Goal: Transaction & Acquisition: Purchase product/service

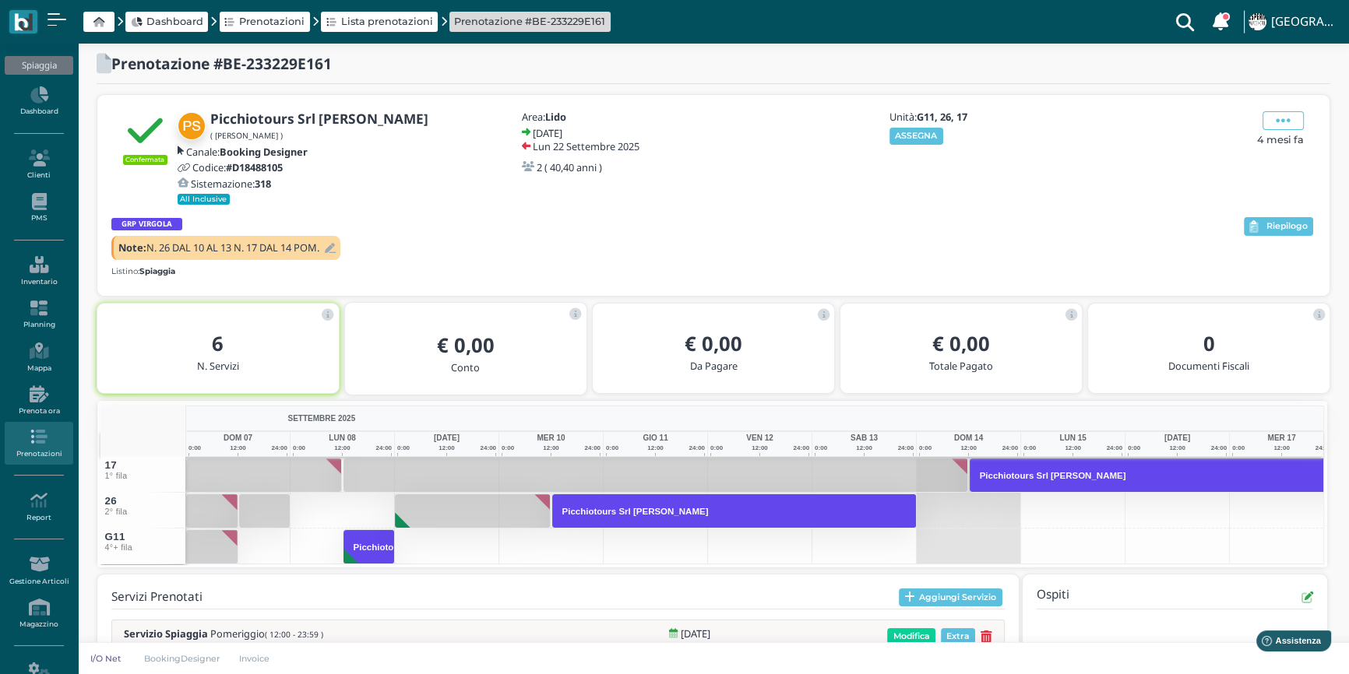
scroll to position [5, 0]
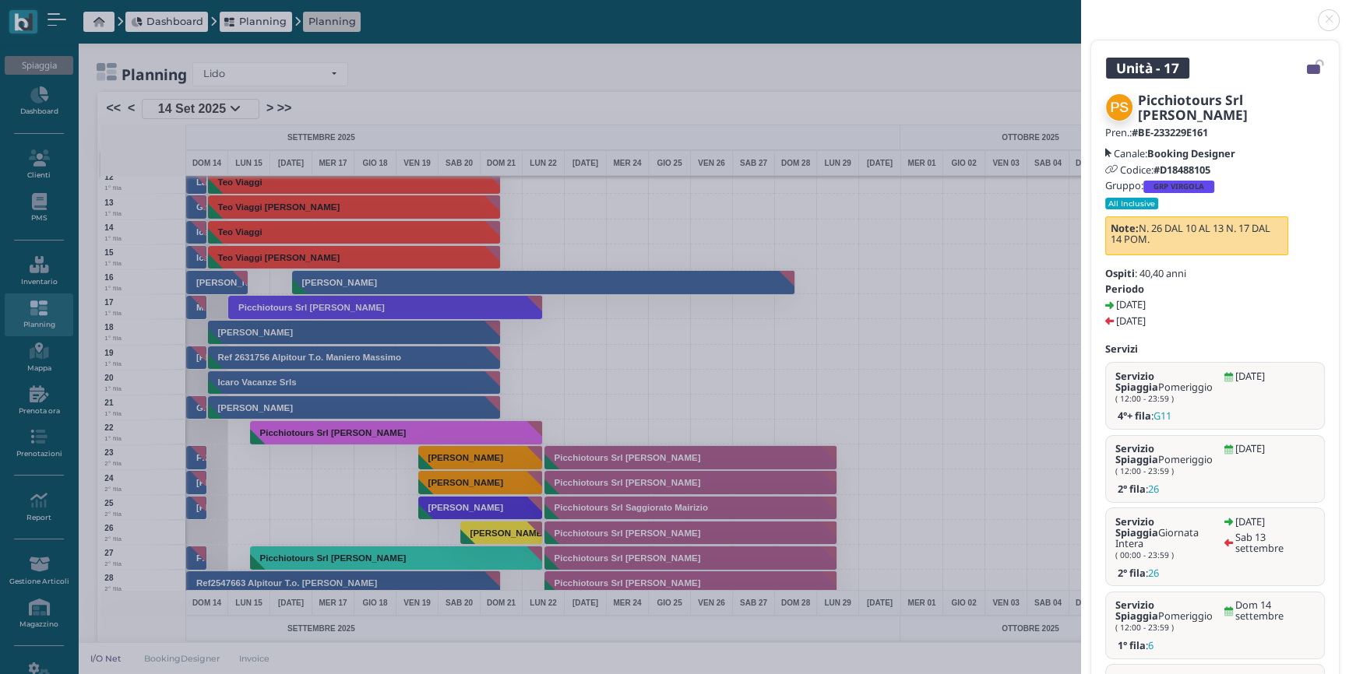
scroll to position [259, 0]
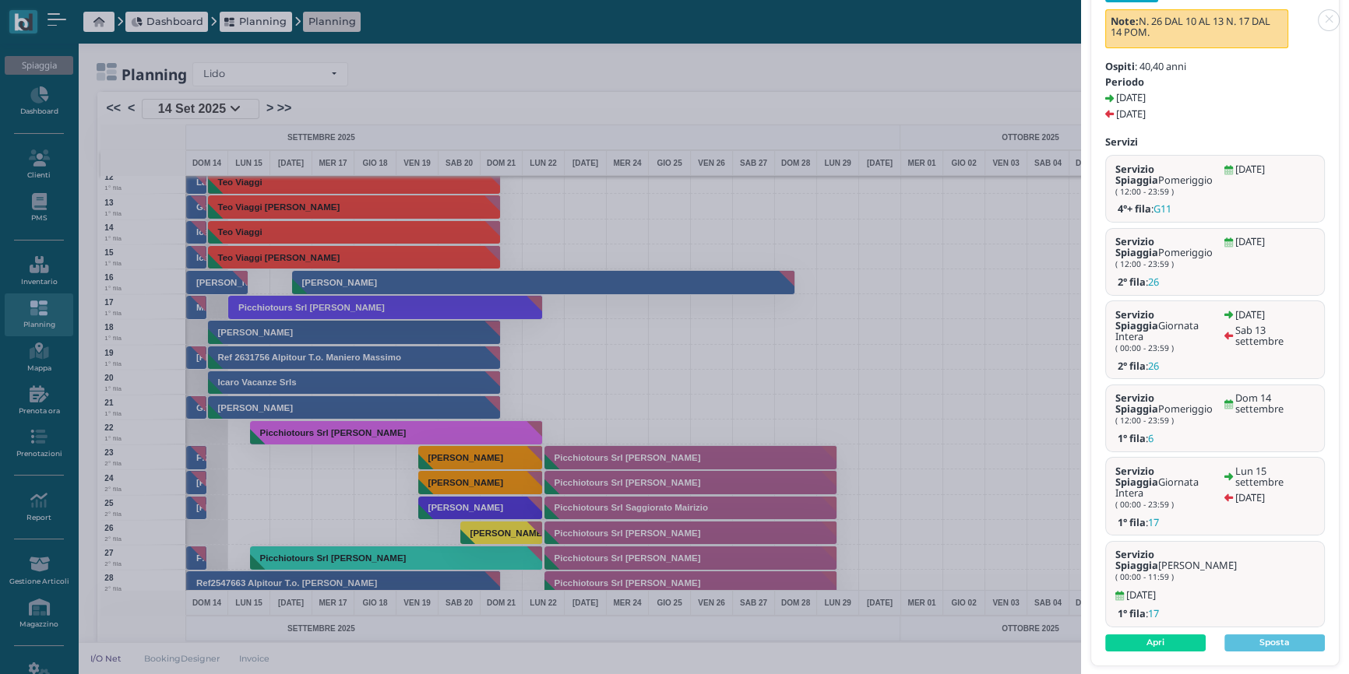
drag, startPoint x: 1328, startPoint y: 24, endPoint x: 1281, endPoint y: 112, distance: 99.6
click at [1081, 11] on link at bounding box center [1081, 11] width 0 height 0
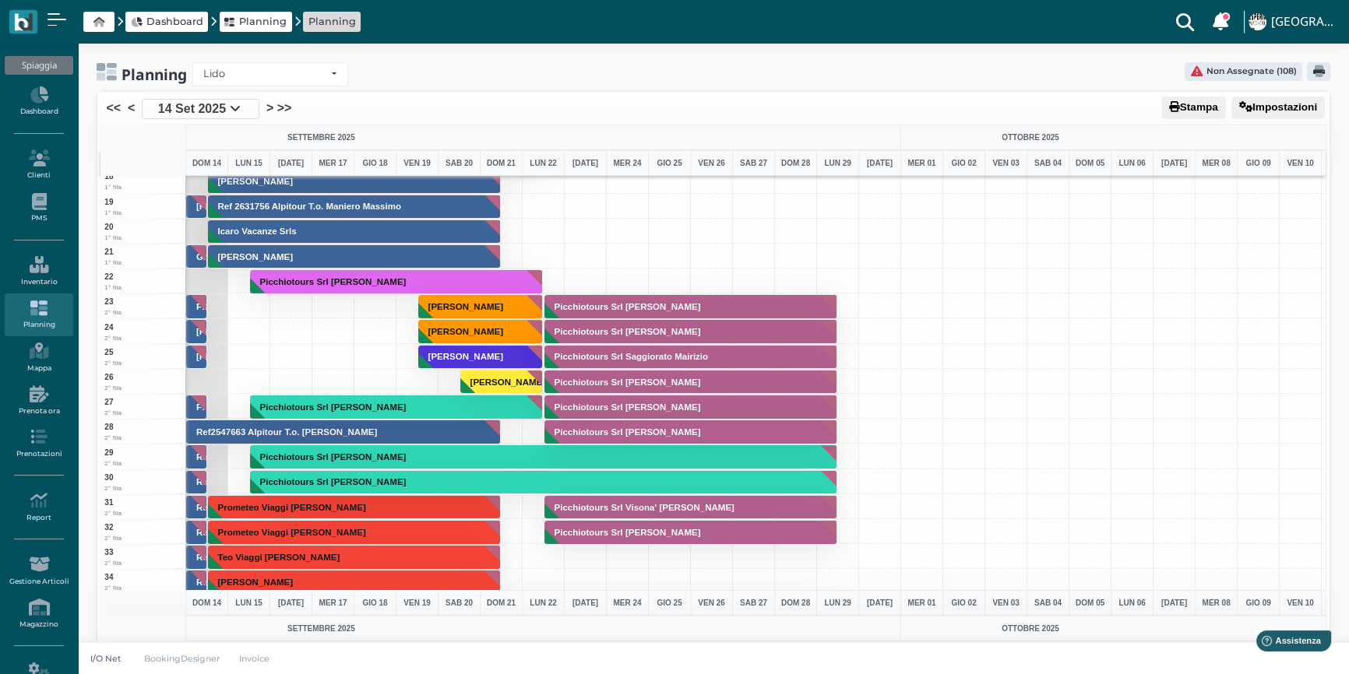
scroll to position [212, 0]
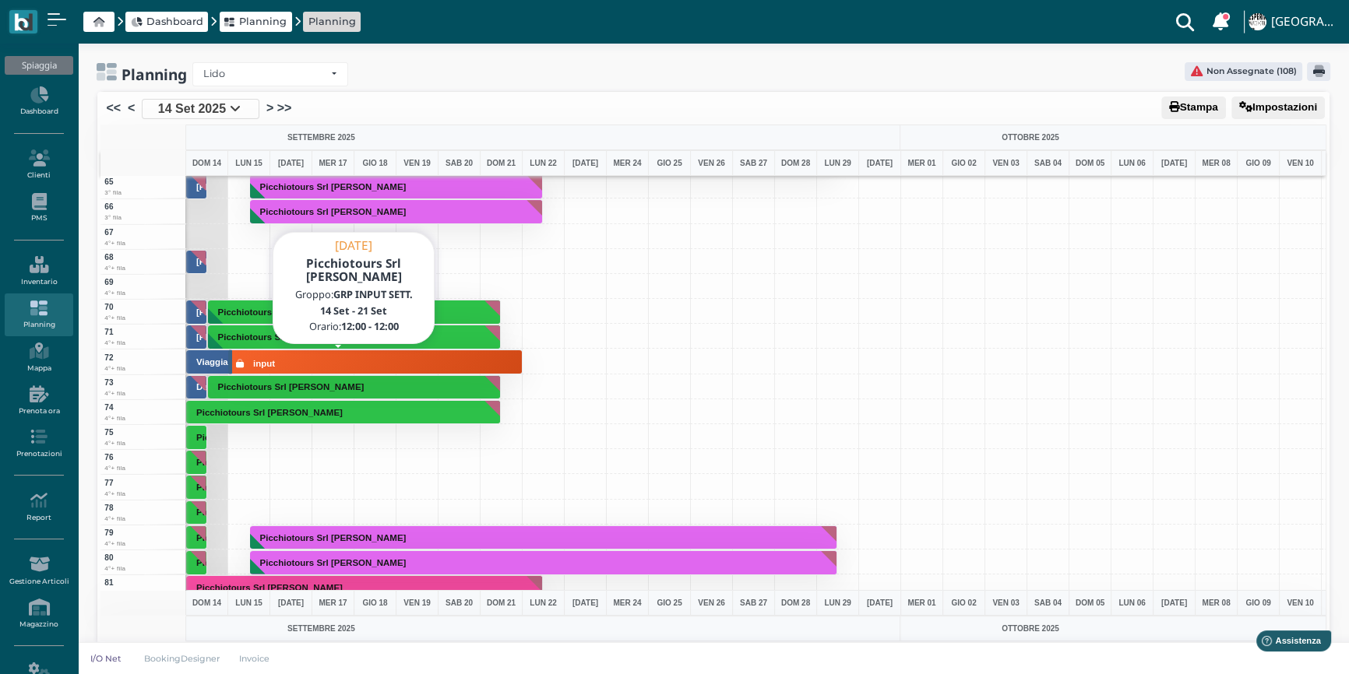
scroll to position [1557, 0]
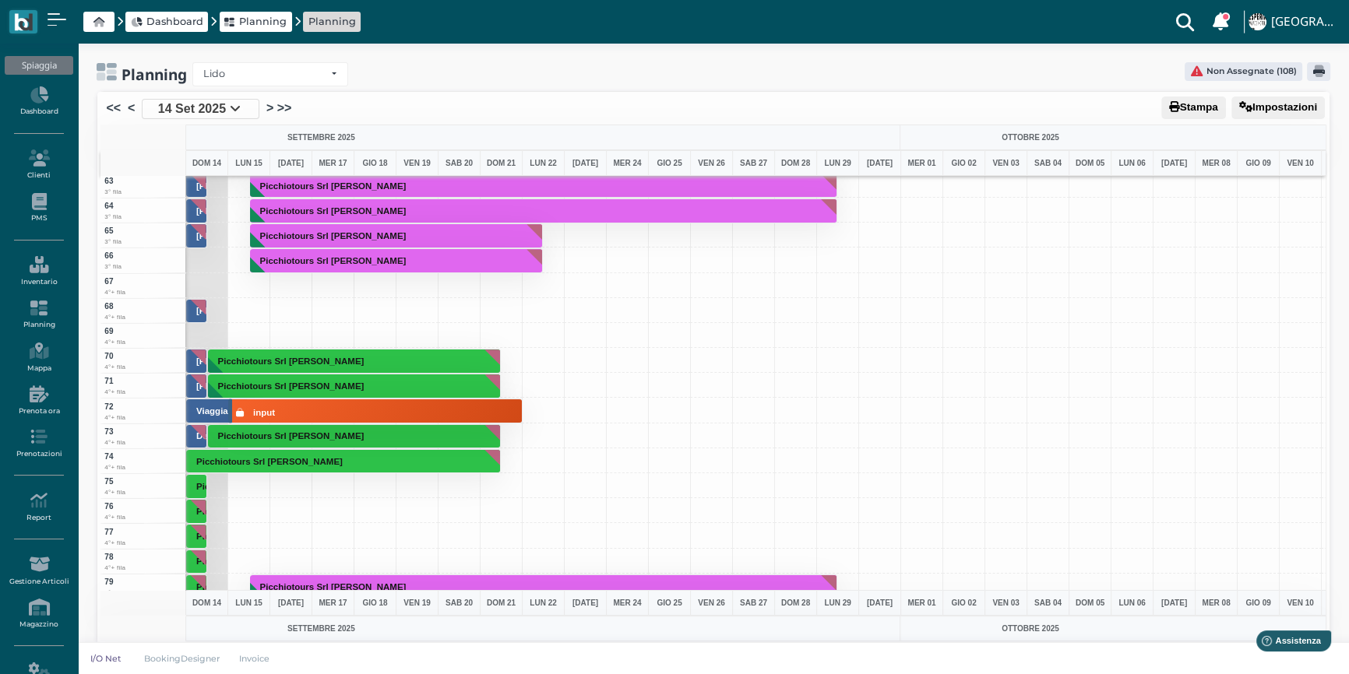
click at [197, 285] on div at bounding box center [206, 285] width 43 height 25
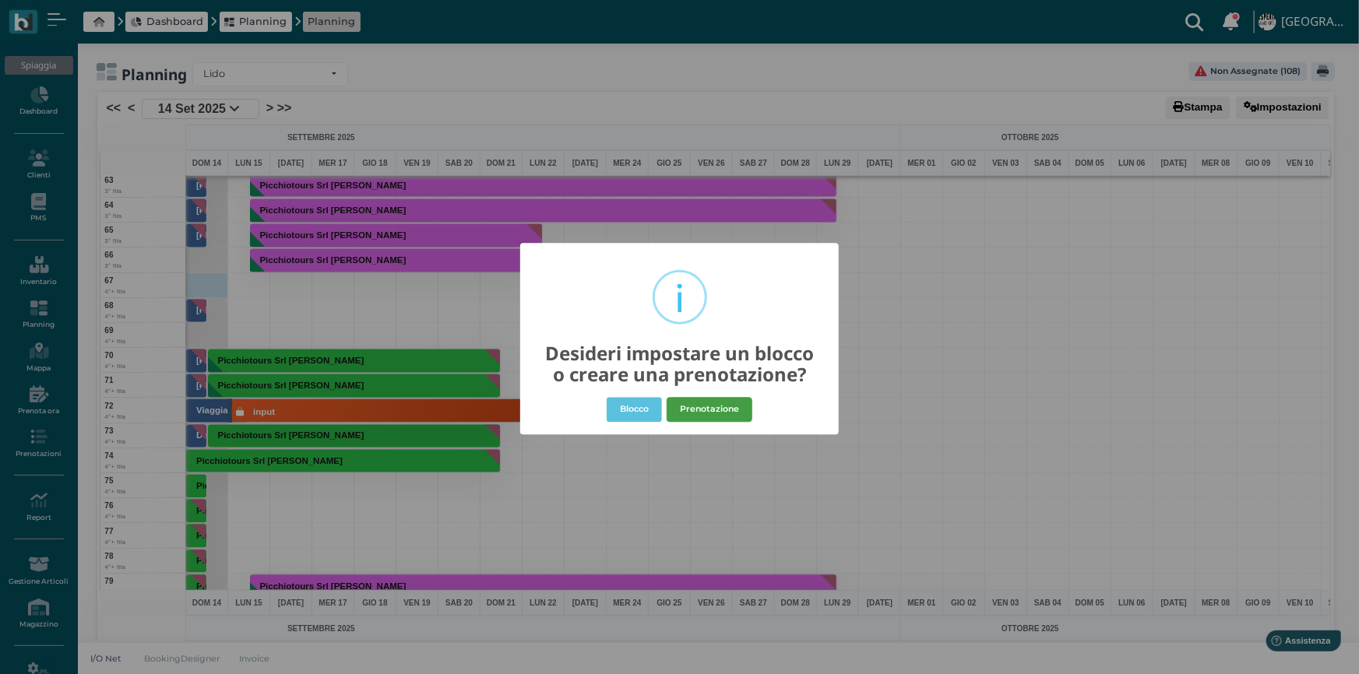
click at [699, 409] on button "Prenotazione" at bounding box center [710, 409] width 86 height 25
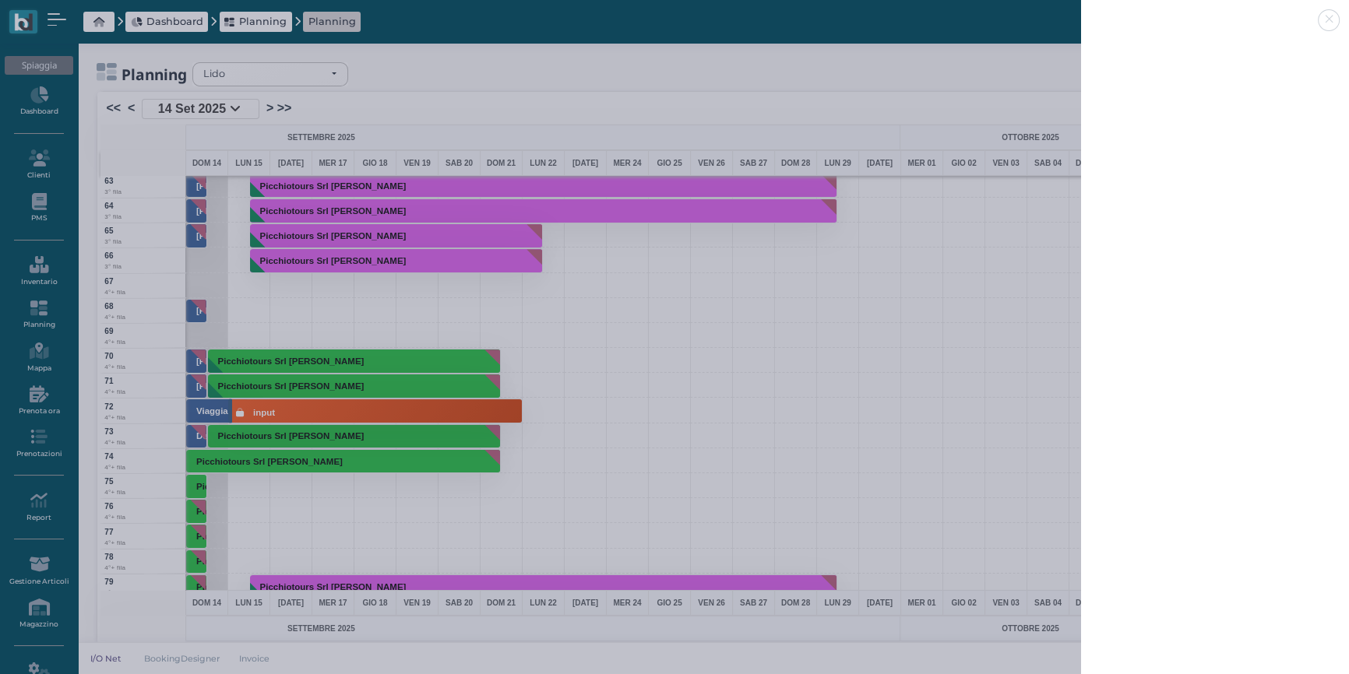
select select "40"
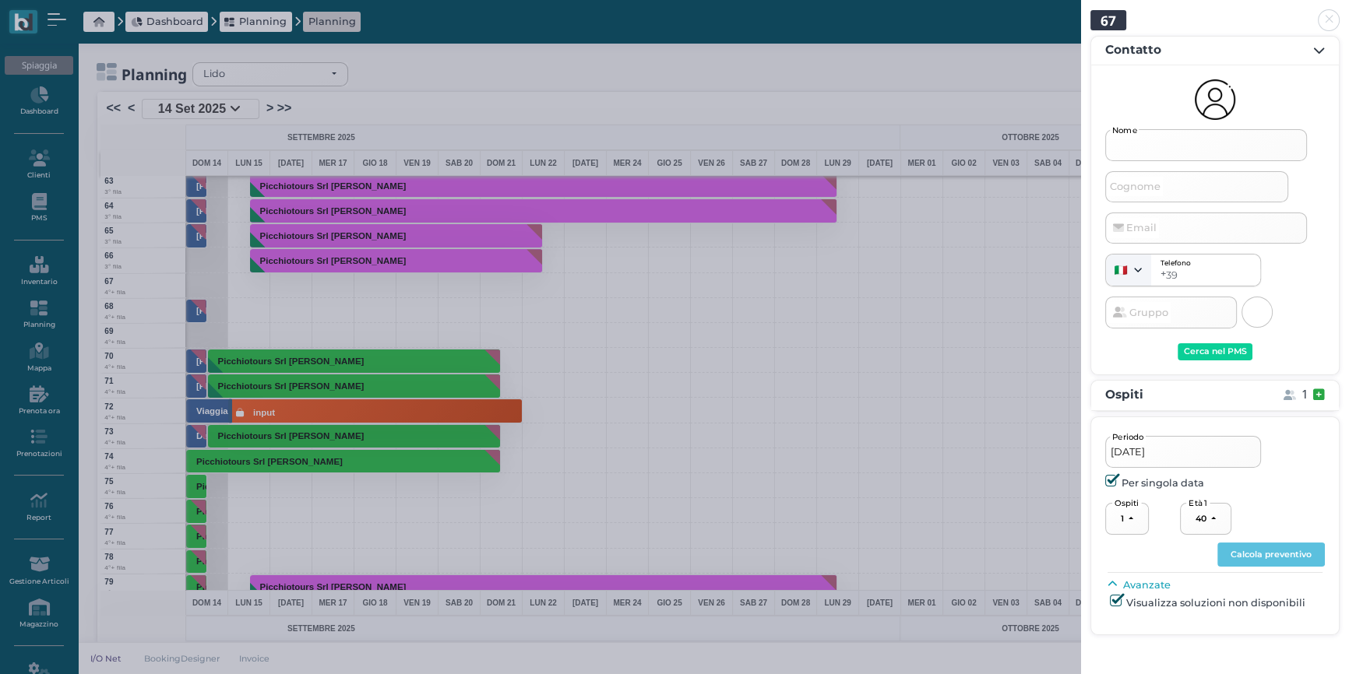
click at [1180, 148] on input "Nome" at bounding box center [1206, 144] width 202 height 31
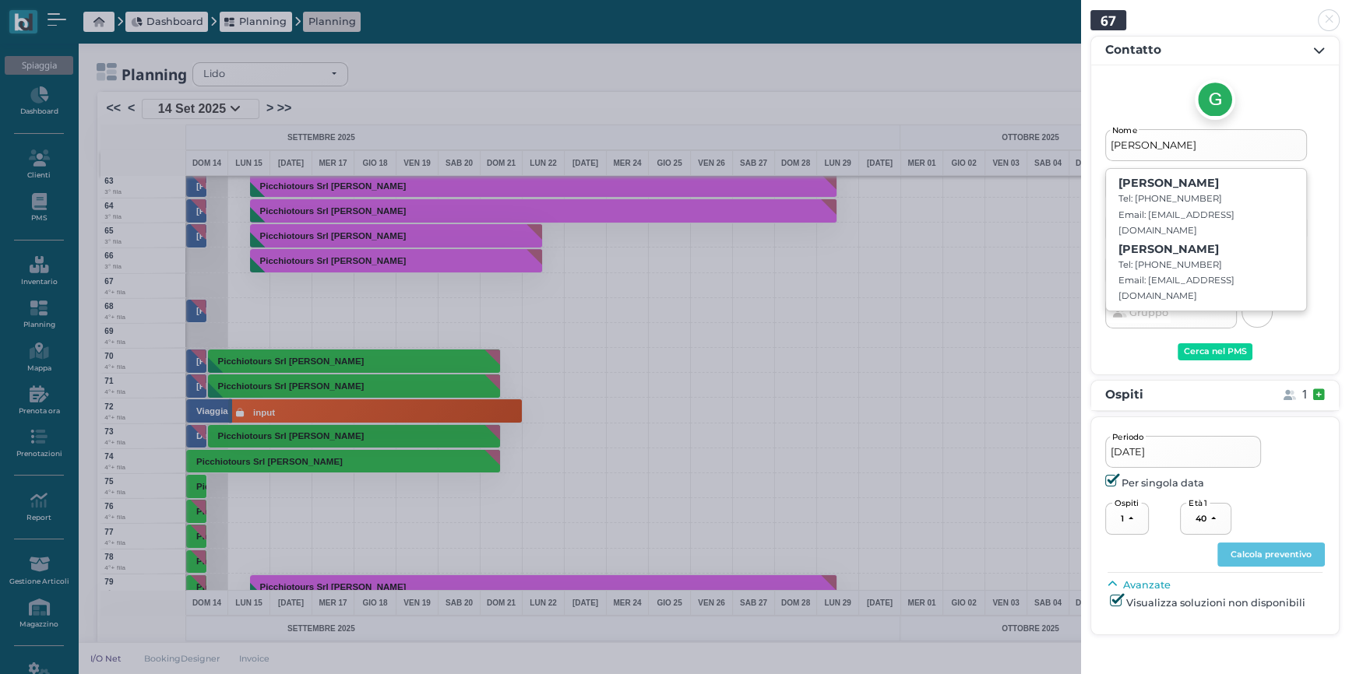
type input "GABRIELE"
click at [1081, 11] on link at bounding box center [1081, 11] width 0 height 0
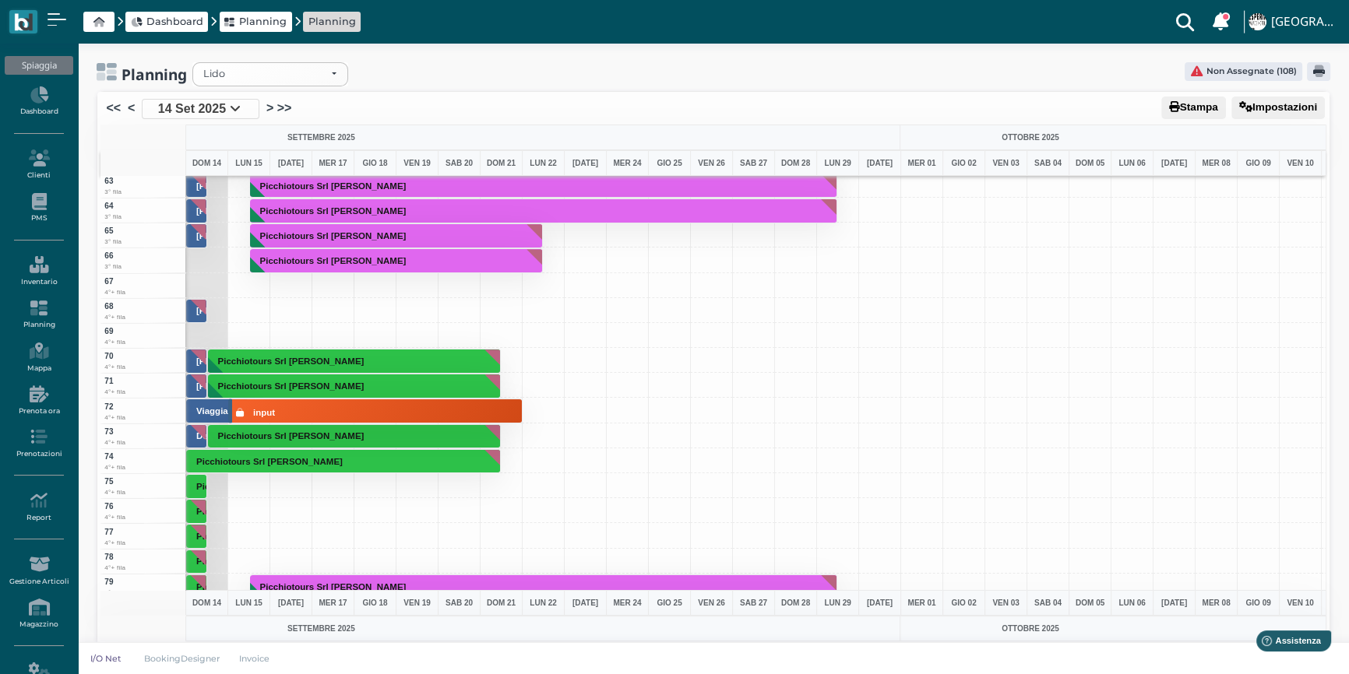
drag, startPoint x: 199, startPoint y: 287, endPoint x: 209, endPoint y: 287, distance: 10.1
click at [209, 287] on div at bounding box center [206, 285] width 43 height 25
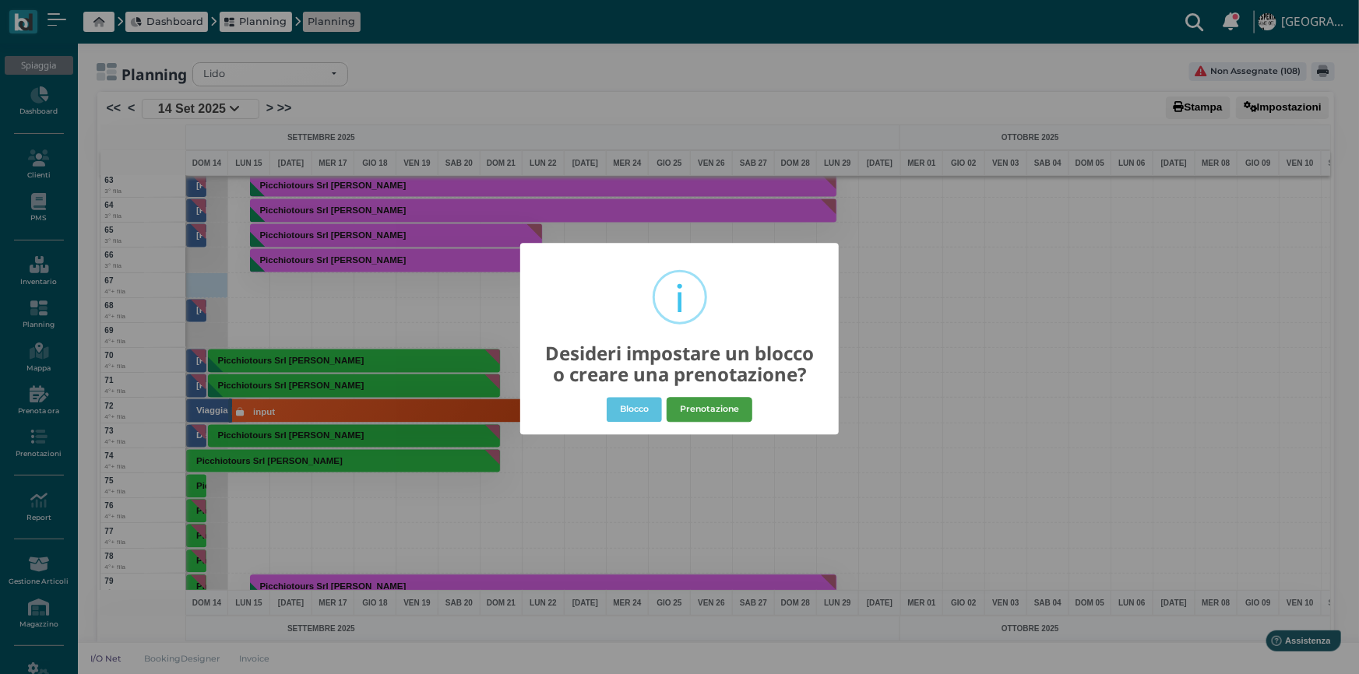
click at [722, 408] on button "Prenotazione" at bounding box center [710, 409] width 86 height 25
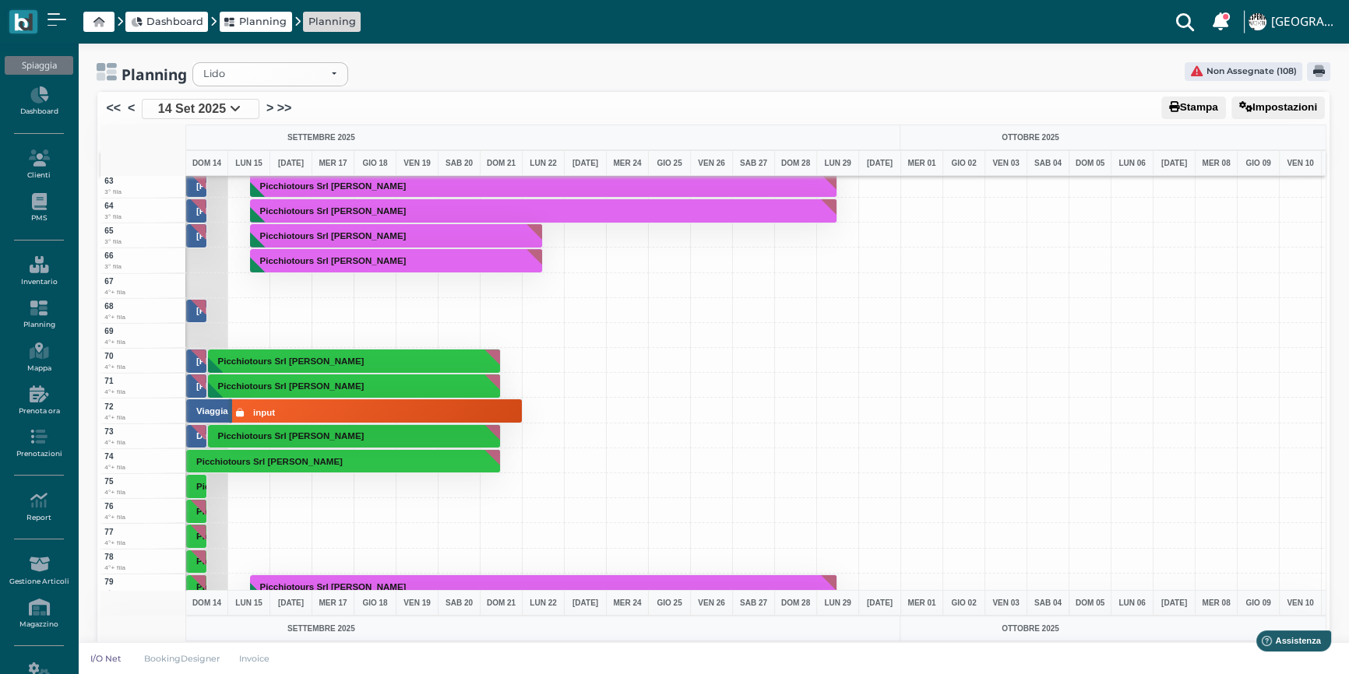
select select "40"
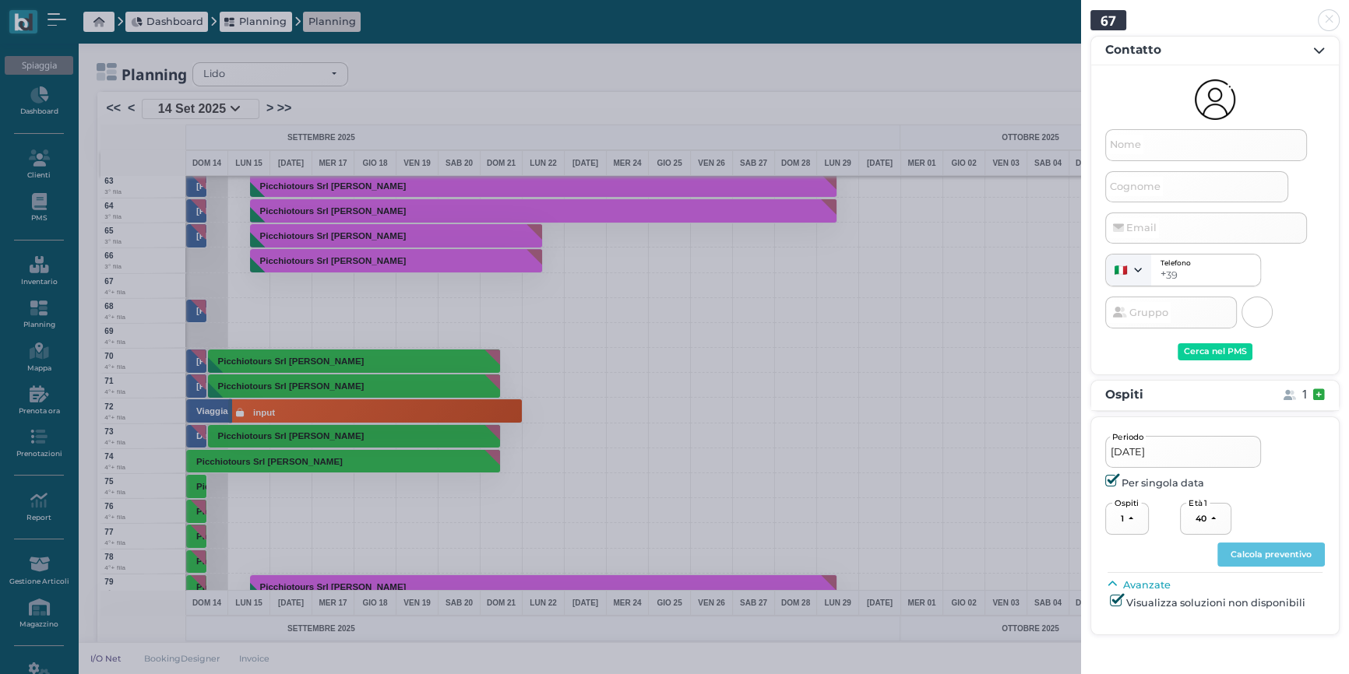
scroll to position [10, 0]
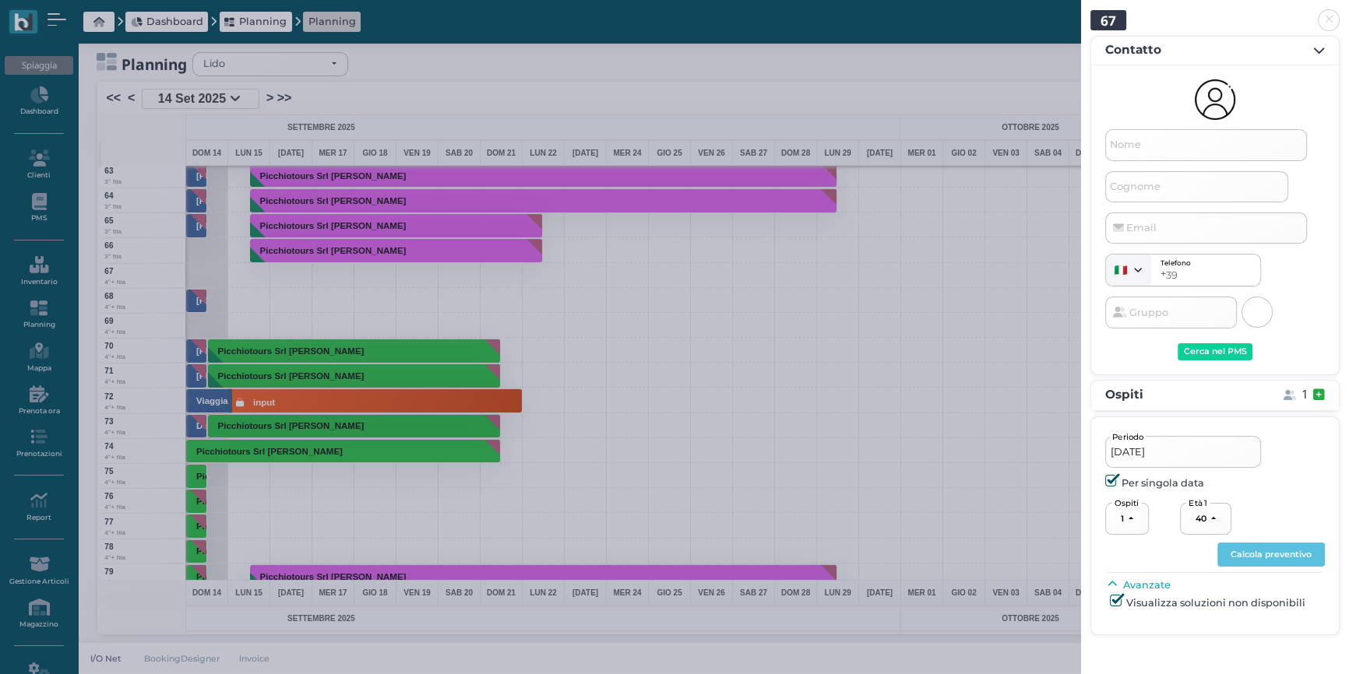
click at [1081, 11] on link at bounding box center [1081, 11] width 0 height 0
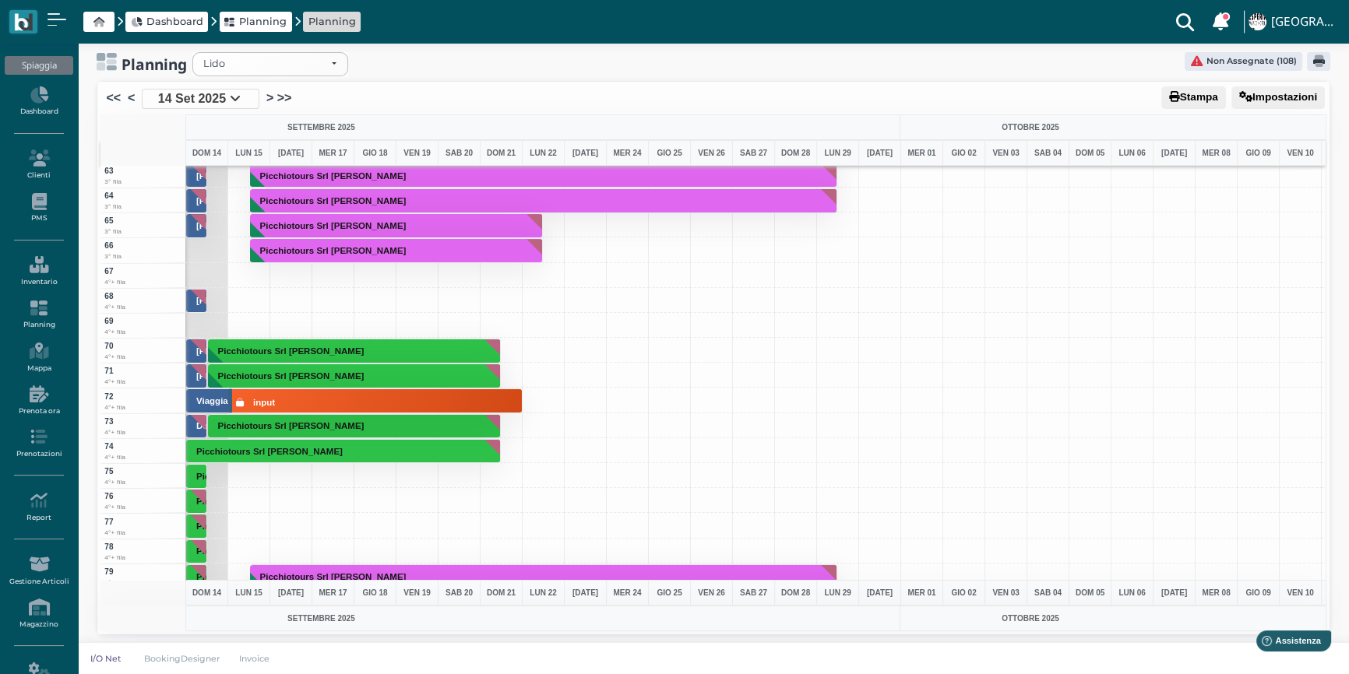
click at [197, 274] on div at bounding box center [206, 275] width 43 height 25
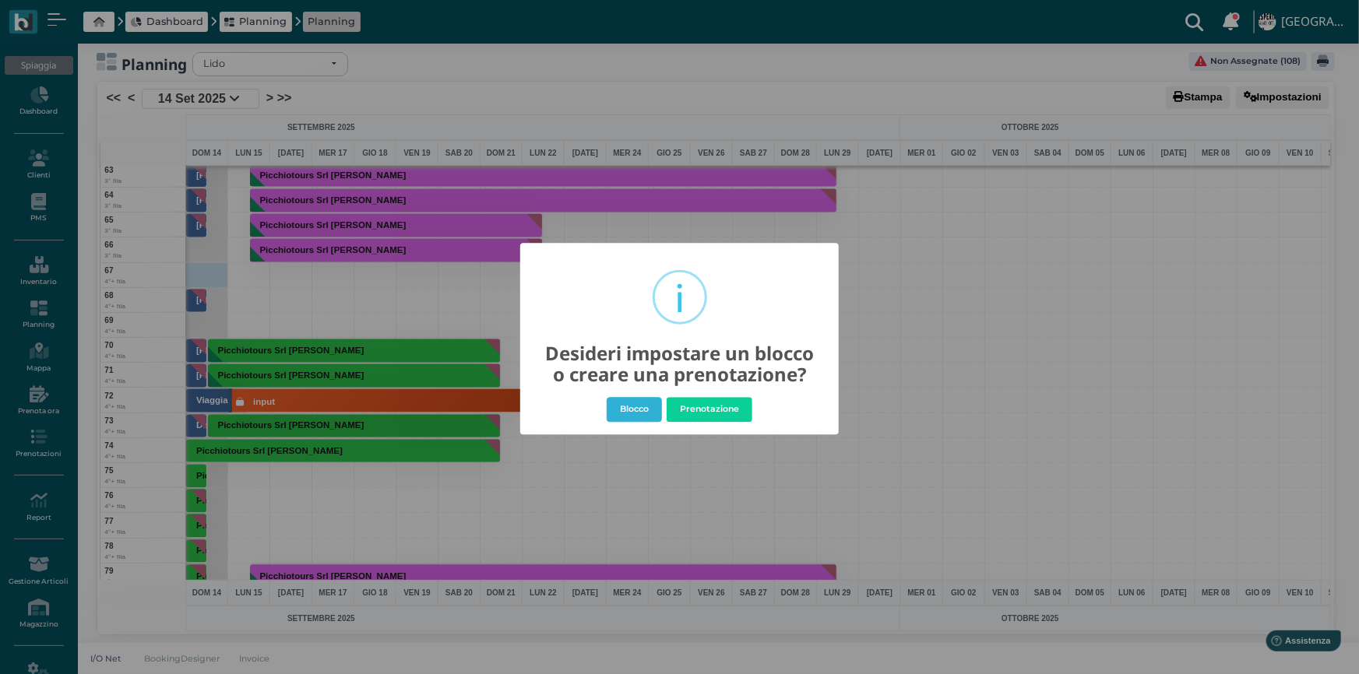
click at [623, 407] on button "Blocco" at bounding box center [634, 409] width 55 height 25
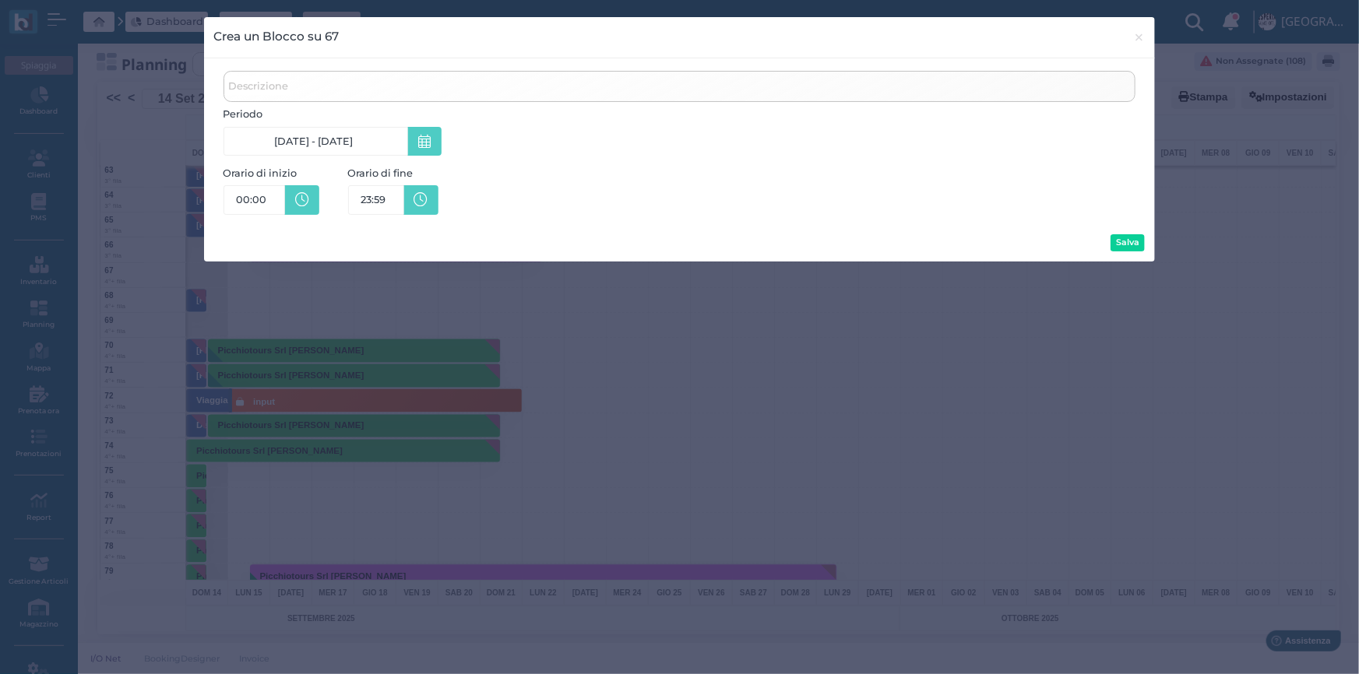
click at [280, 86] on span "Descrizione" at bounding box center [258, 85] width 65 height 19
click at [280, 86] on input "Descrizione" at bounding box center [679, 86] width 913 height 31
type input "GABRIELE CASARANO"
click at [1131, 245] on button "Salva" at bounding box center [1127, 242] width 35 height 17
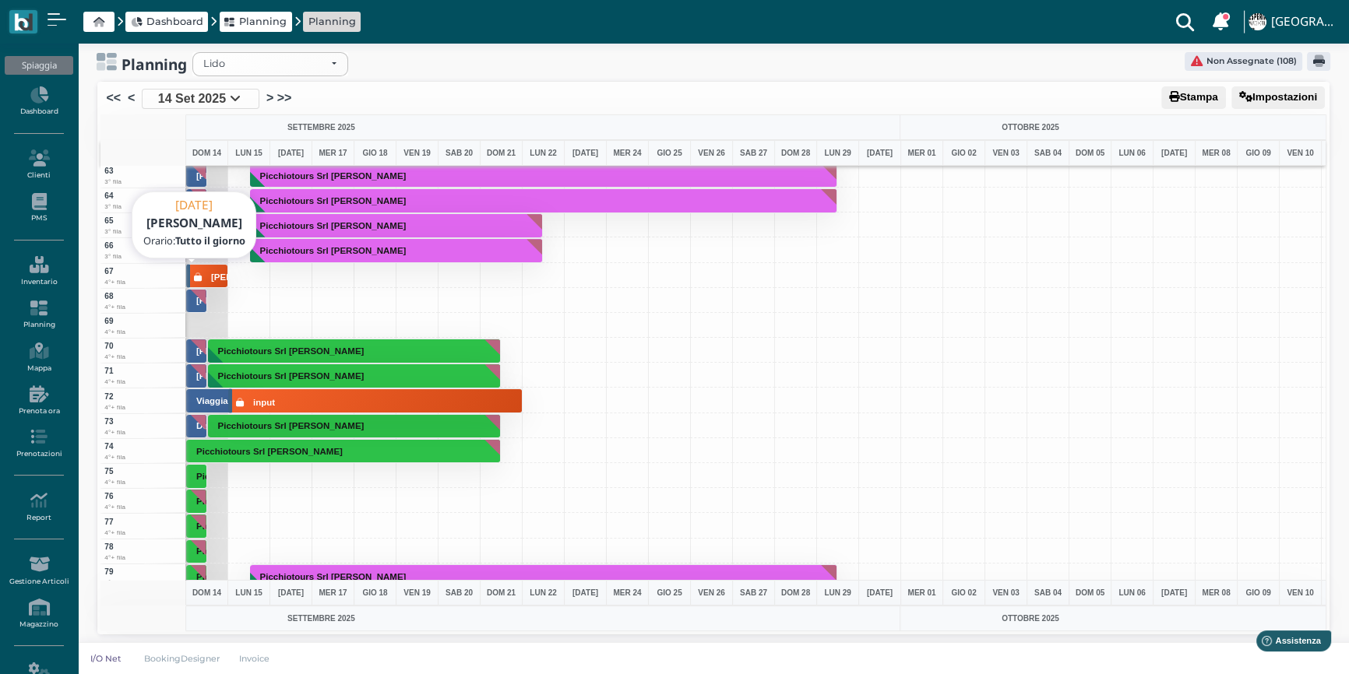
click at [201, 271] on div at bounding box center [198, 277] width 8 height 13
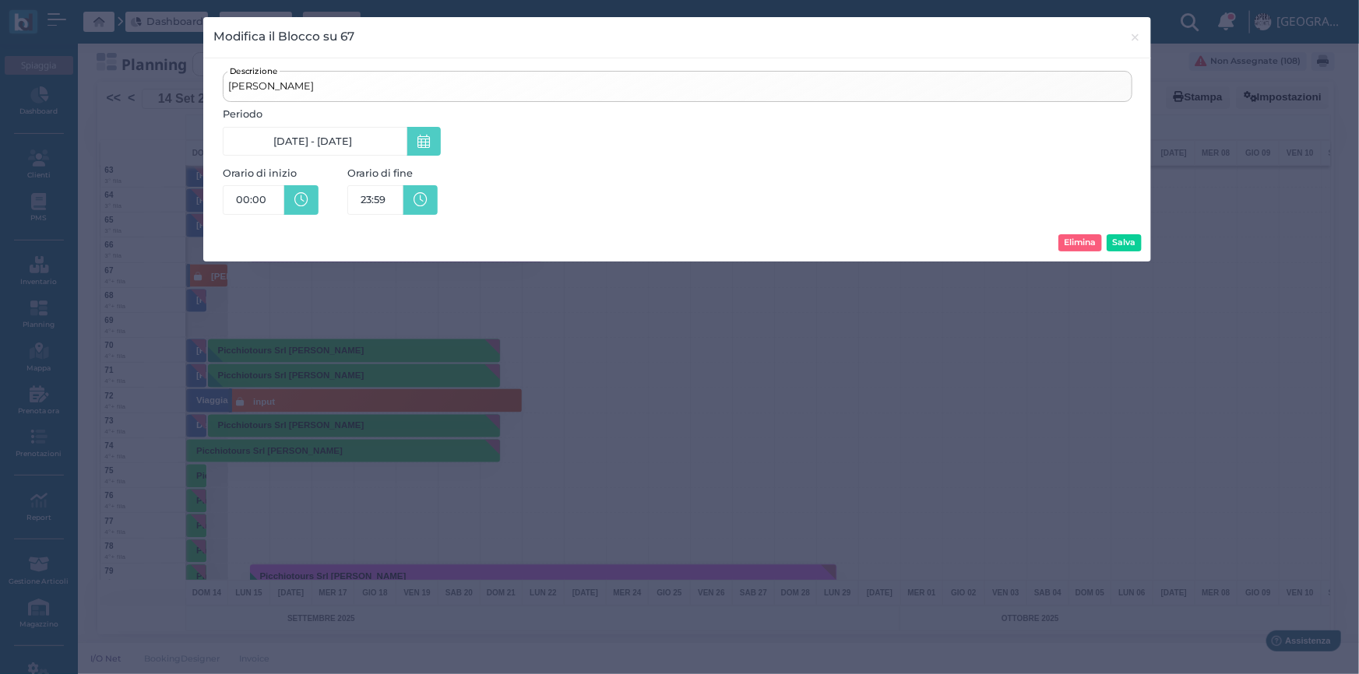
click at [642, 226] on form "GABRIELE CASARANO Descrizione Periodo 14/09/25 - 14/09/25 Orario di inizio 00:0…" at bounding box center [677, 160] width 928 height 184
click at [1138, 33] on span "×" at bounding box center [1136, 37] width 12 height 20
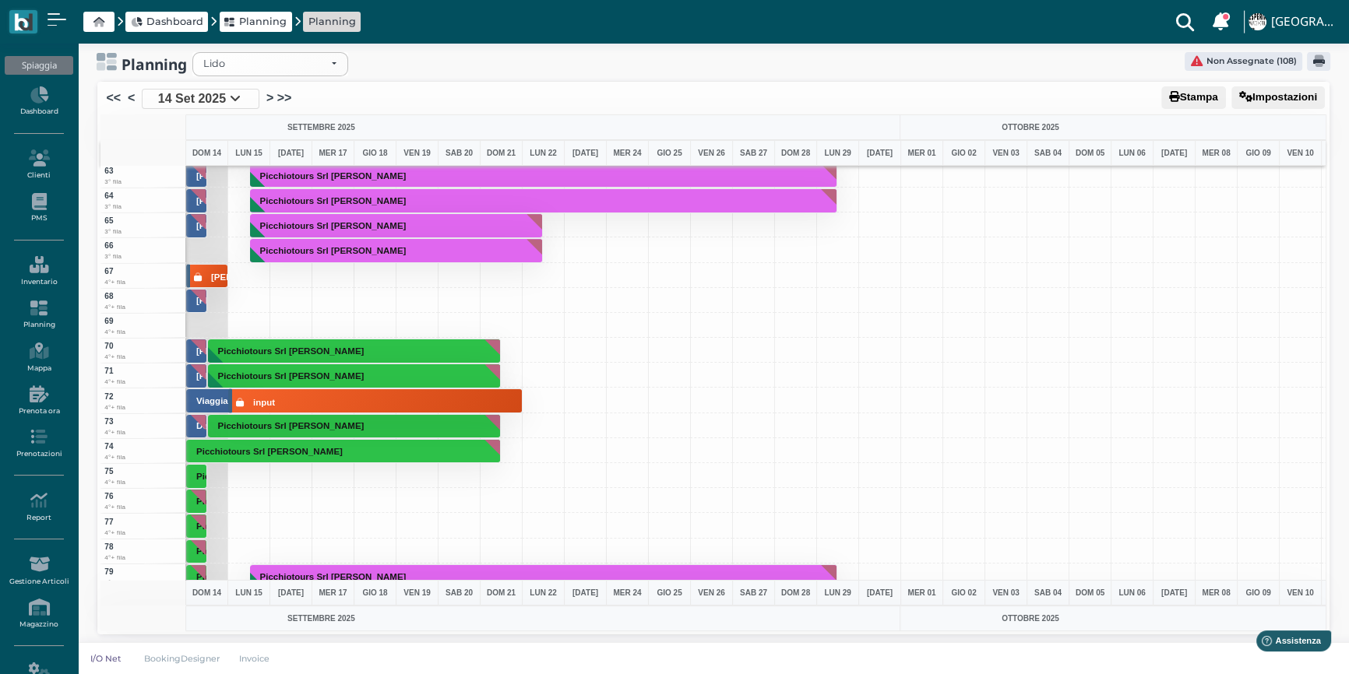
click at [207, 322] on div at bounding box center [206, 325] width 43 height 25
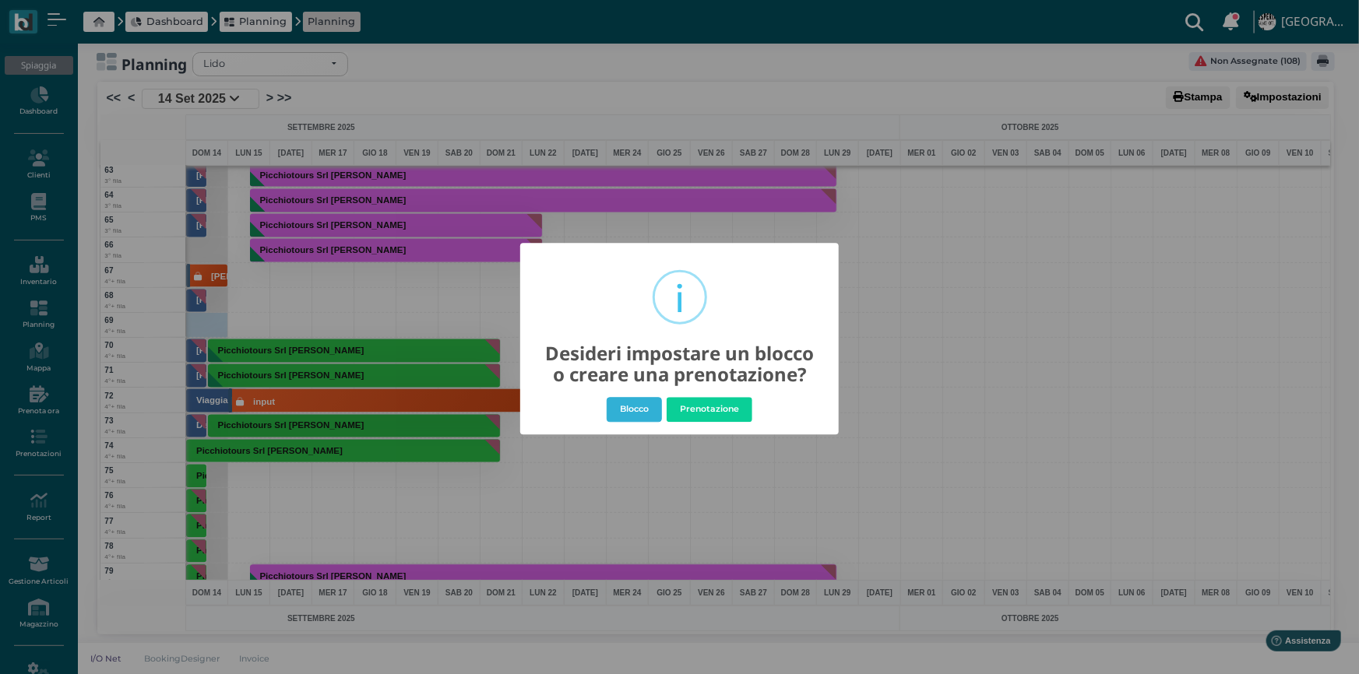
click at [618, 413] on button "Blocco" at bounding box center [634, 409] width 55 height 25
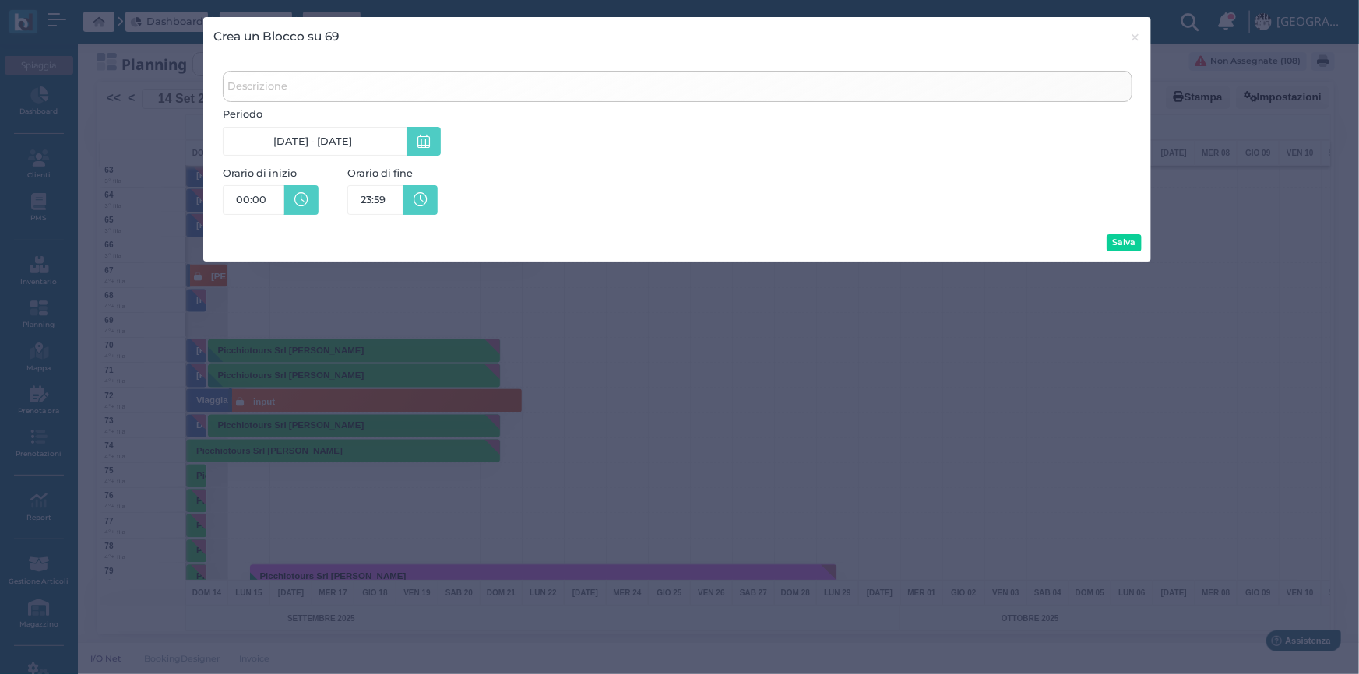
click at [283, 90] on span "Descrizione" at bounding box center [257, 85] width 65 height 19
click at [283, 90] on input "Descrizione" at bounding box center [678, 86] width 910 height 31
type input "GABRIELE CASARANO 2"
click at [1121, 244] on button "Salva" at bounding box center [1124, 242] width 35 height 17
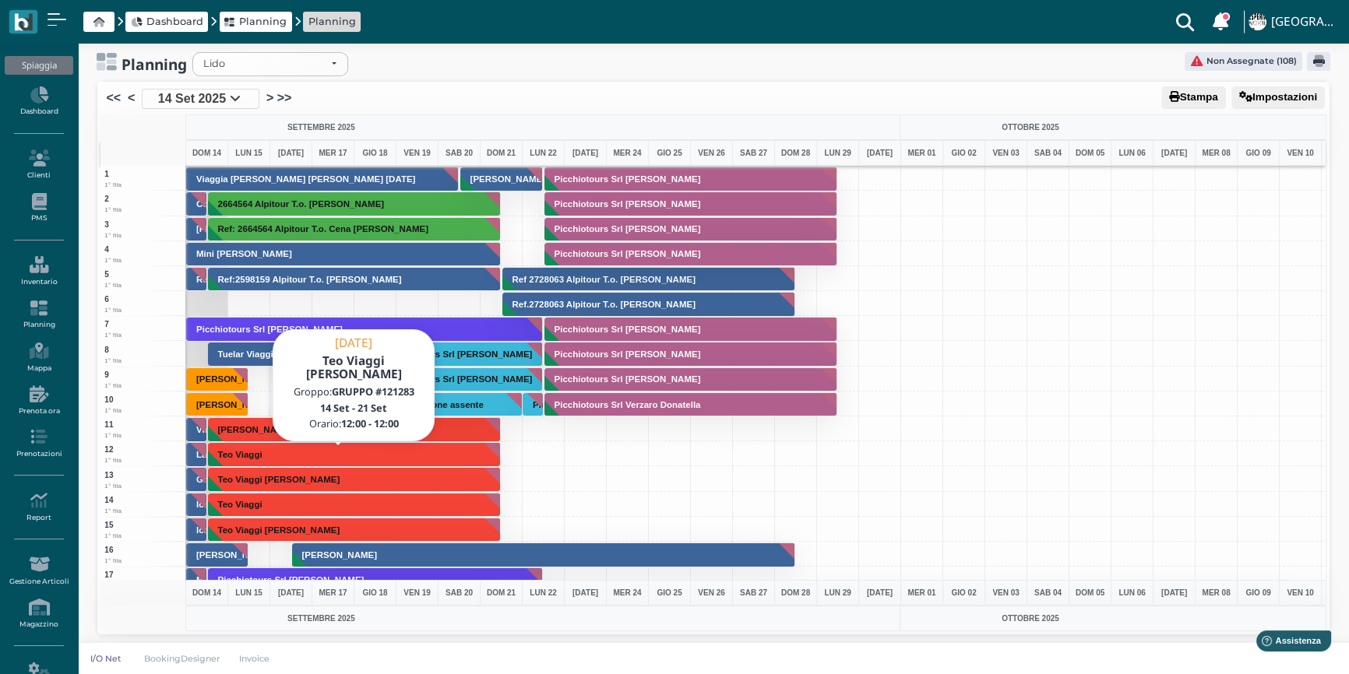
scroll to position [70, 0]
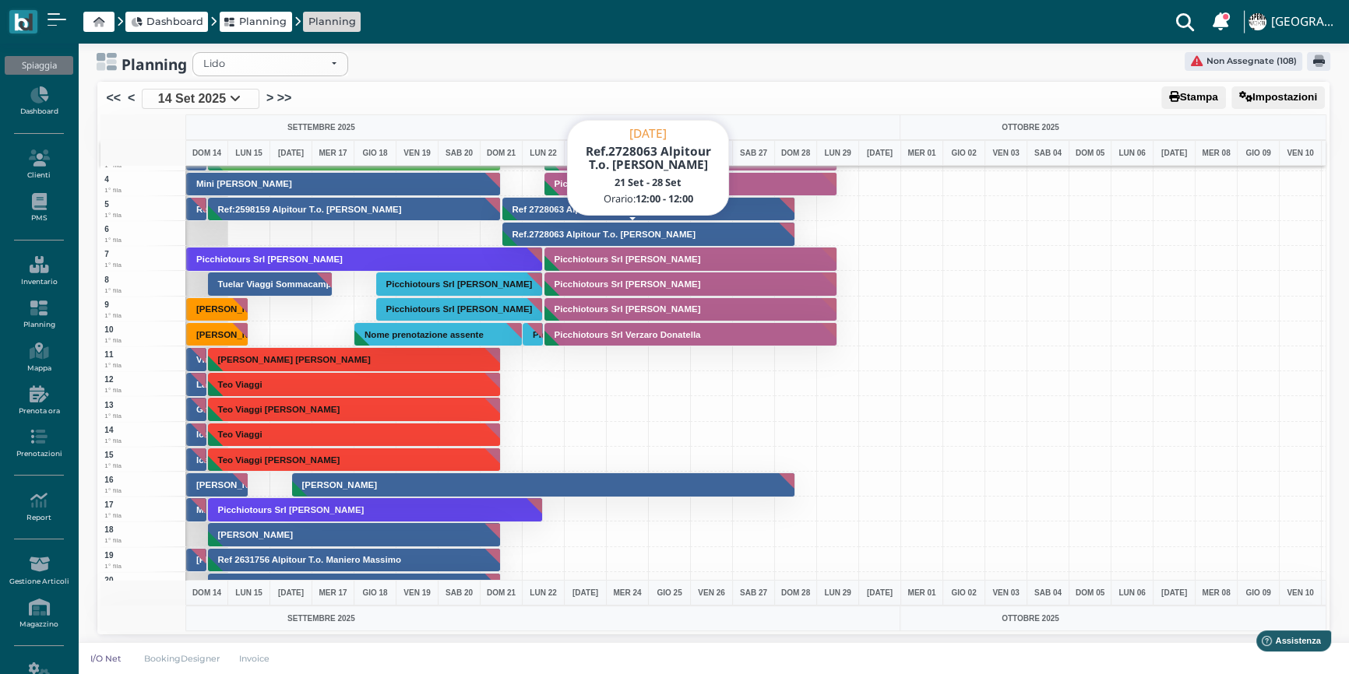
click at [572, 231] on h3 "Ref.2728063 Alpitour T.o. Torterolo Fabio" at bounding box center [603, 234] width 195 height 9
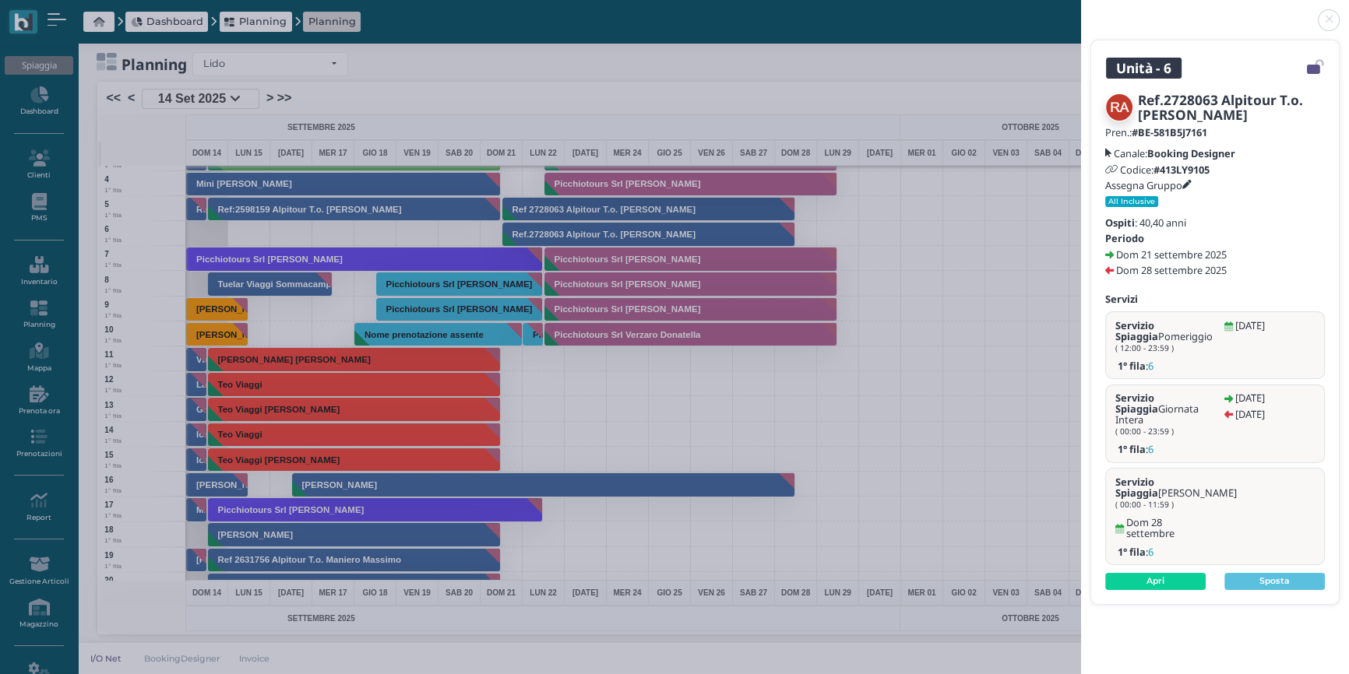
click at [1081, 11] on link at bounding box center [1081, 11] width 0 height 0
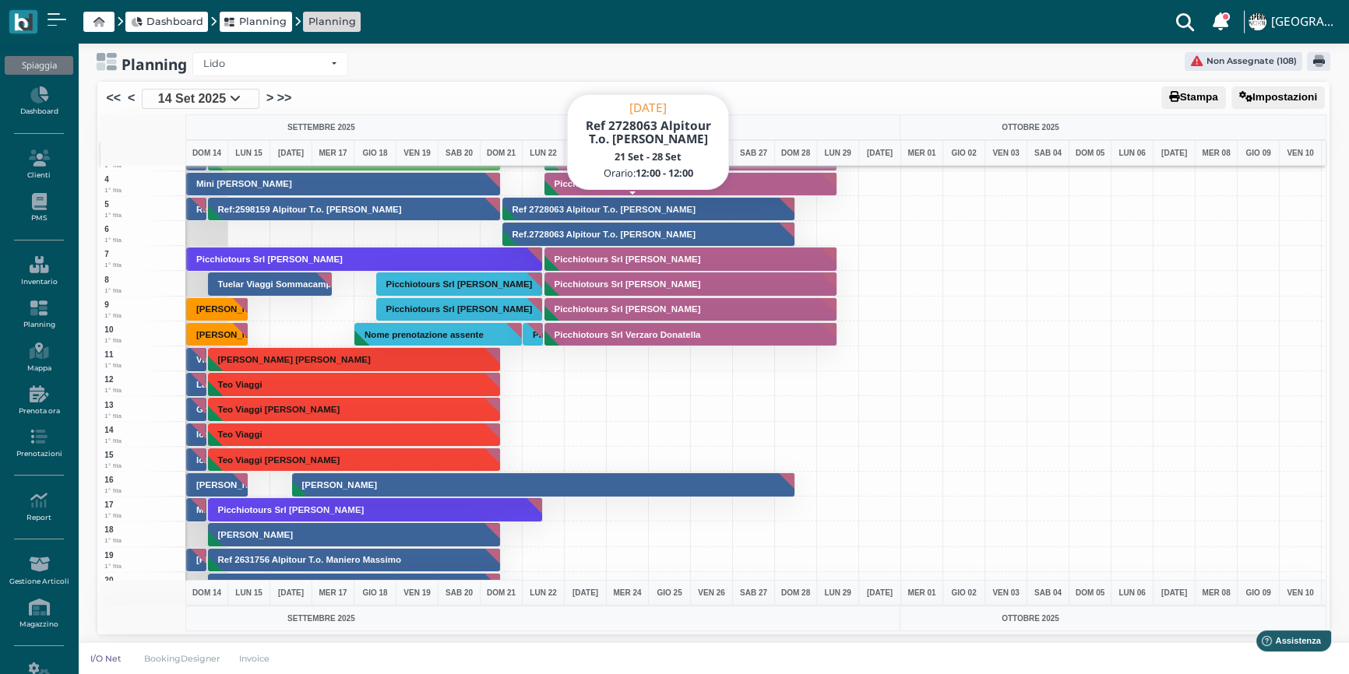
click at [575, 205] on h3 "Ref 2728063 Alpitour T.o. Marenco Gianluca" at bounding box center [603, 209] width 195 height 9
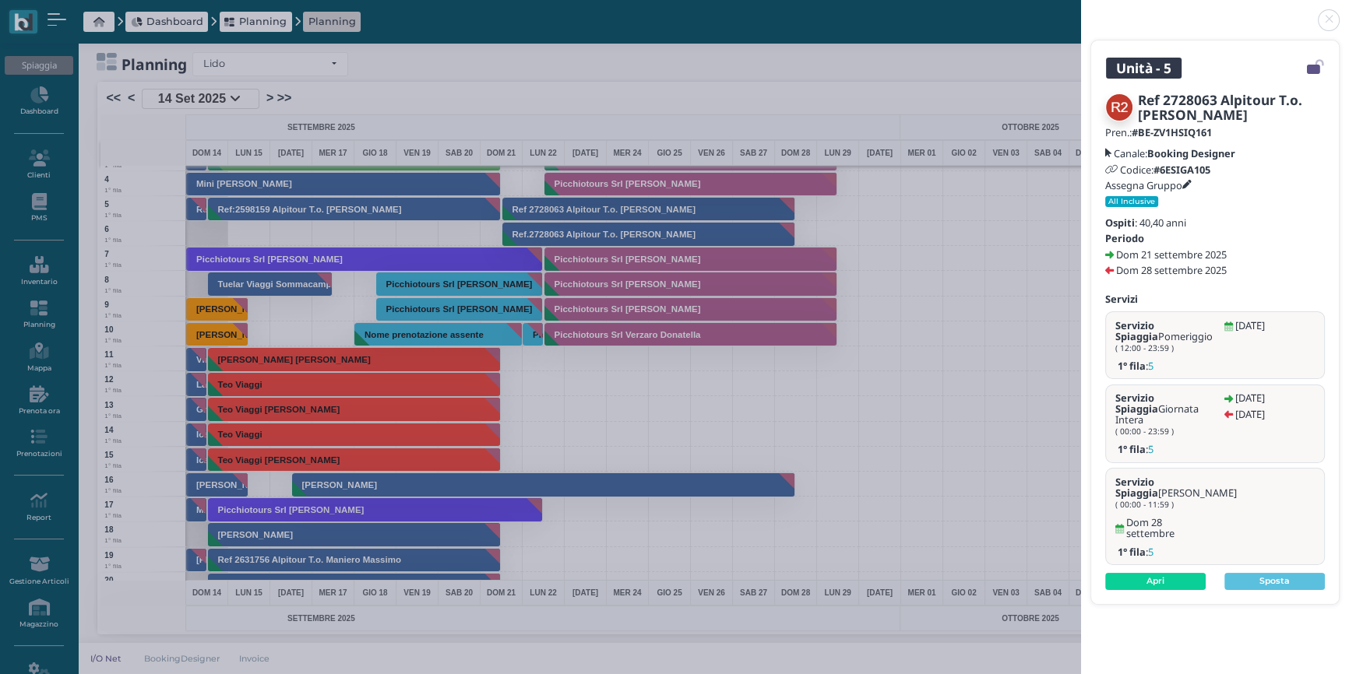
click at [1081, 11] on link at bounding box center [1081, 11] width 0 height 0
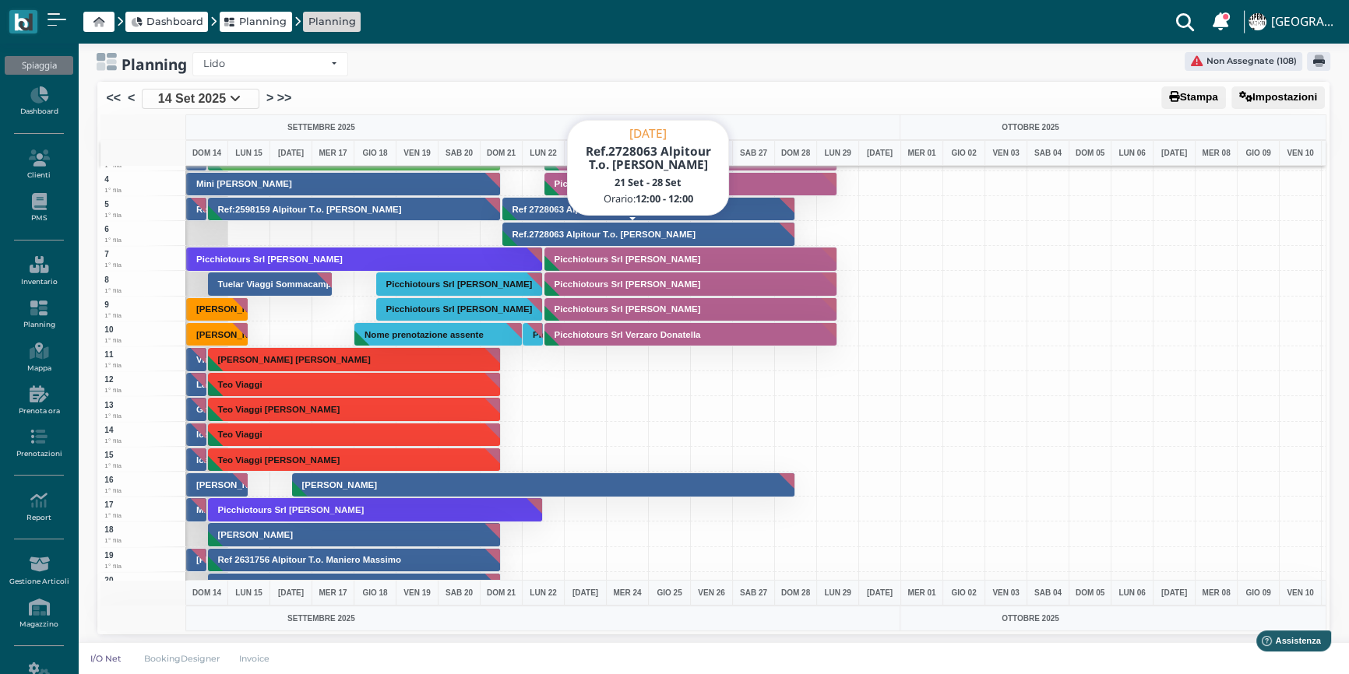
click at [545, 234] on h3 "Ref.2728063 Alpitour T.o. Torterolo Fabio" at bounding box center [603, 234] width 195 height 9
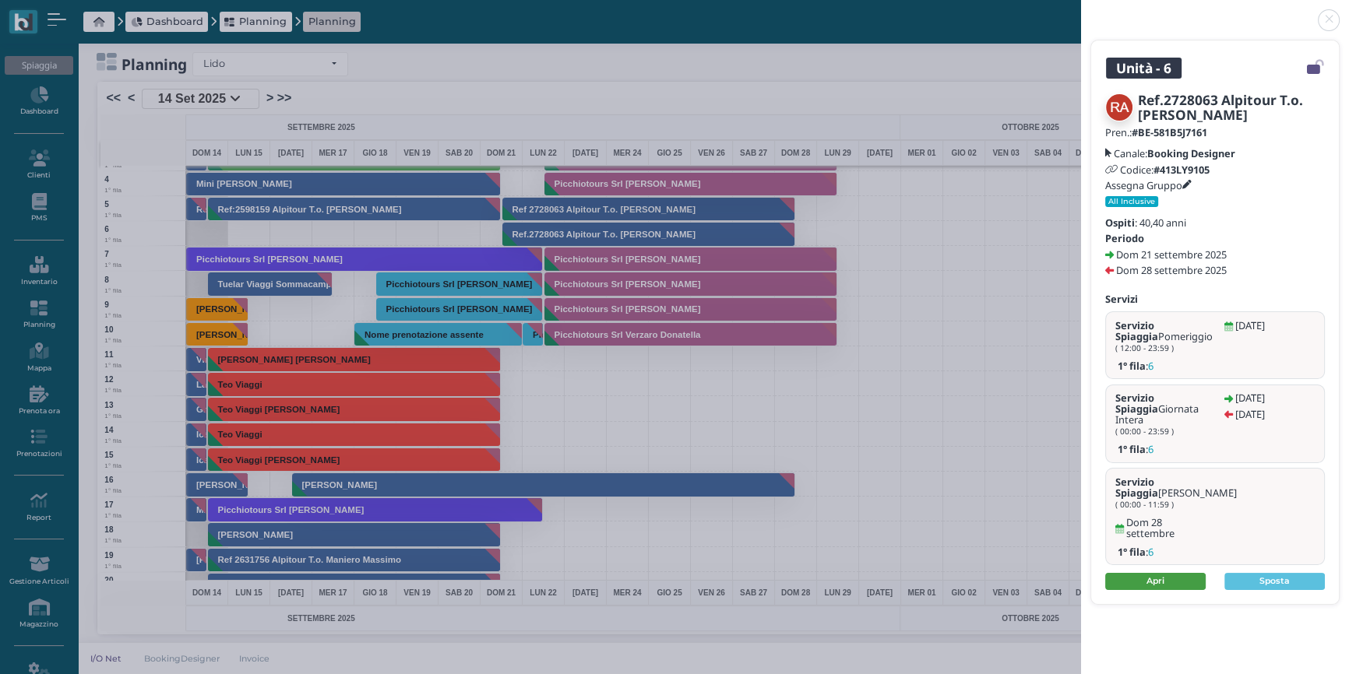
click at [1157, 573] on link "Apri" at bounding box center [1155, 581] width 100 height 17
click at [1081, 11] on link at bounding box center [1081, 11] width 0 height 0
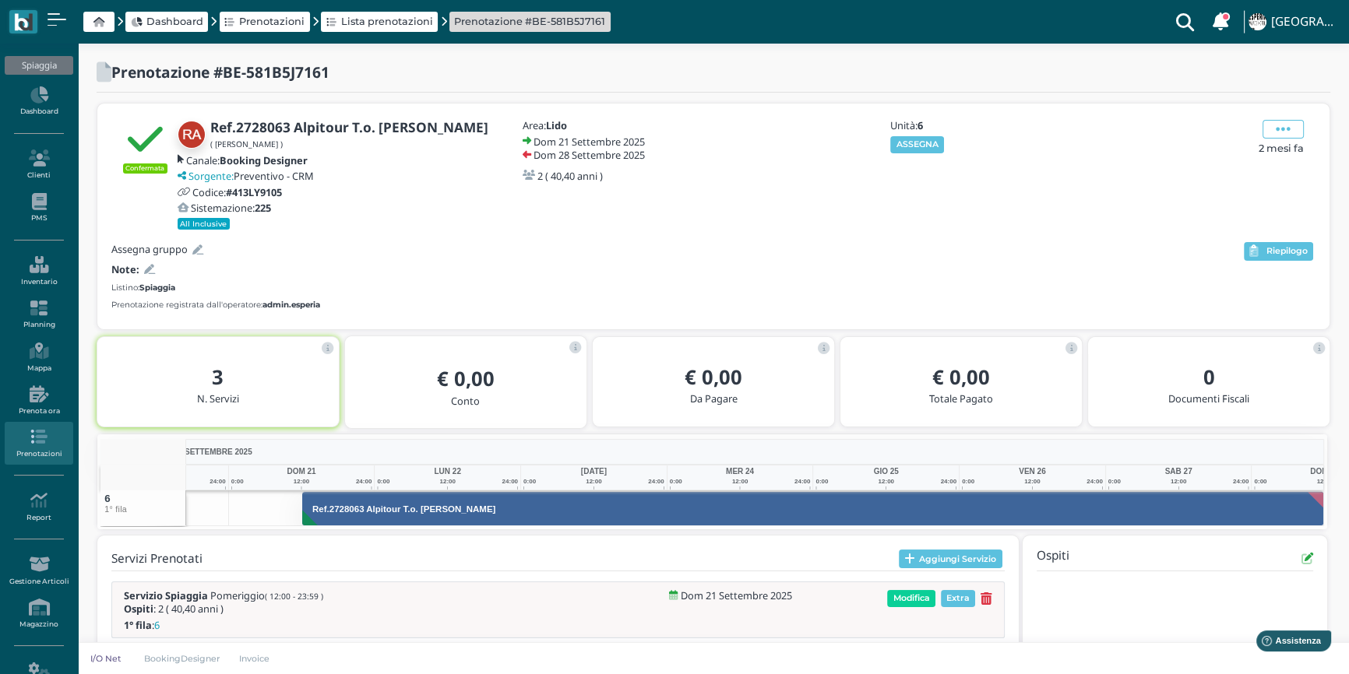
click at [923, 140] on button "ASSEGNA" at bounding box center [917, 144] width 54 height 17
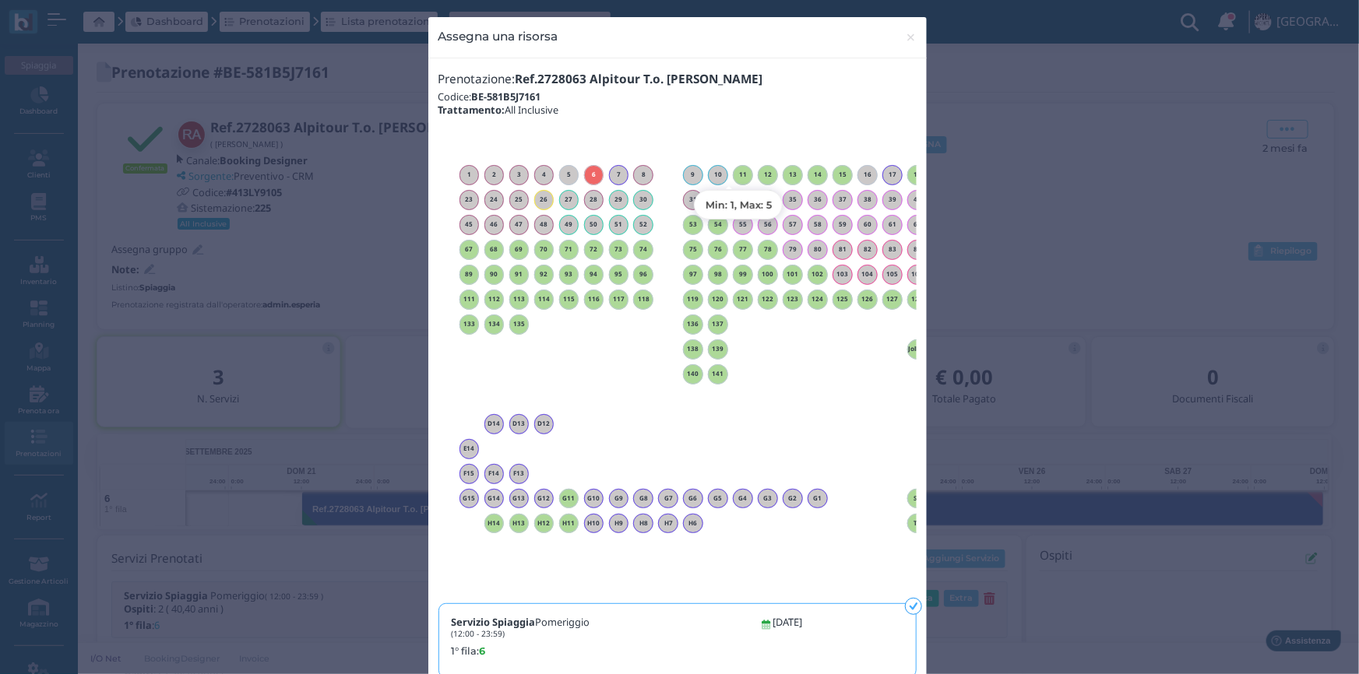
click at [736, 178] on div "11" at bounding box center [743, 175] width 20 height 20
click at [906, 38] on span "×" at bounding box center [911, 37] width 12 height 20
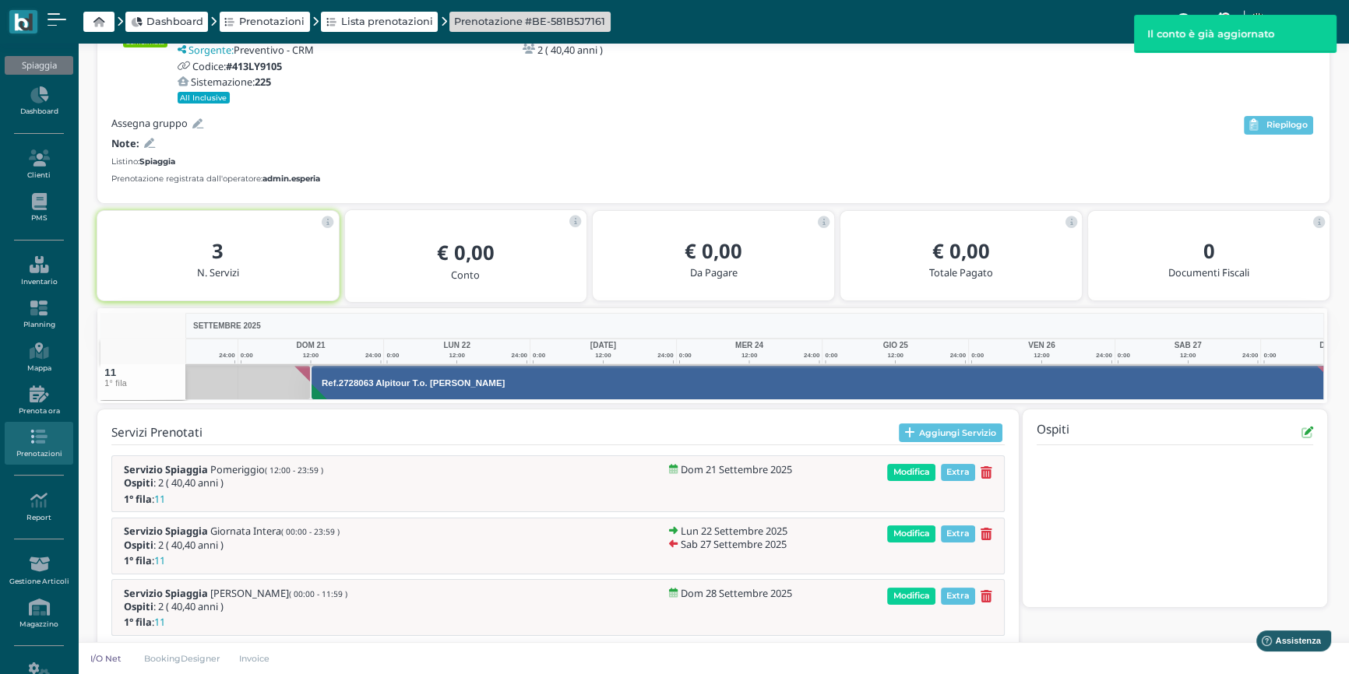
scroll to position [0, 104]
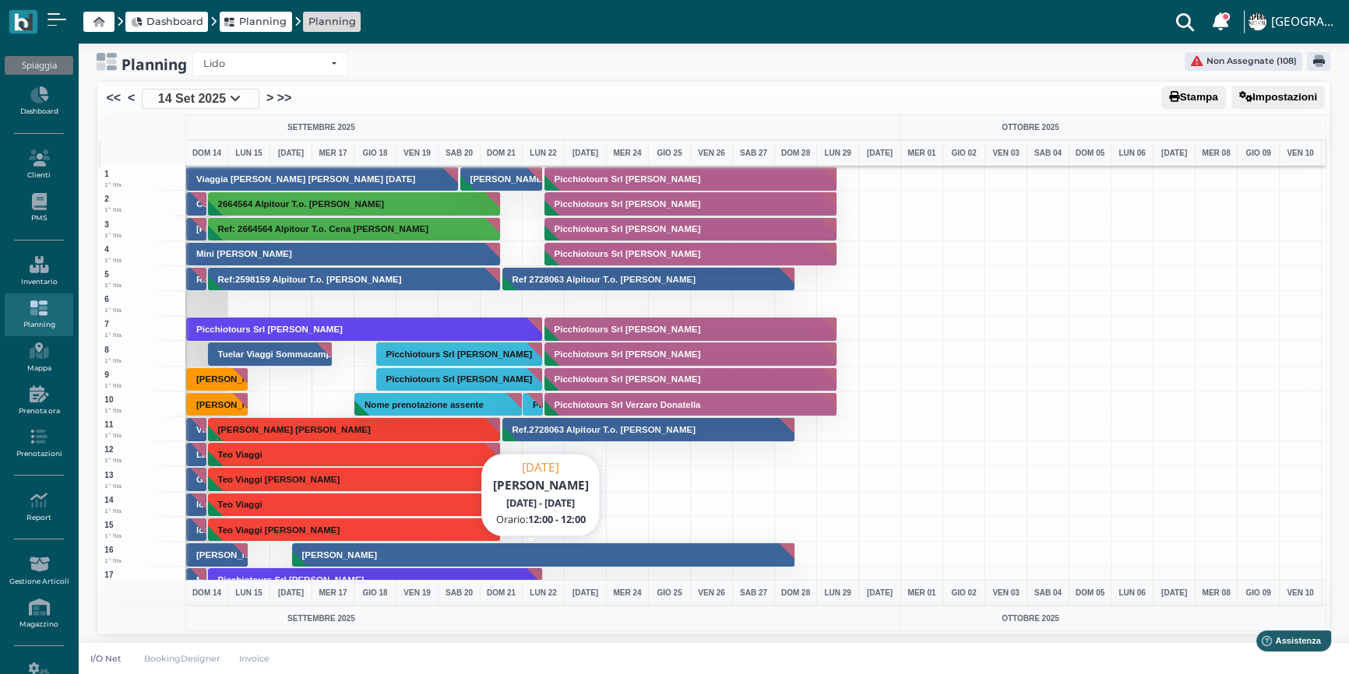
click at [324, 554] on h3 "[PERSON_NAME]" at bounding box center [339, 555] width 87 height 9
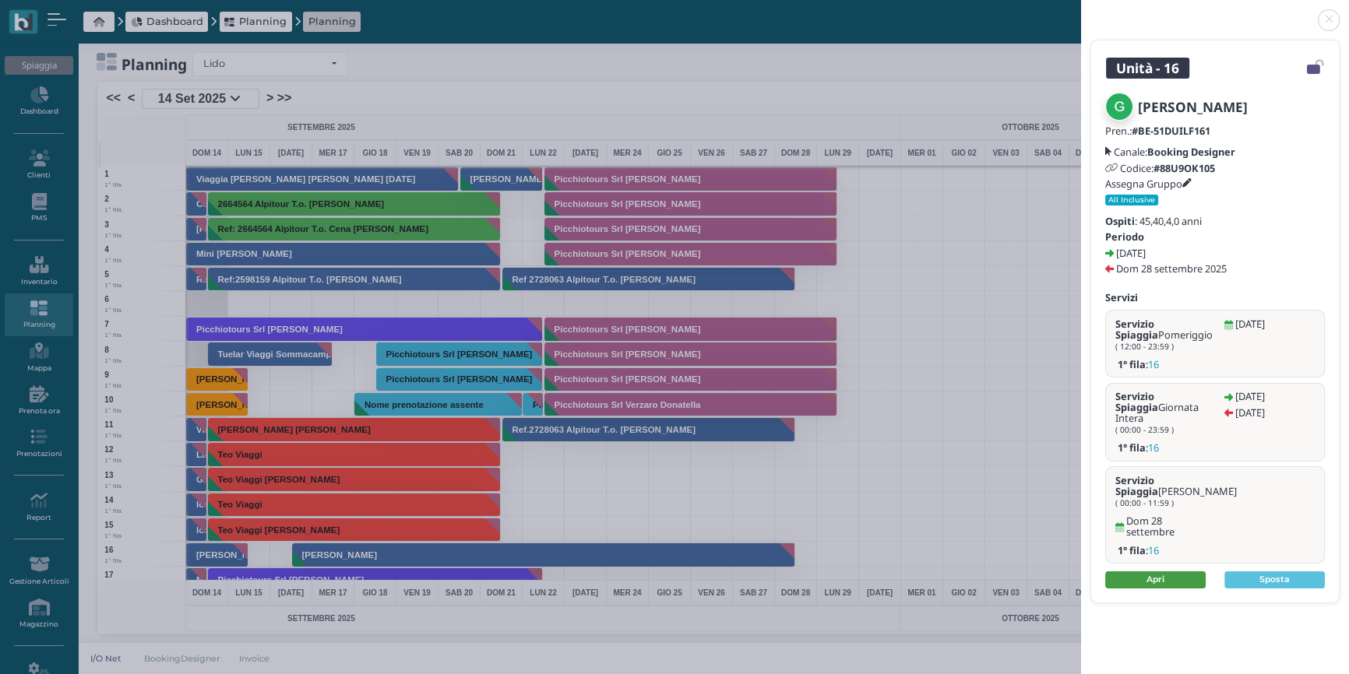
click at [1160, 572] on link "Apri" at bounding box center [1155, 580] width 100 height 17
drag, startPoint x: 1330, startPoint y: 26, endPoint x: 689, endPoint y: 510, distance: 802.9
click at [1081, 11] on link at bounding box center [1081, 11] width 0 height 0
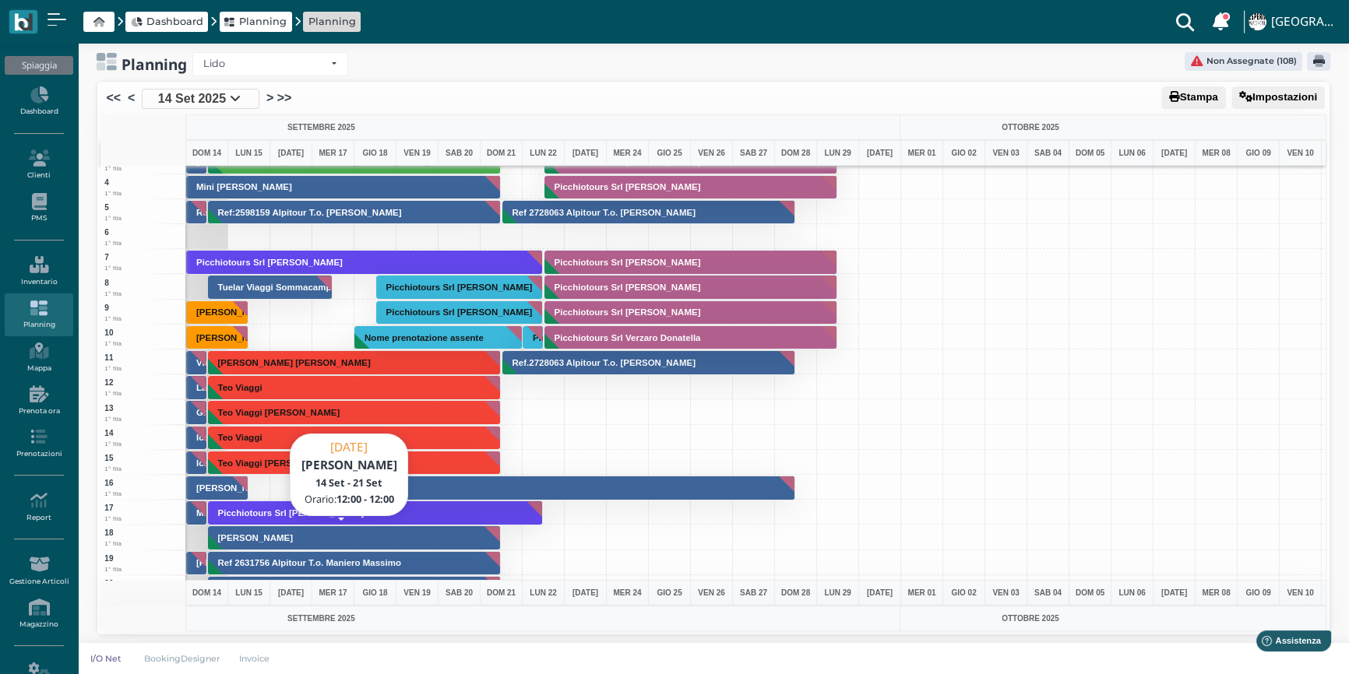
scroll to position [70, 0]
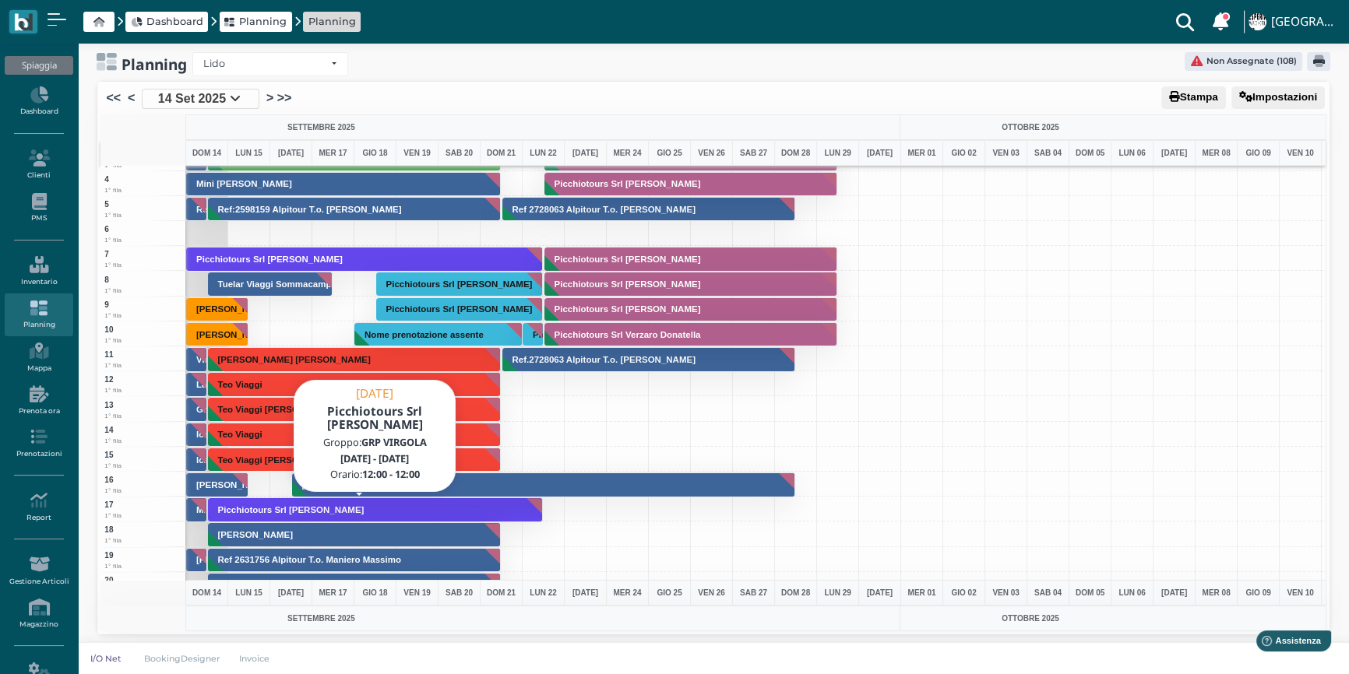
click at [275, 505] on h3 "Picchiotours Srl [PERSON_NAME]" at bounding box center [291, 509] width 159 height 9
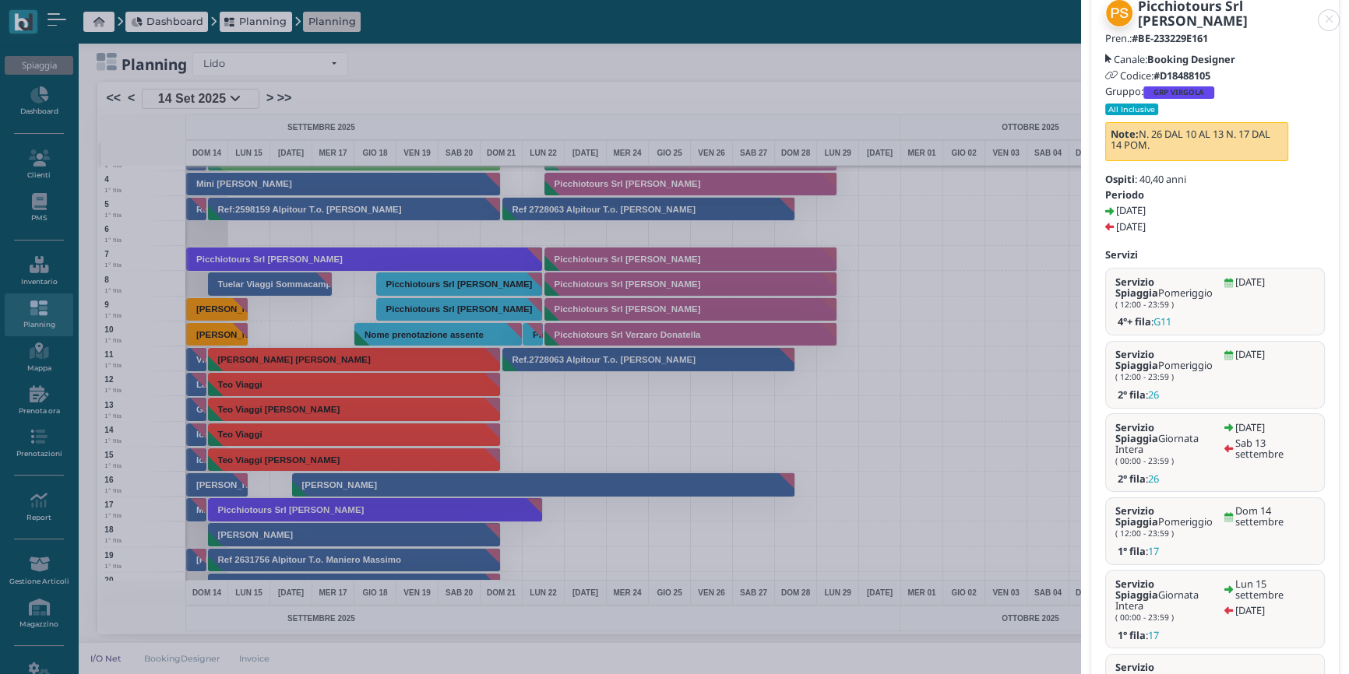
scroll to position [259, 0]
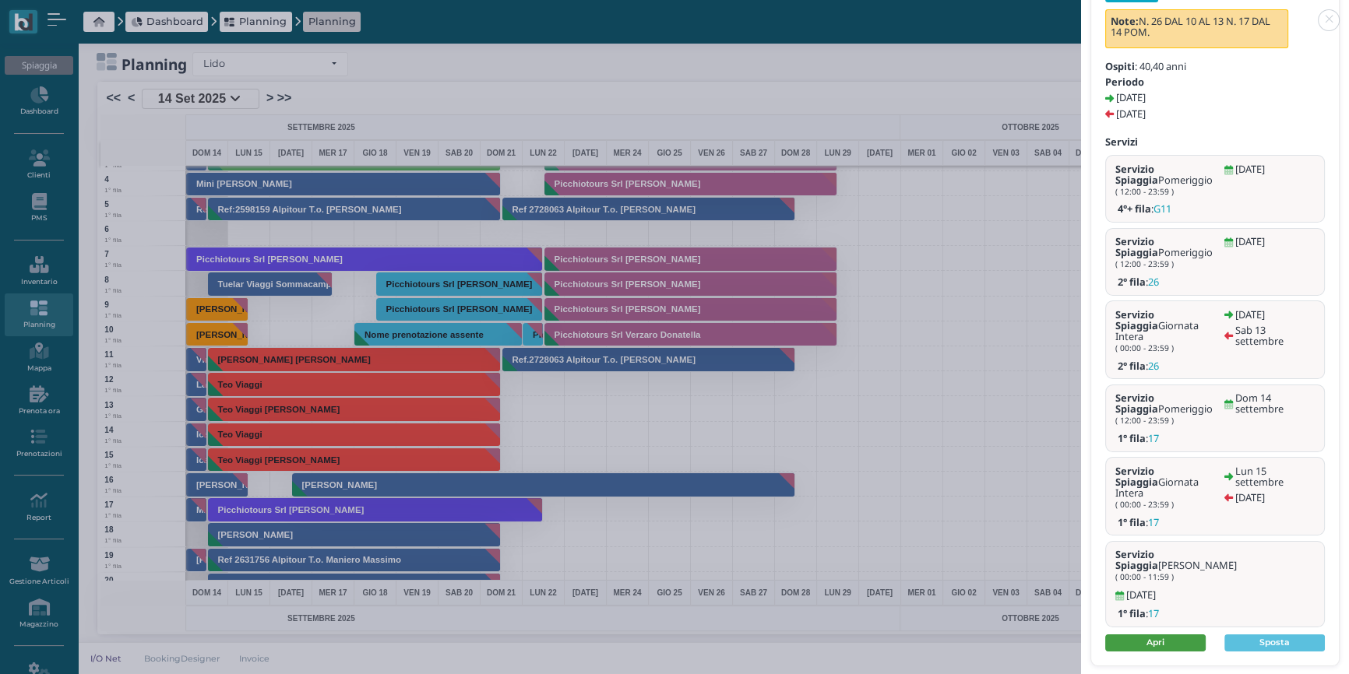
click at [1145, 635] on link "Apri" at bounding box center [1155, 643] width 100 height 17
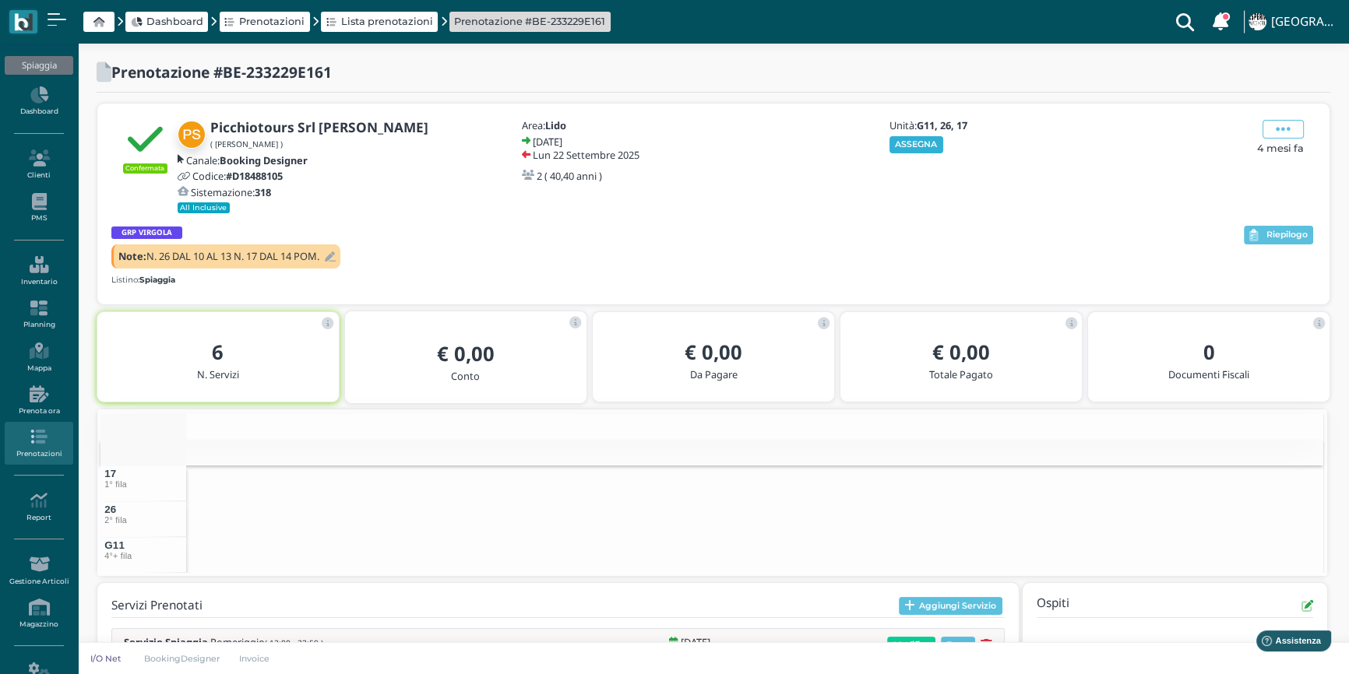
click at [920, 142] on button "ASSEGNA" at bounding box center [916, 144] width 54 height 17
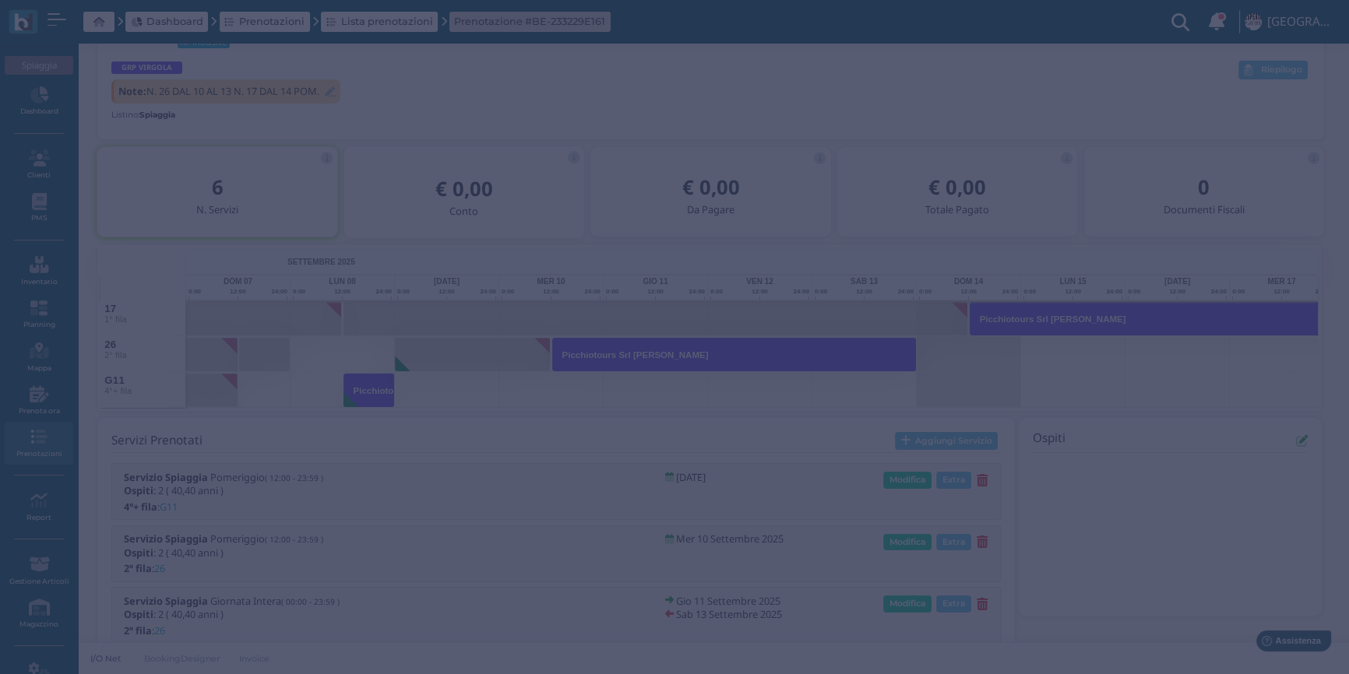
scroll to position [218, 0]
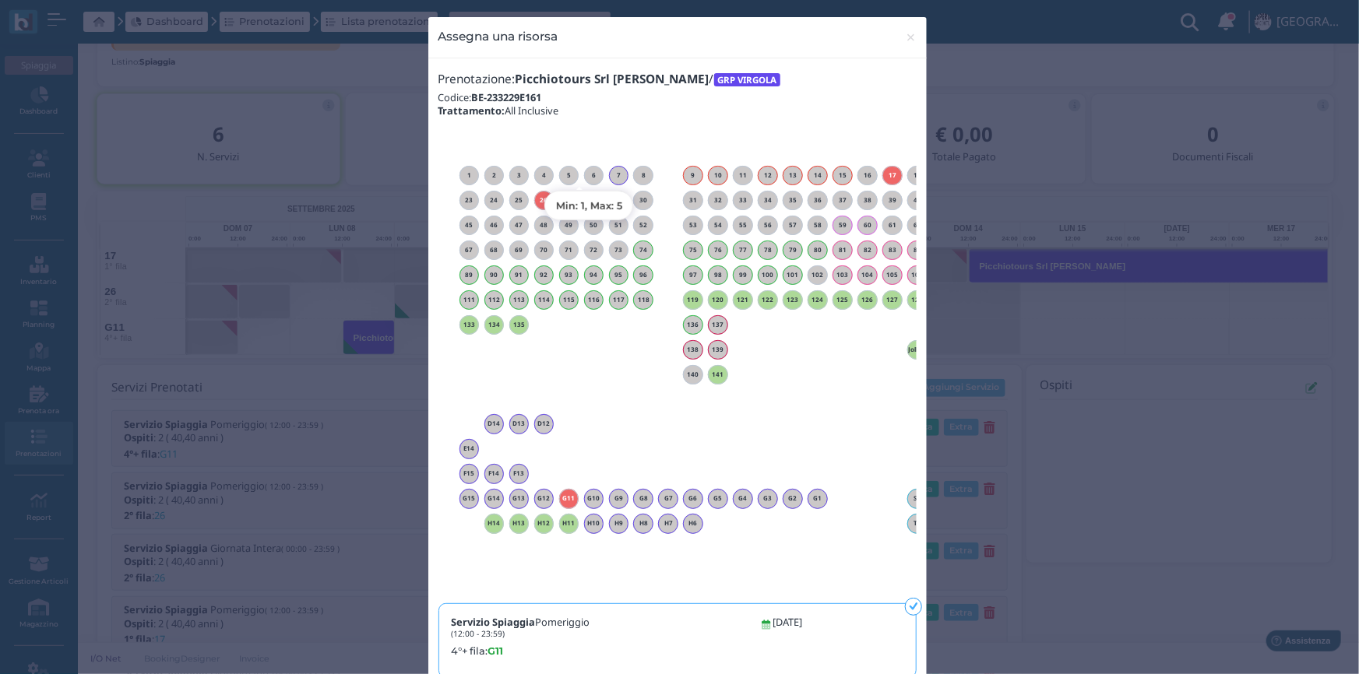
click at [584, 172] on h6 "6" at bounding box center [594, 175] width 20 height 7
click at [584, 174] on h6 "6" at bounding box center [594, 175] width 20 height 7
drag, startPoint x: 909, startPoint y: 40, endPoint x: 910, endPoint y: 62, distance: 21.9
click at [910, 42] on span "×" at bounding box center [911, 37] width 12 height 20
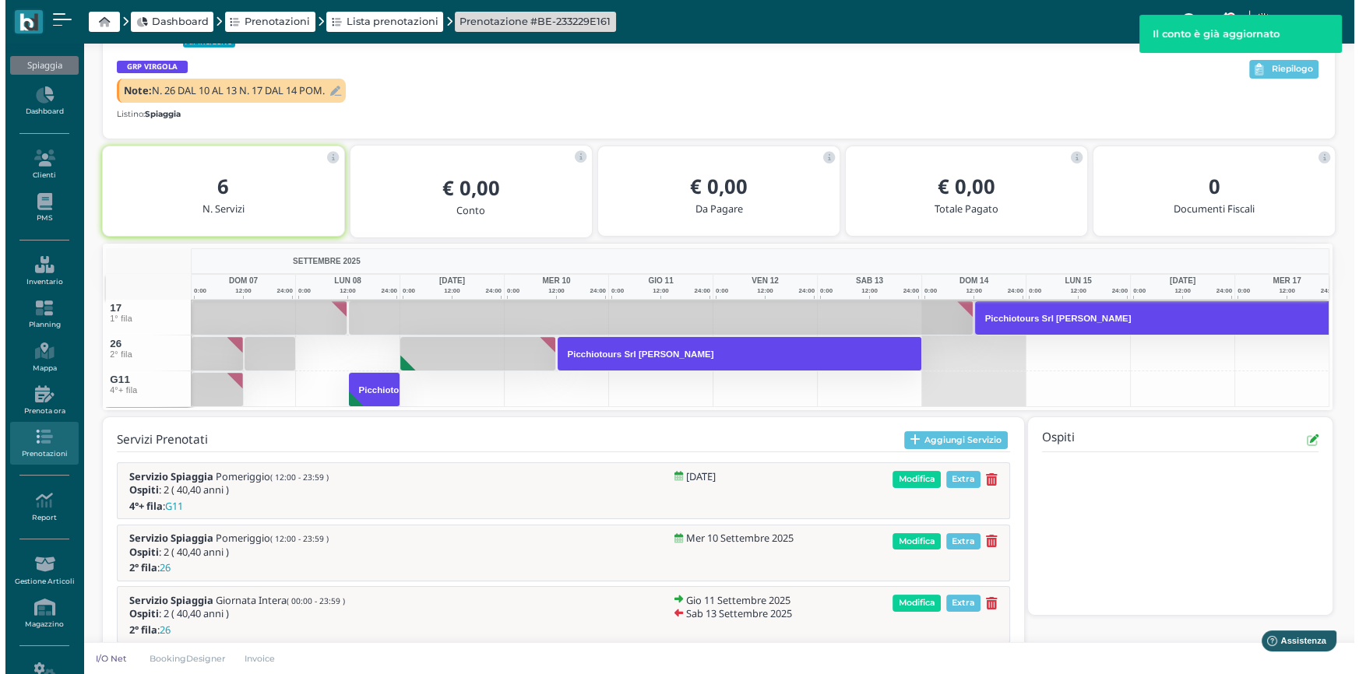
scroll to position [382, 0]
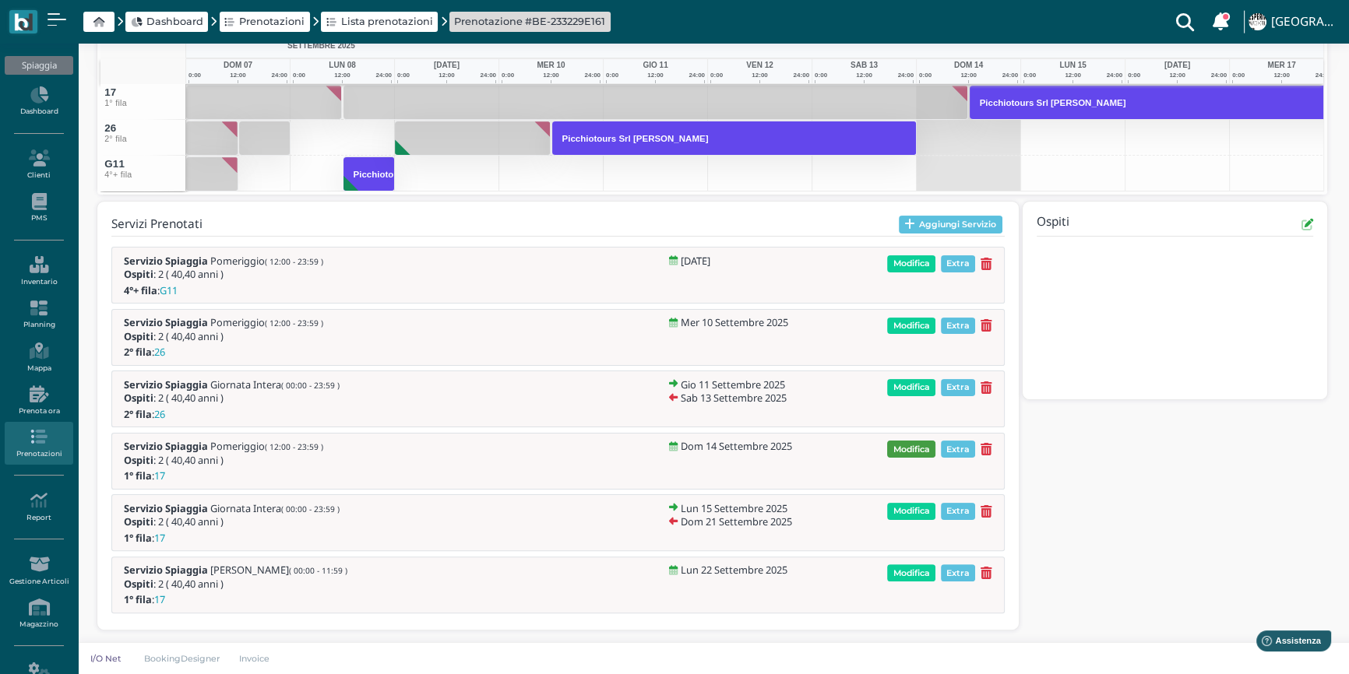
click at [912, 449] on span "Modifica" at bounding box center [911, 449] width 48 height 17
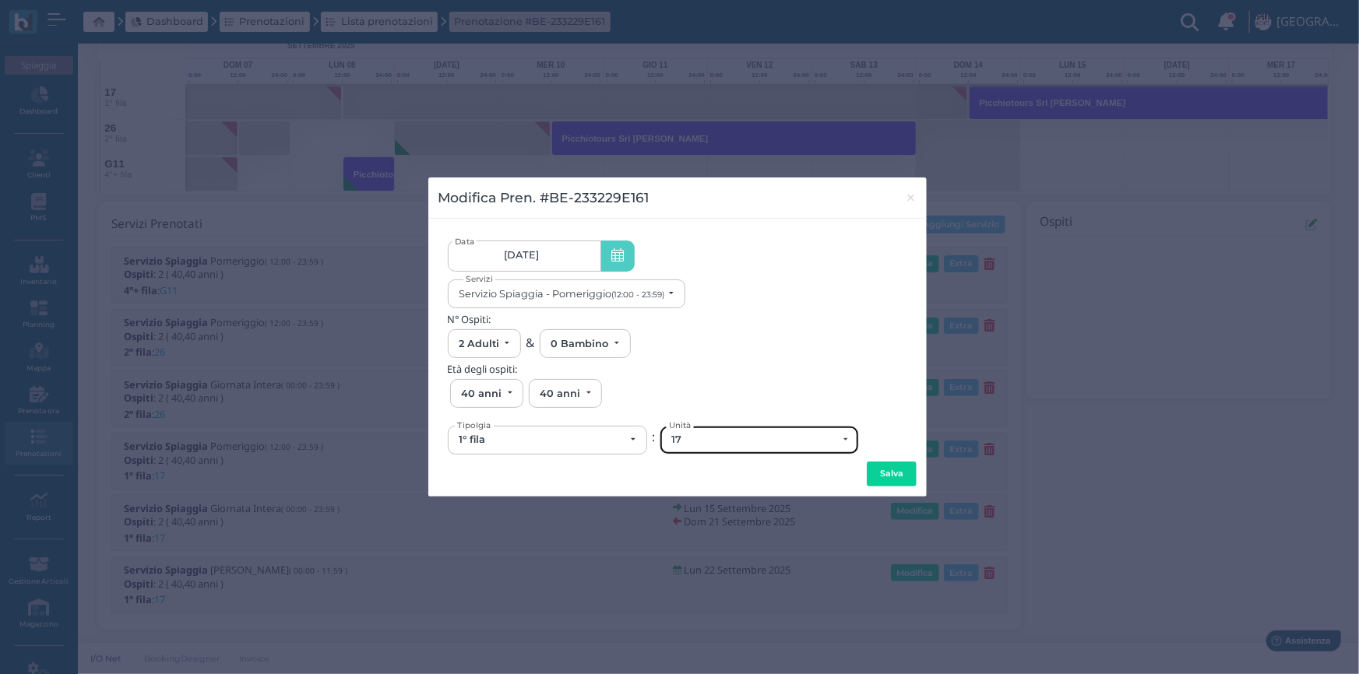
click at [674, 445] on div "17" at bounding box center [754, 440] width 166 height 12
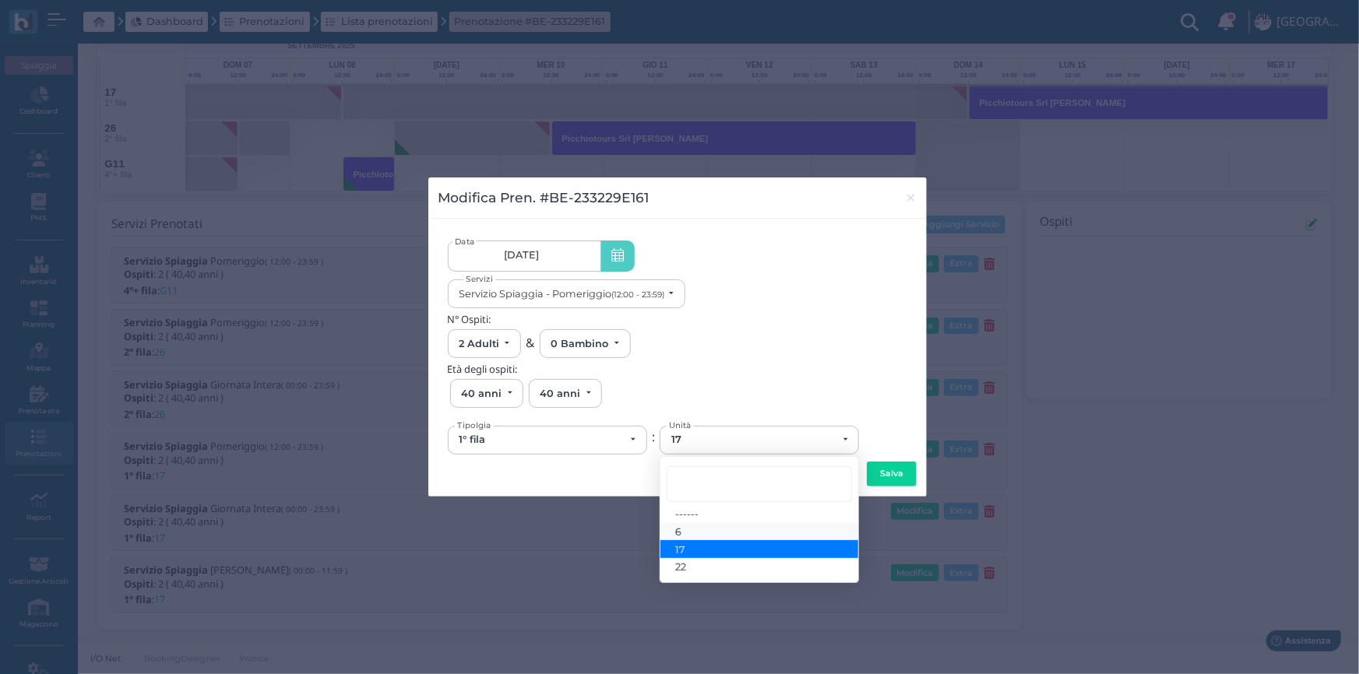
drag, startPoint x: 674, startPoint y: 530, endPoint x: 699, endPoint y: 532, distance: 25.0
click at [674, 531] on link "6" at bounding box center [759, 532] width 198 height 18
select select "6130"
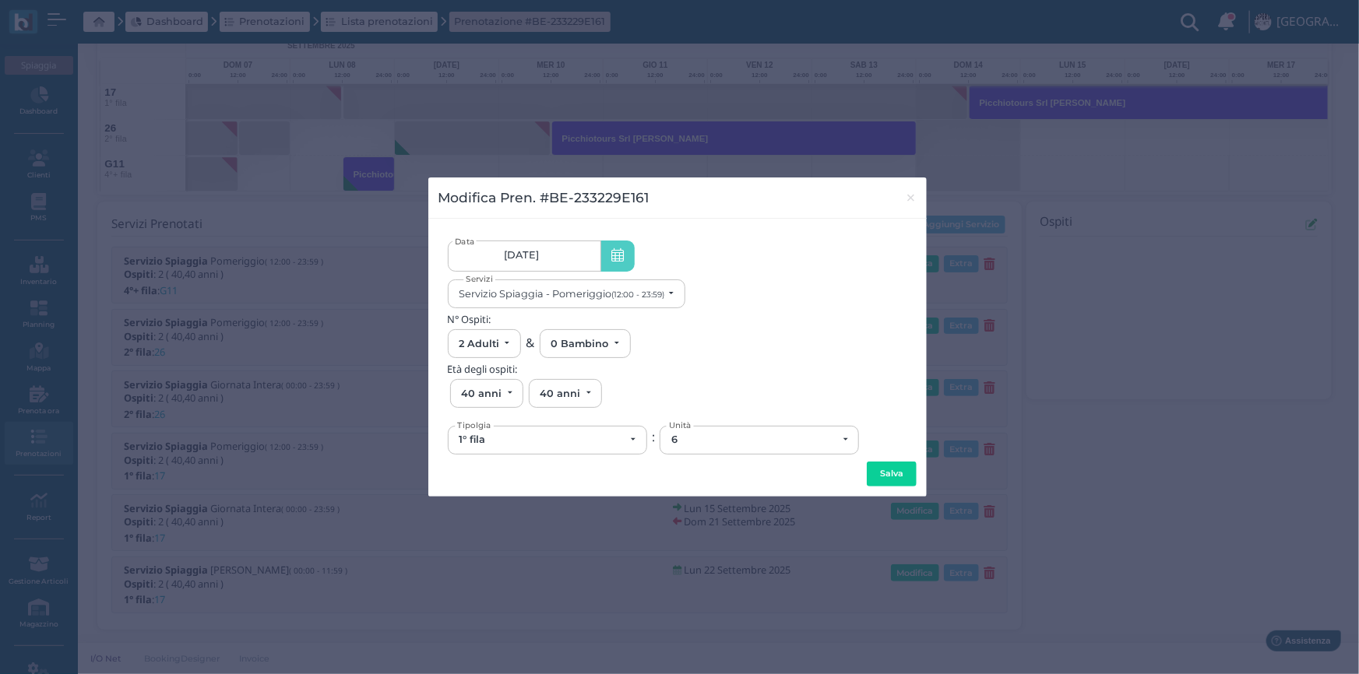
drag, startPoint x: 889, startPoint y: 474, endPoint x: 289, endPoint y: 378, distance: 608.1
click at [889, 474] on button "Salva" at bounding box center [892, 474] width 50 height 25
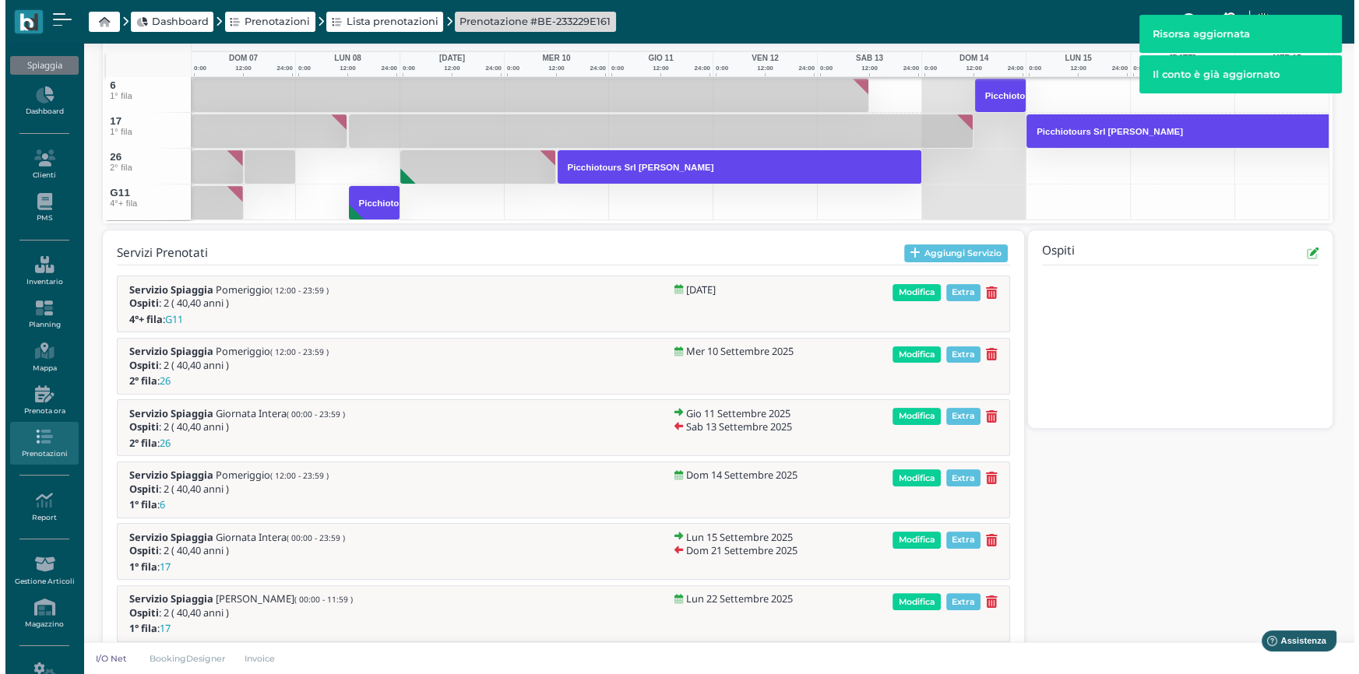
scroll to position [417, 0]
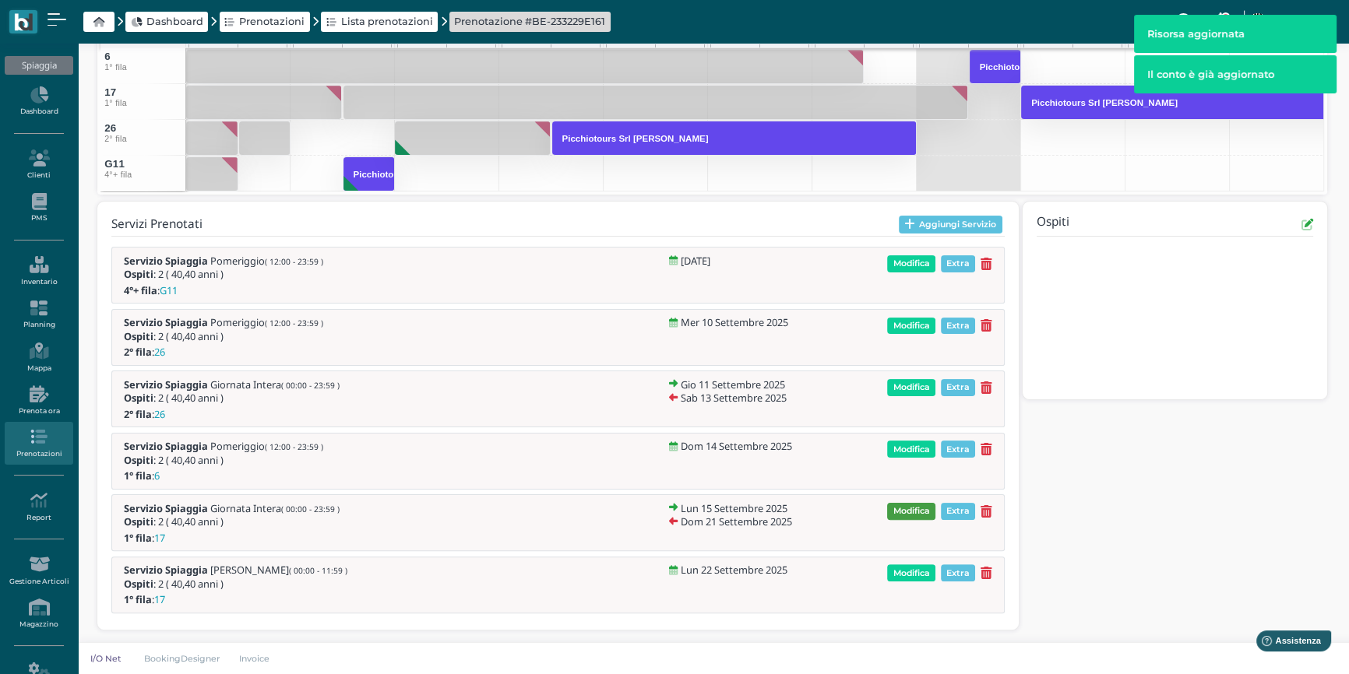
click at [908, 508] on span "Modifica" at bounding box center [911, 511] width 48 height 17
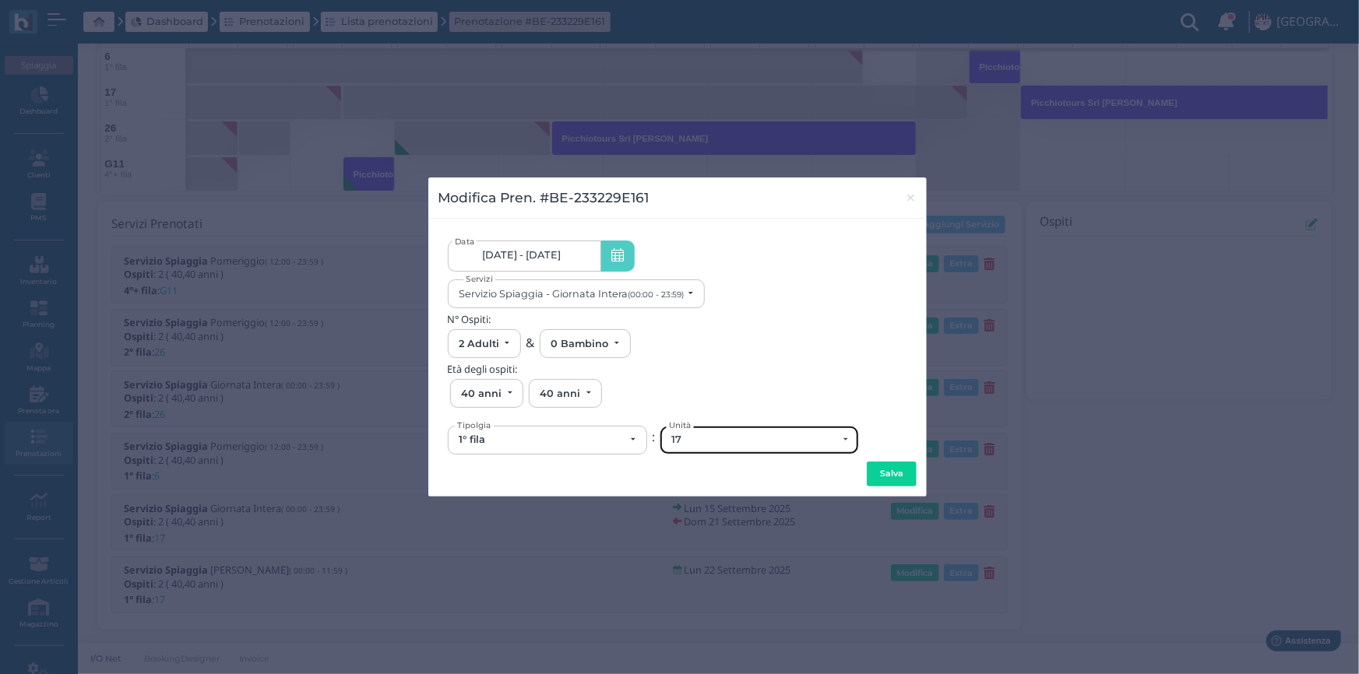
click at [776, 442] on div "17" at bounding box center [754, 440] width 166 height 12
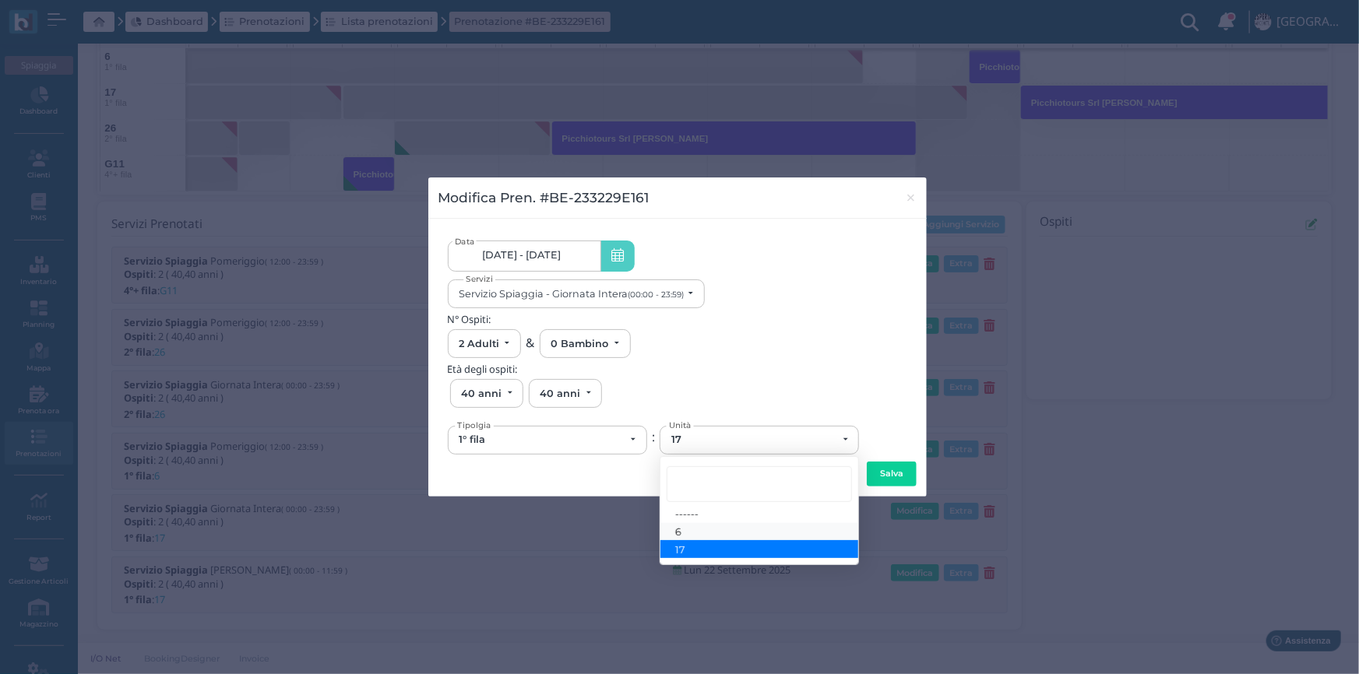
click at [680, 530] on span "6" at bounding box center [679, 532] width 6 height 12
select select "6130"
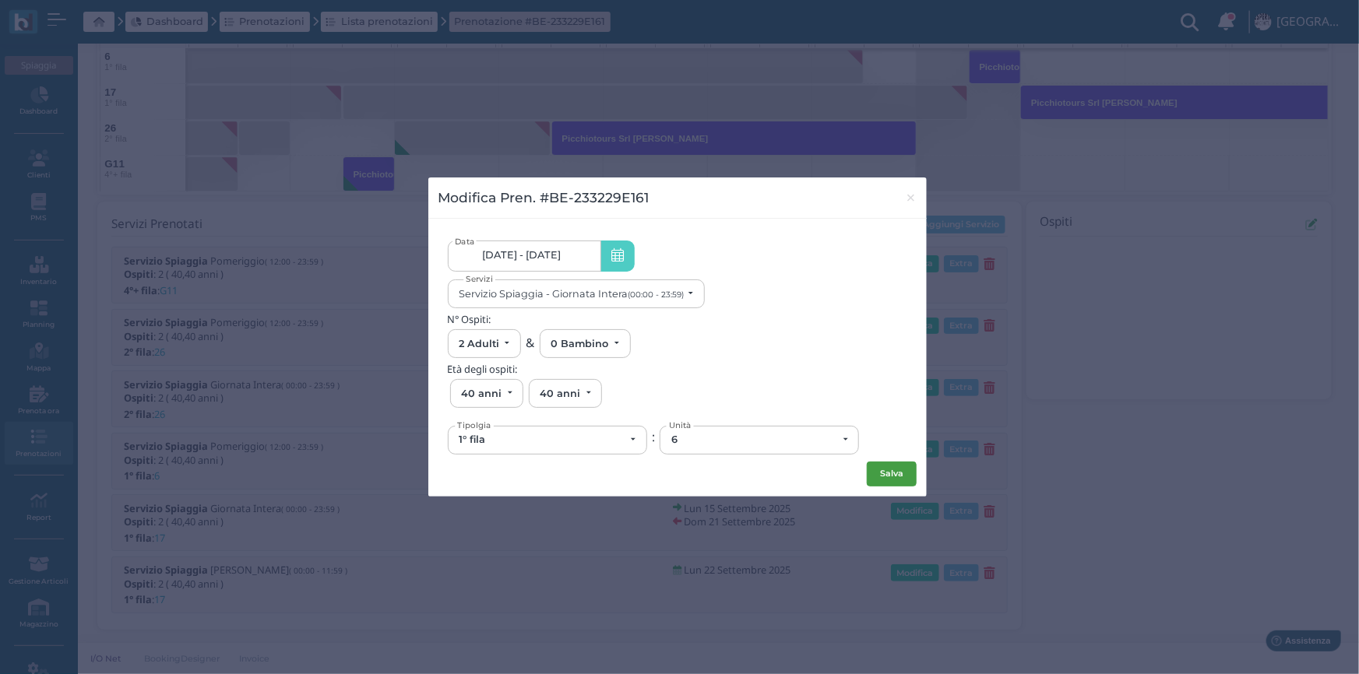
click at [896, 469] on button "Salva" at bounding box center [892, 474] width 50 height 25
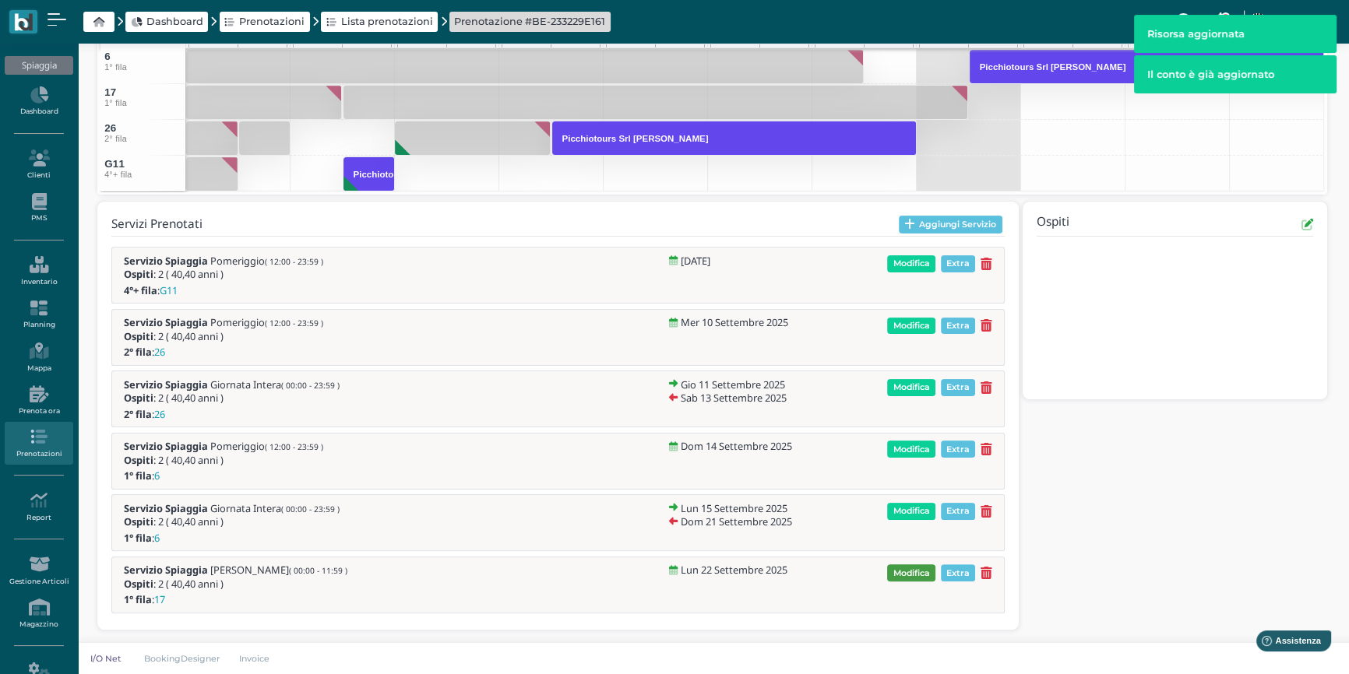
click at [910, 571] on span "Modifica" at bounding box center [911, 573] width 48 height 17
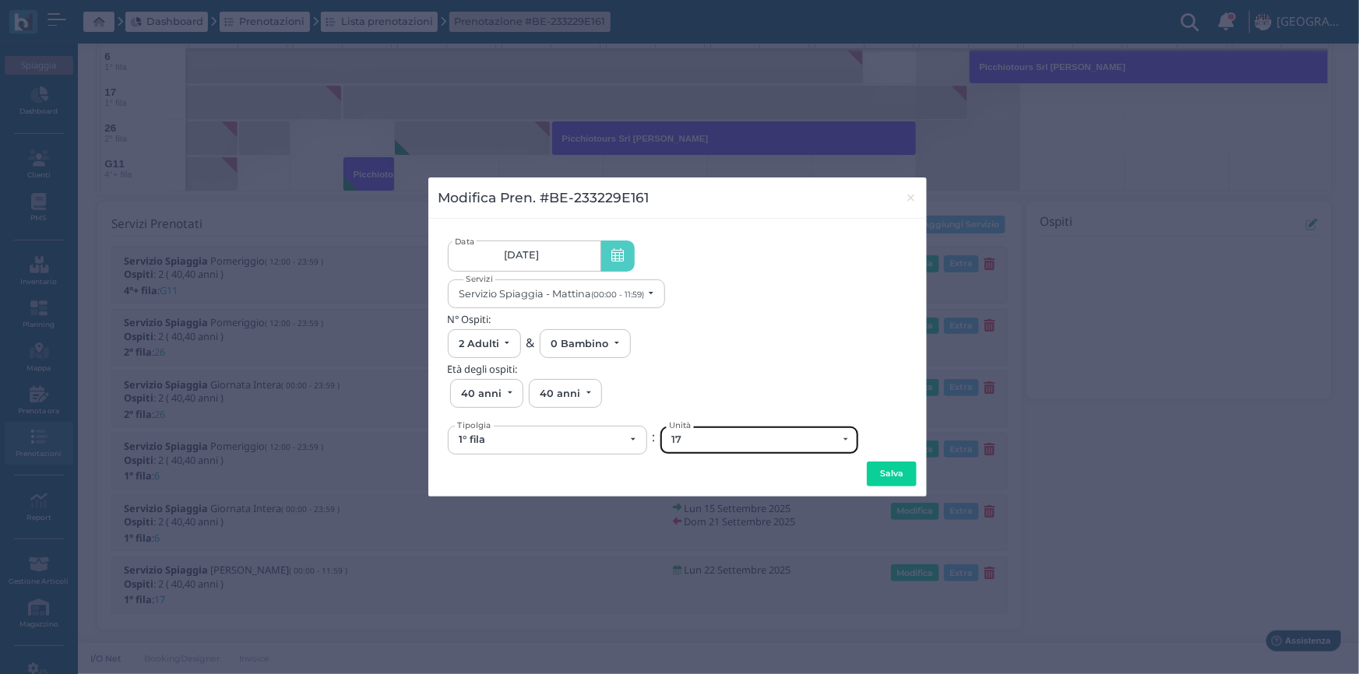
click at [717, 439] on div "17" at bounding box center [754, 440] width 166 height 12
click at [677, 394] on span "6" at bounding box center [679, 398] width 6 height 12
select select "6130"
click at [885, 473] on button "Salva" at bounding box center [892, 474] width 50 height 25
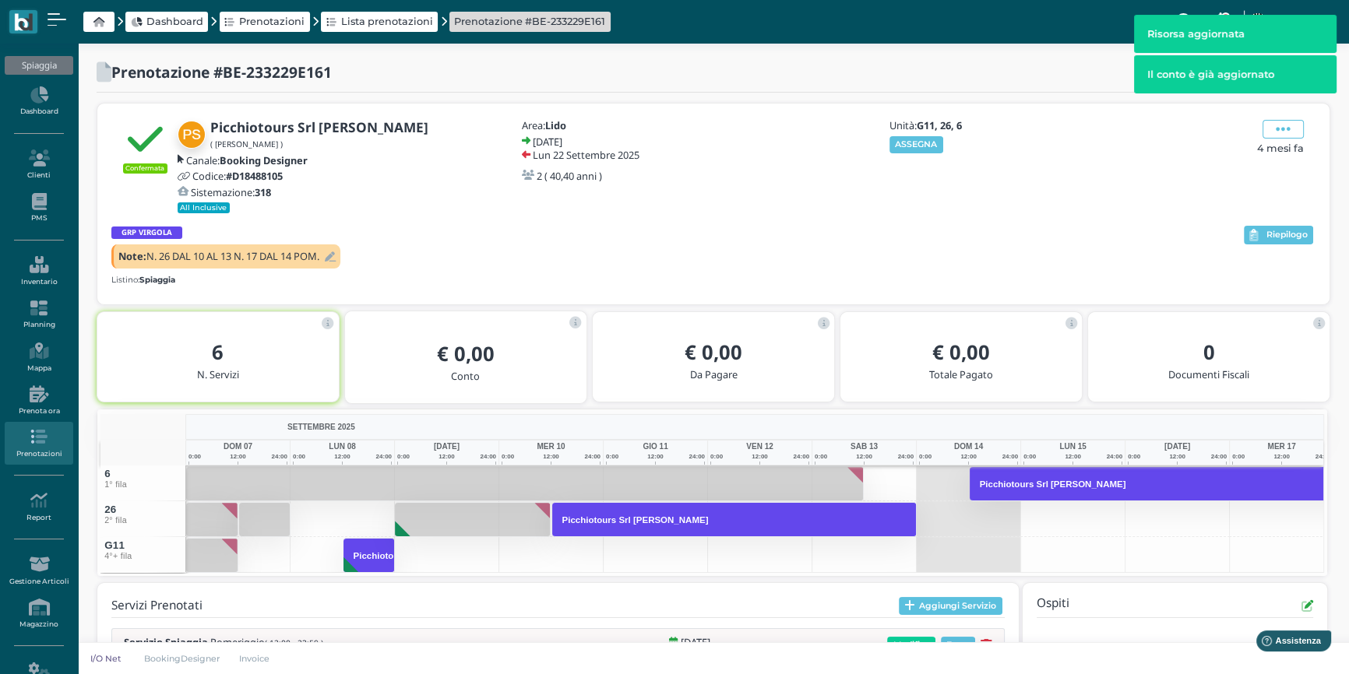
scroll to position [165, 0]
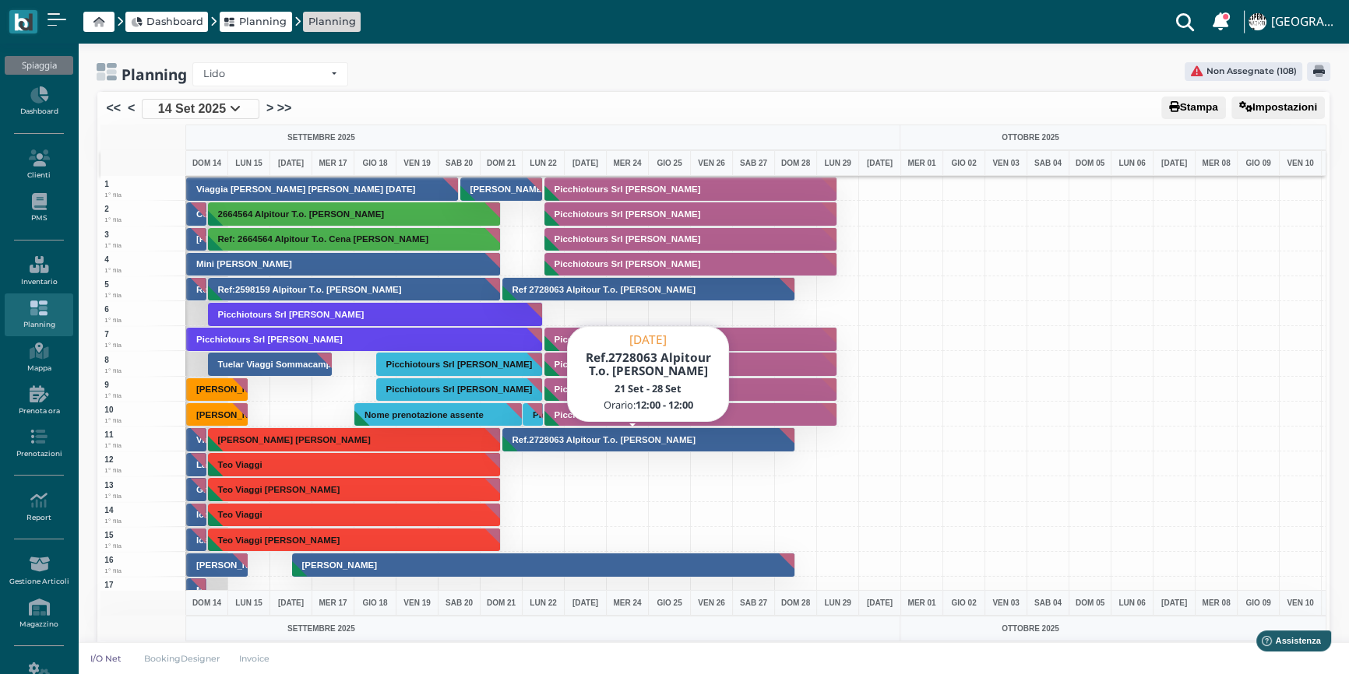
click at [533, 437] on h3 "Ref.2728063 Alpitour T.o. [PERSON_NAME]" at bounding box center [603, 439] width 195 height 9
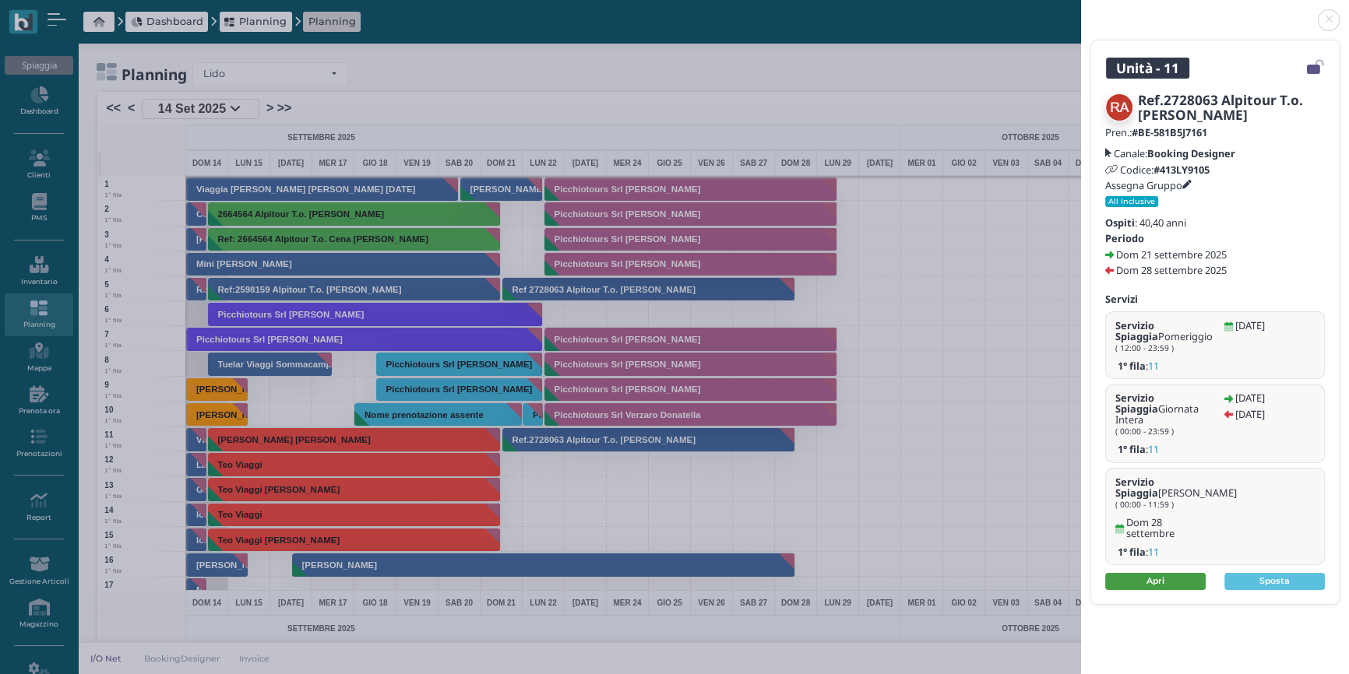
click at [1163, 573] on link "Apri" at bounding box center [1155, 581] width 100 height 17
click at [1081, 11] on link at bounding box center [1081, 11] width 0 height 0
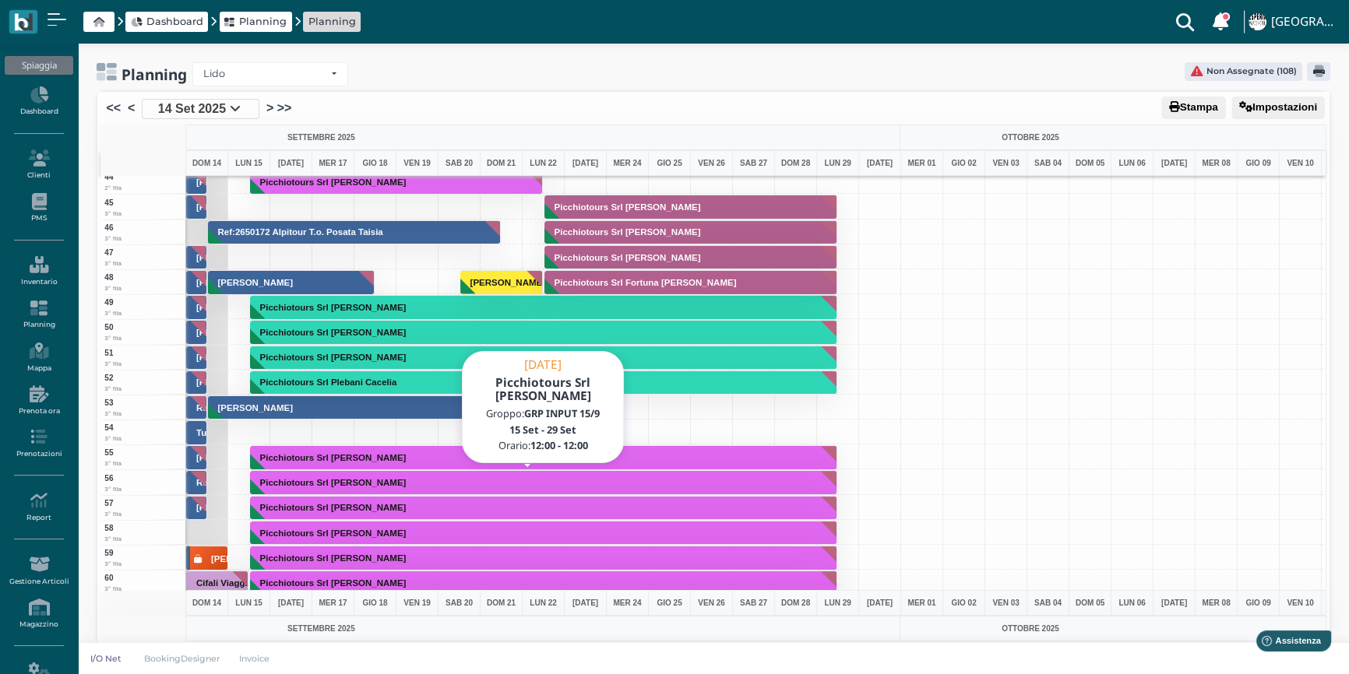
scroll to position [1061, 0]
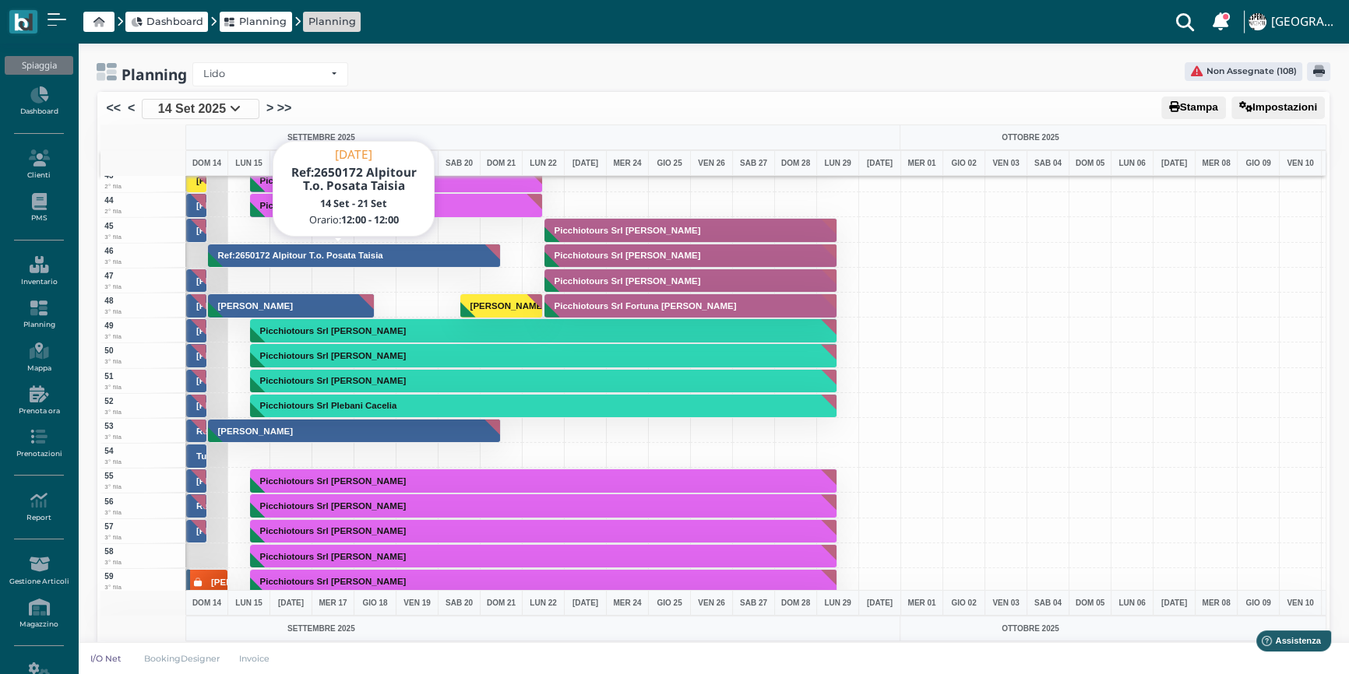
click at [342, 253] on h3 "Ref:2650172 Alpitour T.o. Posata Taisia" at bounding box center [301, 255] width 178 height 9
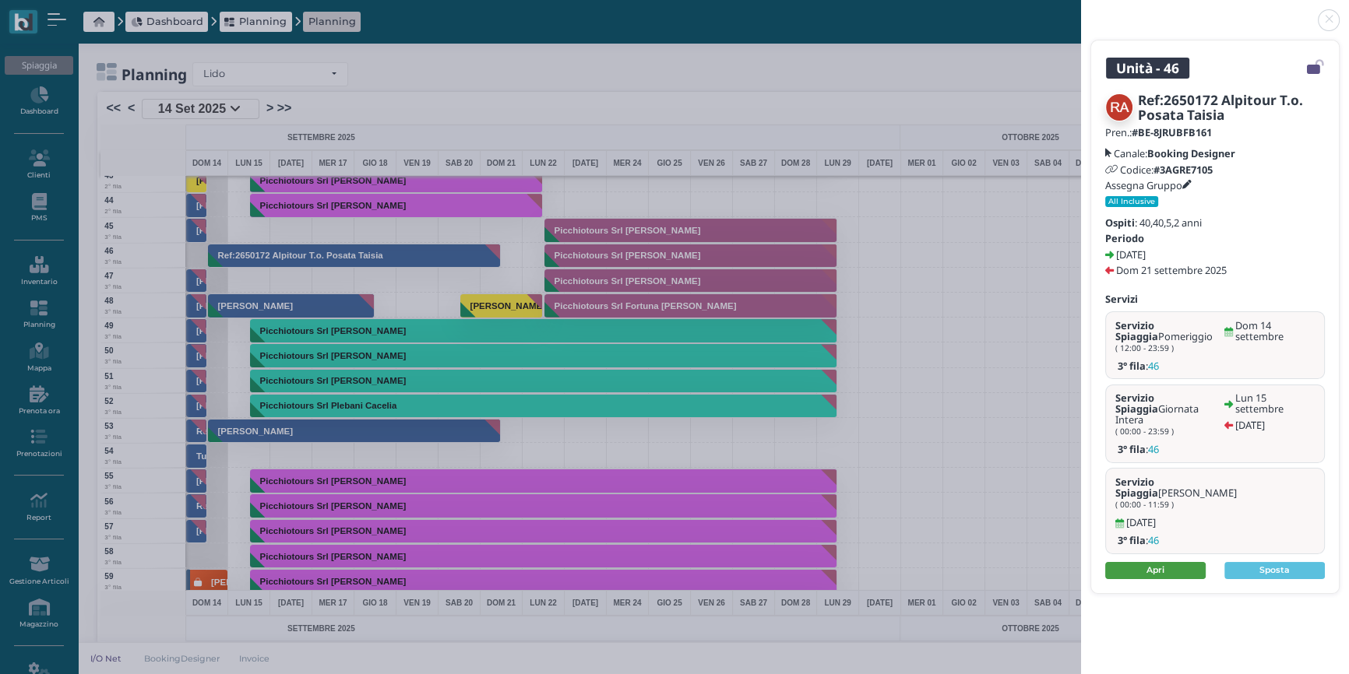
click at [1153, 562] on link "Apri" at bounding box center [1155, 570] width 100 height 17
click at [1081, 11] on link at bounding box center [1081, 11] width 0 height 0
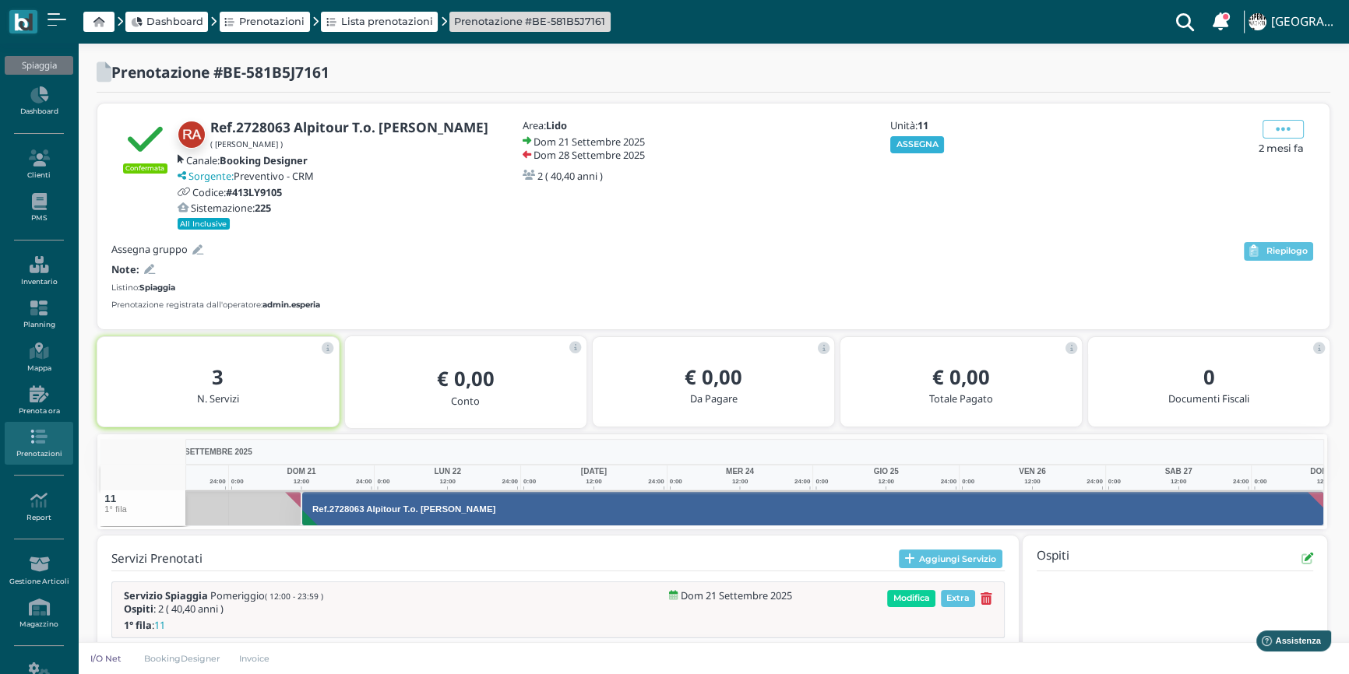
click at [919, 144] on button "ASSEGNA" at bounding box center [917, 144] width 54 height 17
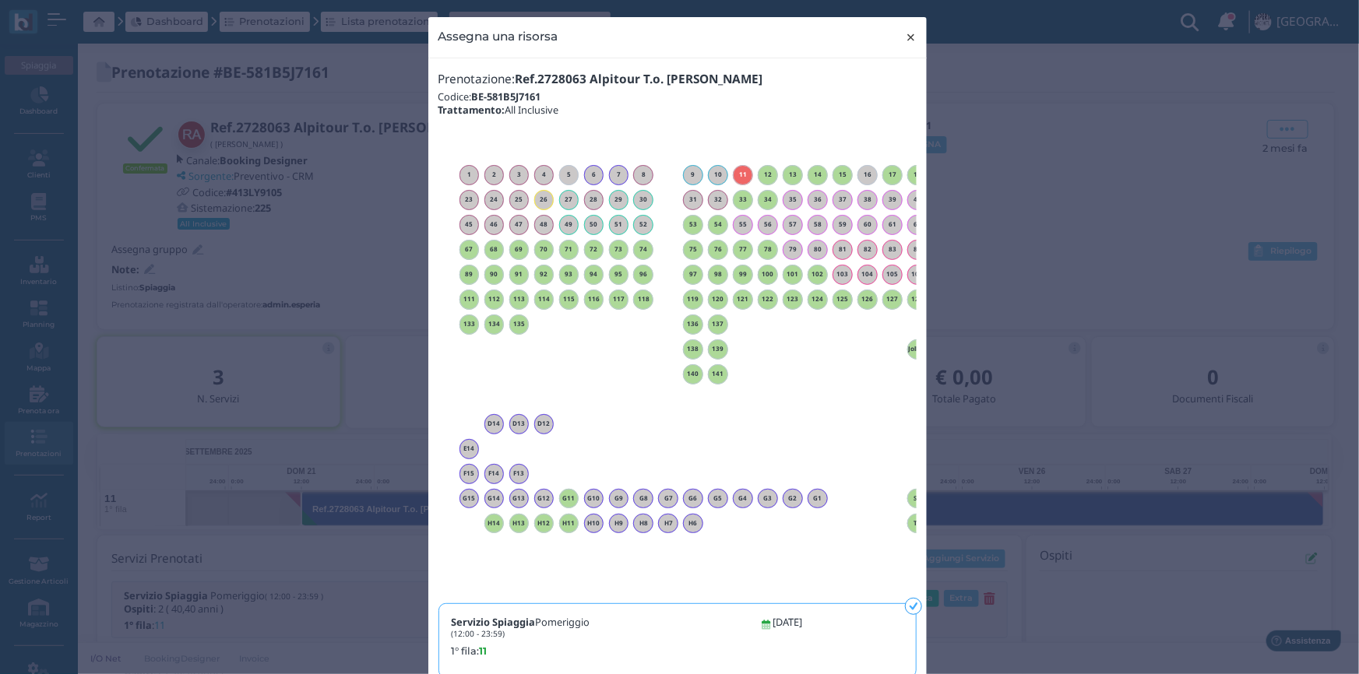
click at [905, 40] on span "×" at bounding box center [911, 37] width 12 height 20
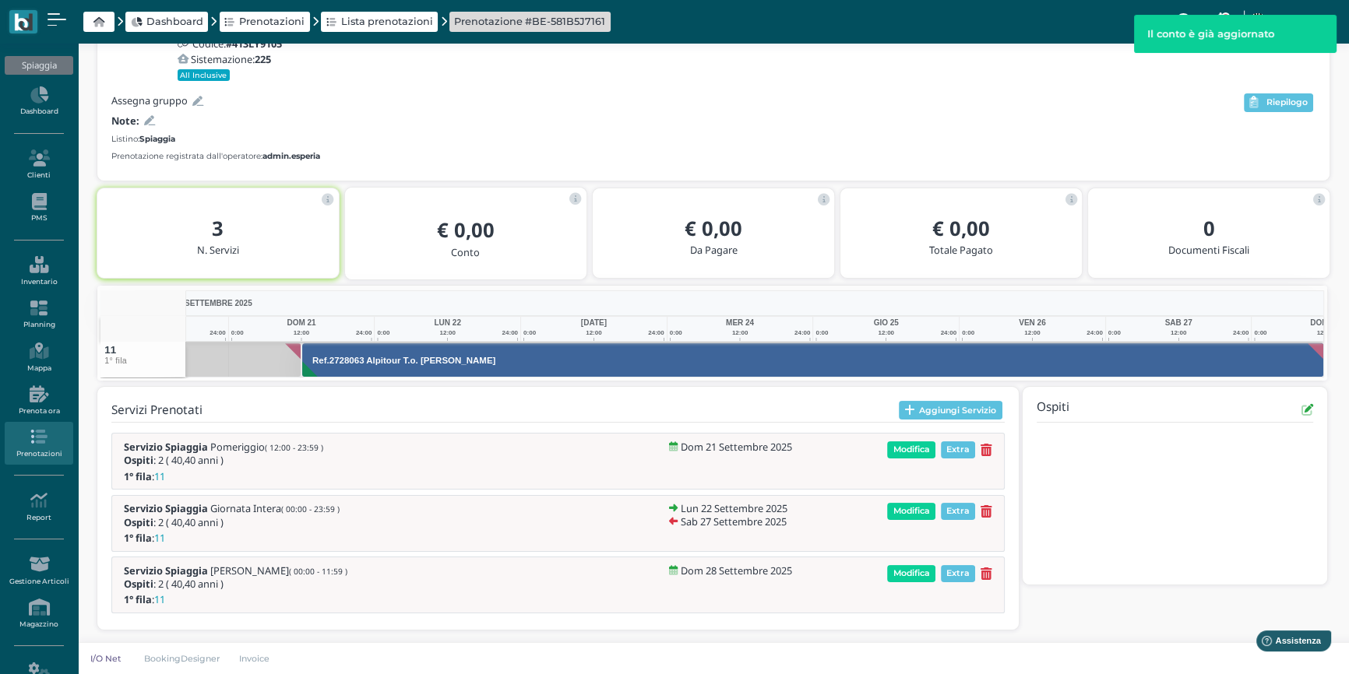
scroll to position [150, 0]
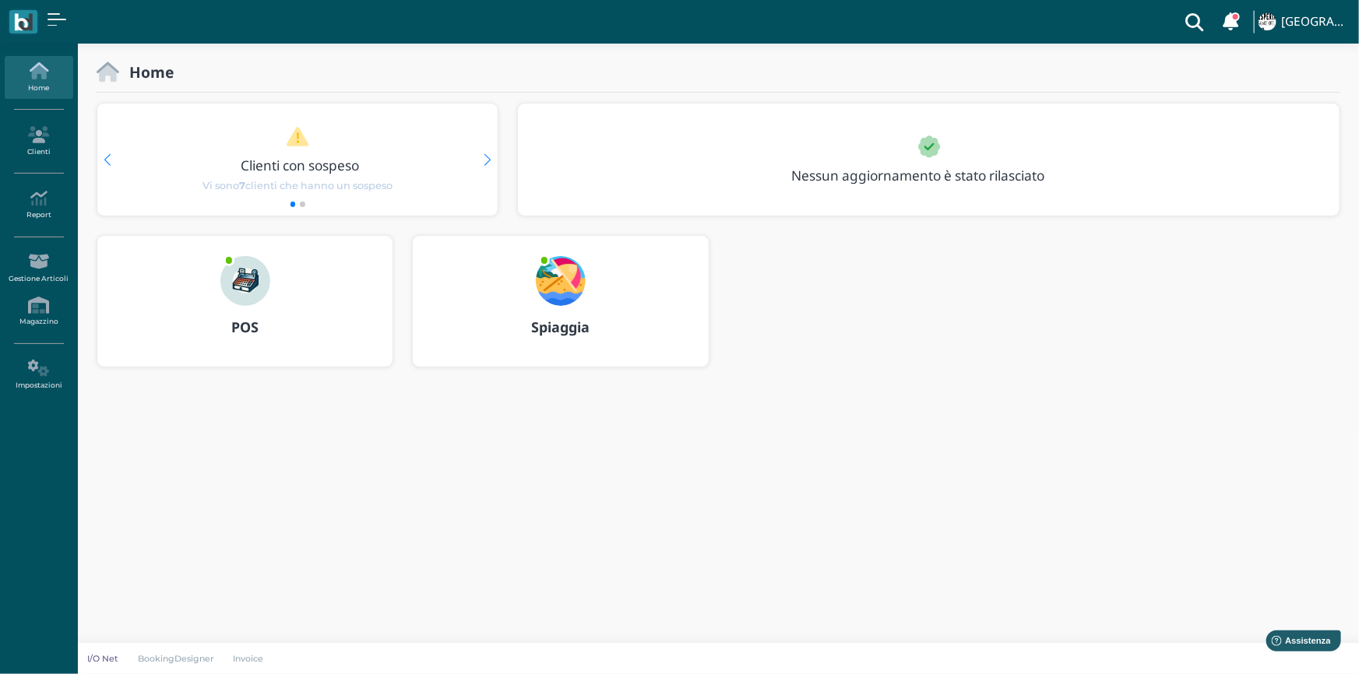
click at [227, 283] on img at bounding box center [245, 281] width 50 height 50
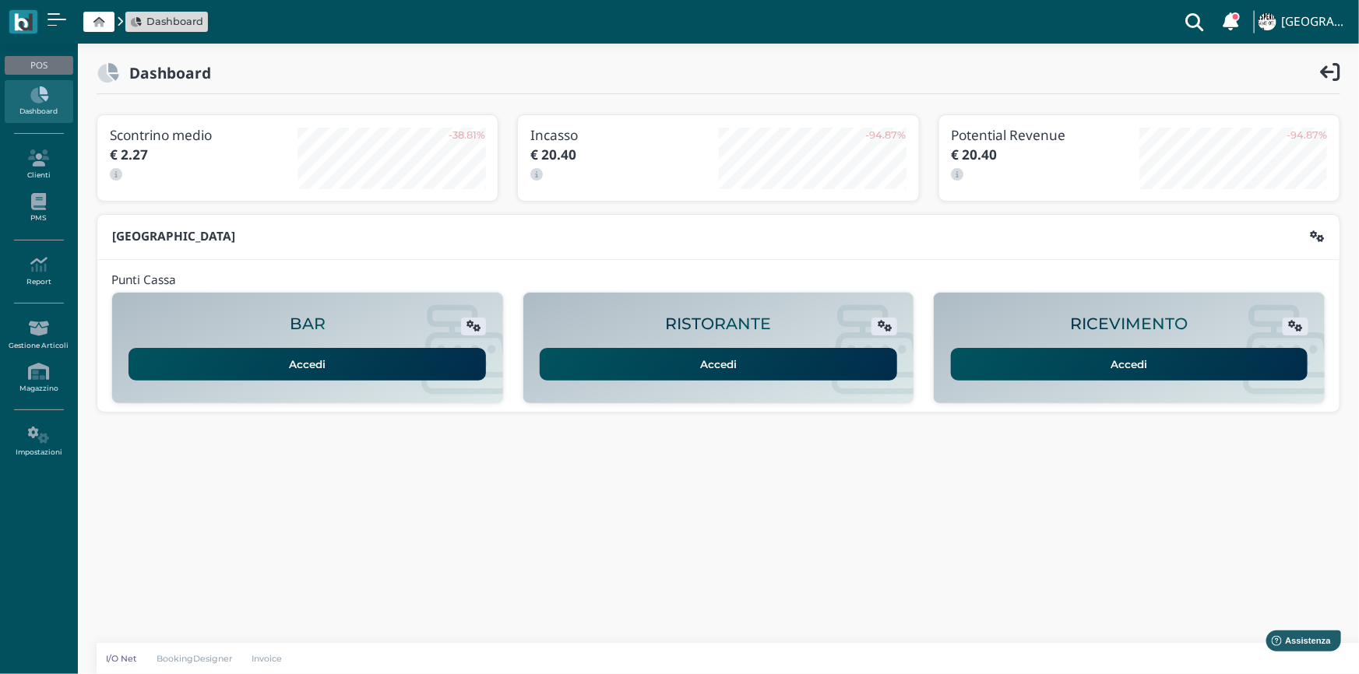
click at [1121, 364] on link "Accedi" at bounding box center [1129, 364] width 357 height 33
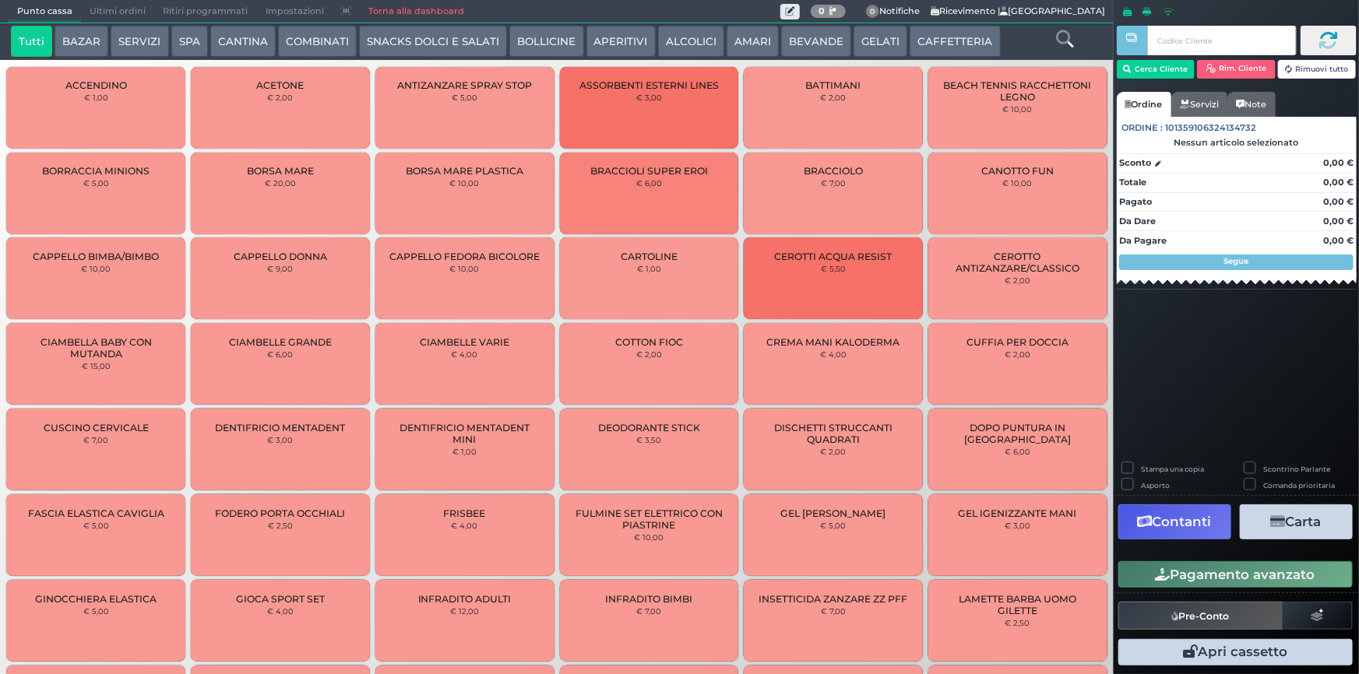
click at [139, 39] on button "SERVIZI" at bounding box center [140, 41] width 58 height 31
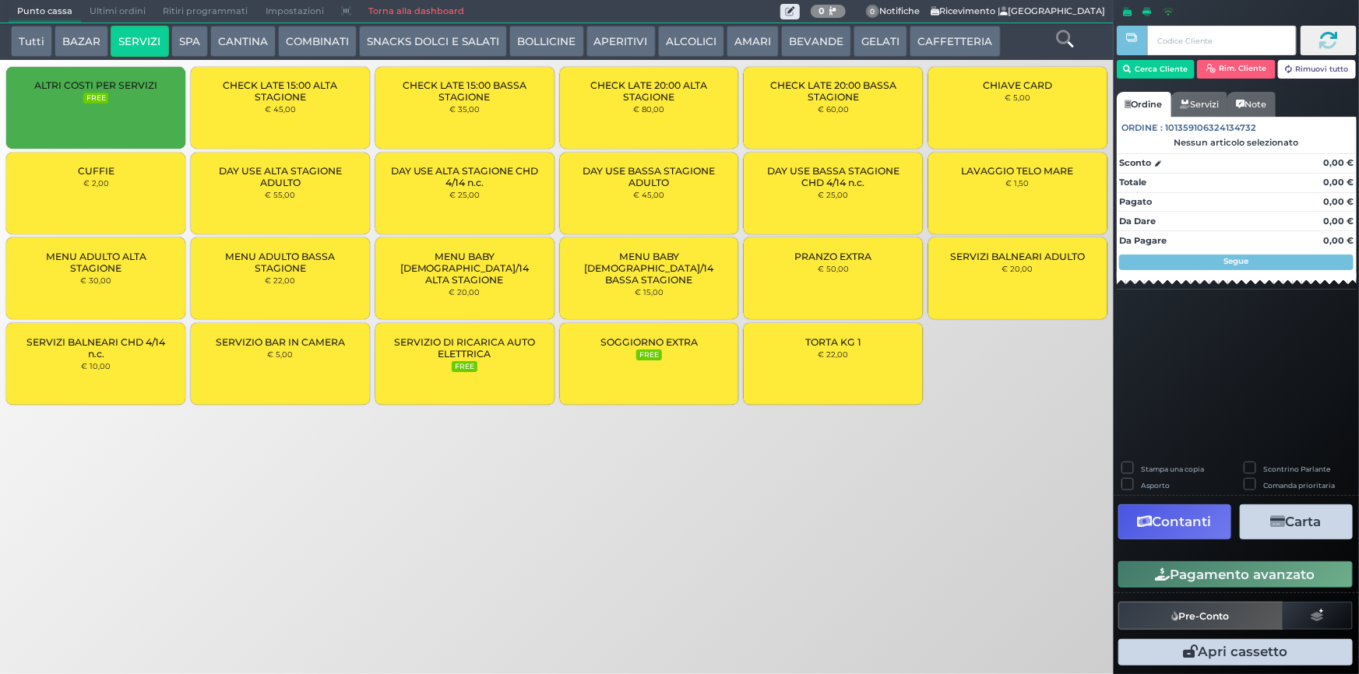
click at [643, 200] on div "DAY USE BASSA STAGIONE ADULTO € 45,00" at bounding box center [649, 194] width 179 height 82
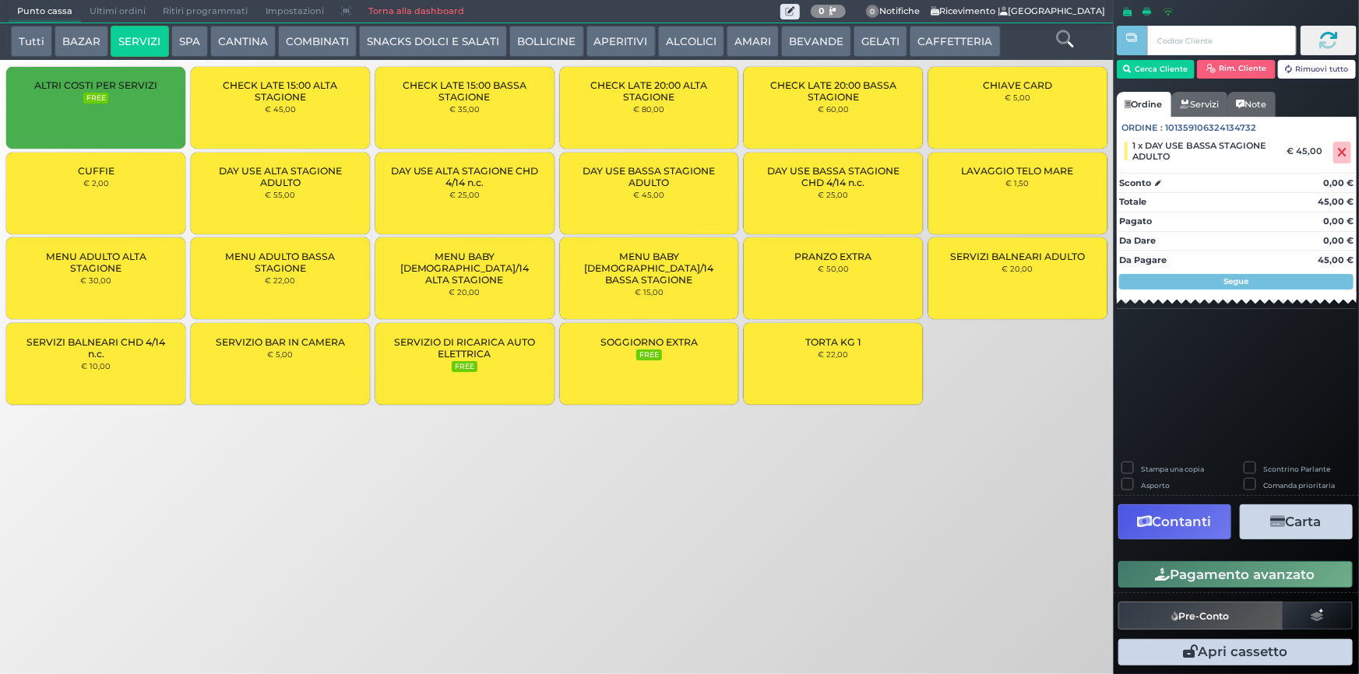
click at [660, 197] on small "€ 45,00" at bounding box center [648, 194] width 31 height 9
click at [1141, 467] on label "Stampa una copia" at bounding box center [1172, 469] width 63 height 10
checkbox input "true"
click at [1324, 530] on button "Carta" at bounding box center [1296, 522] width 113 height 35
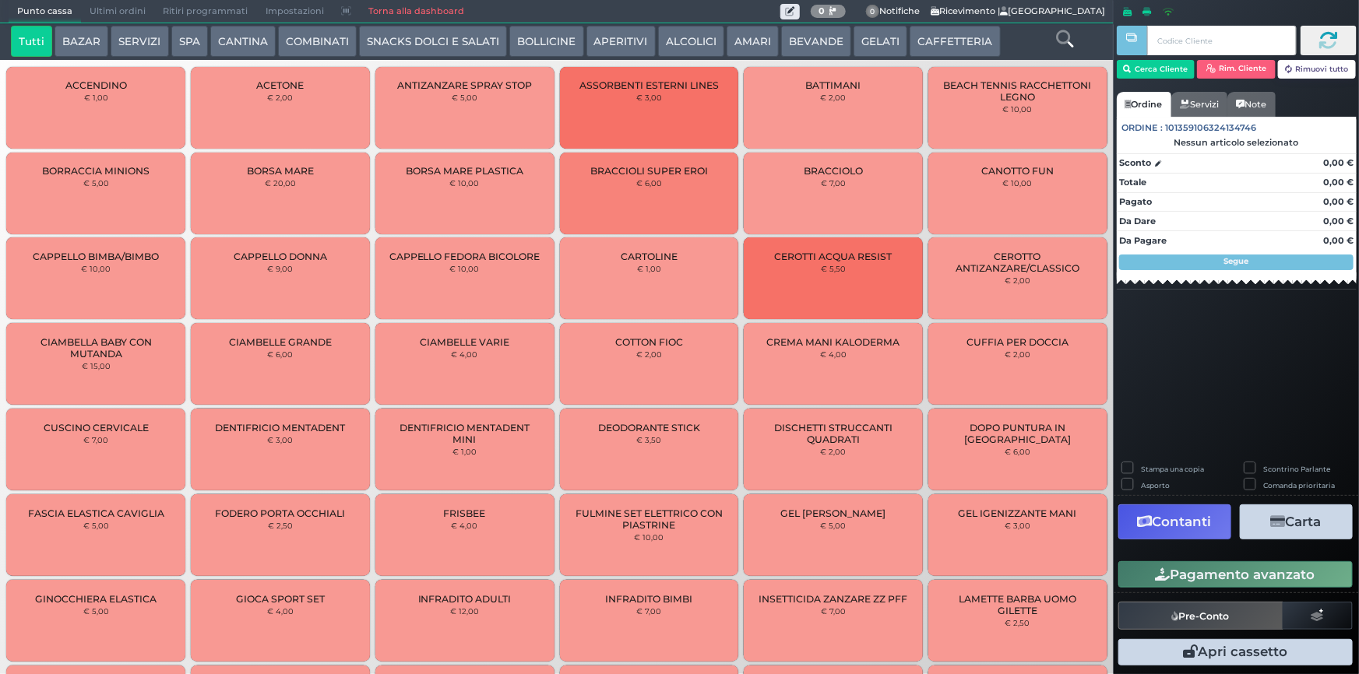
click at [128, 46] on button "SERVIZI" at bounding box center [140, 41] width 58 height 31
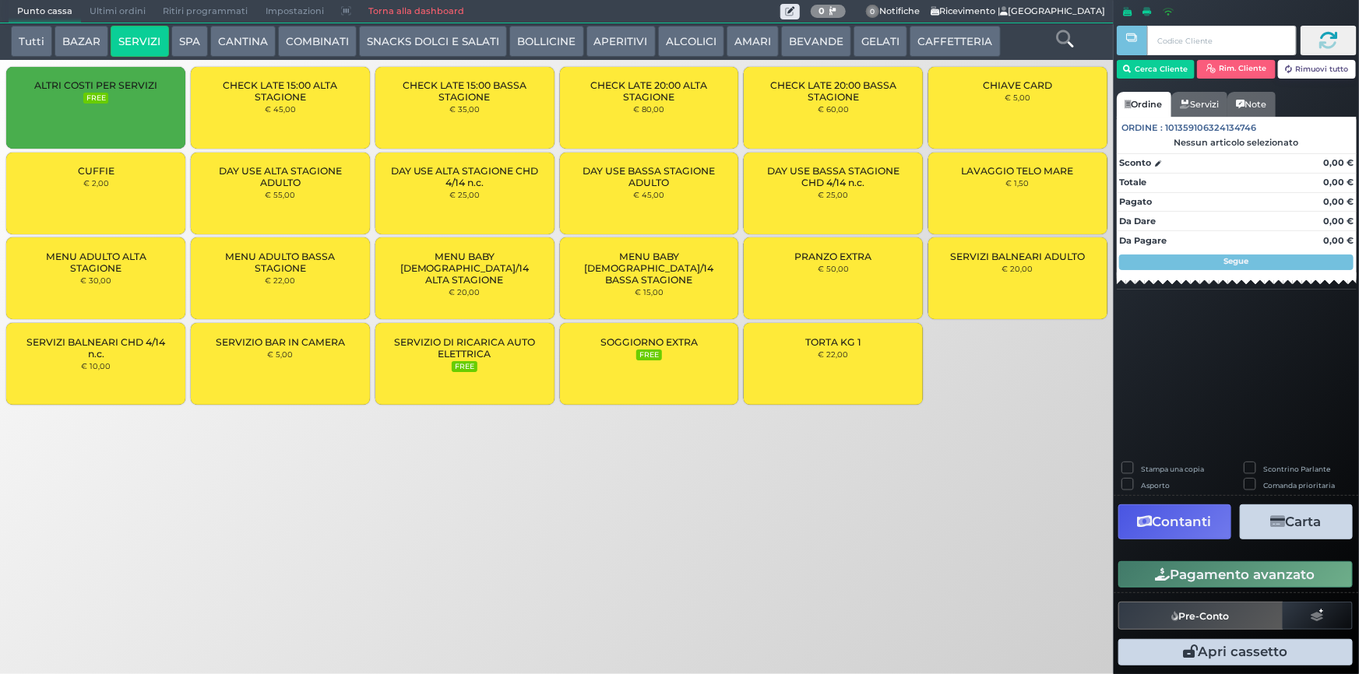
click at [284, 276] on small "€ 22,00" at bounding box center [280, 280] width 30 height 9
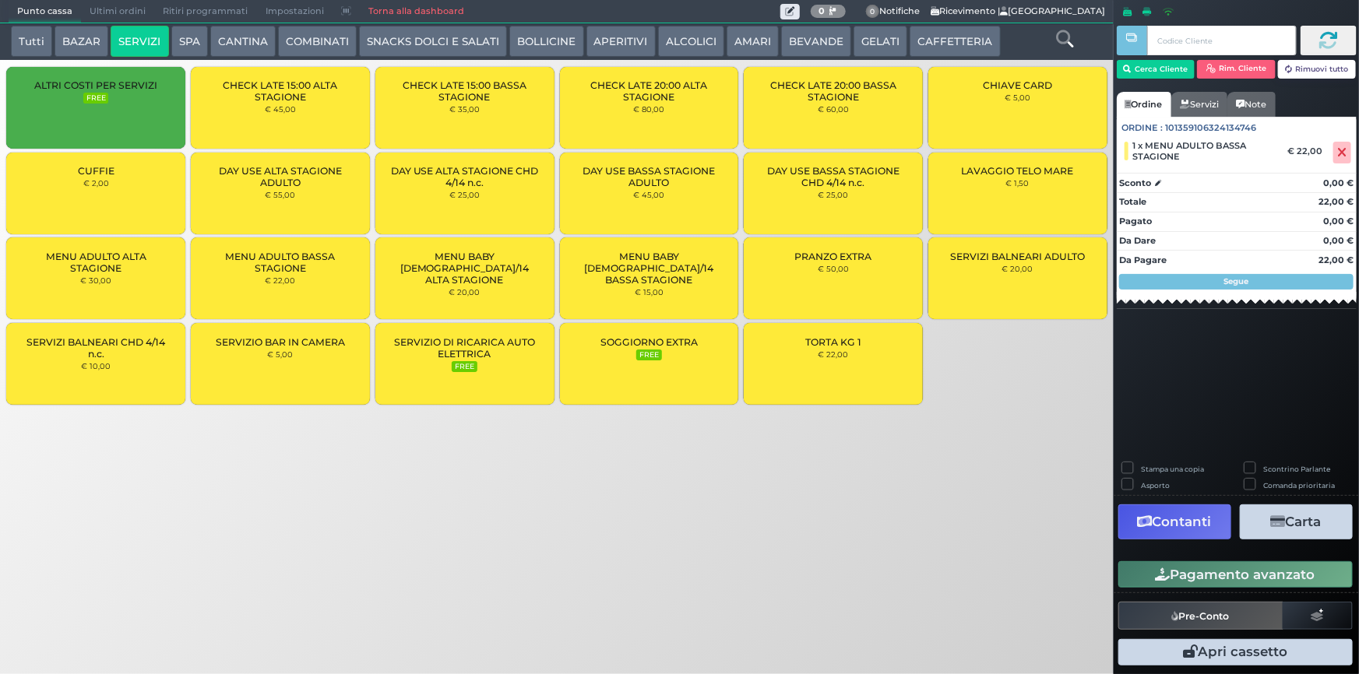
click at [295, 266] on span "MENU ADULTO BASSA STAGIONE" at bounding box center [280, 262] width 153 height 23
click at [1141, 470] on label "Stampa una copia" at bounding box center [1172, 469] width 63 height 10
checkbox input "true"
click at [1313, 523] on button "Carta" at bounding box center [1296, 522] width 113 height 35
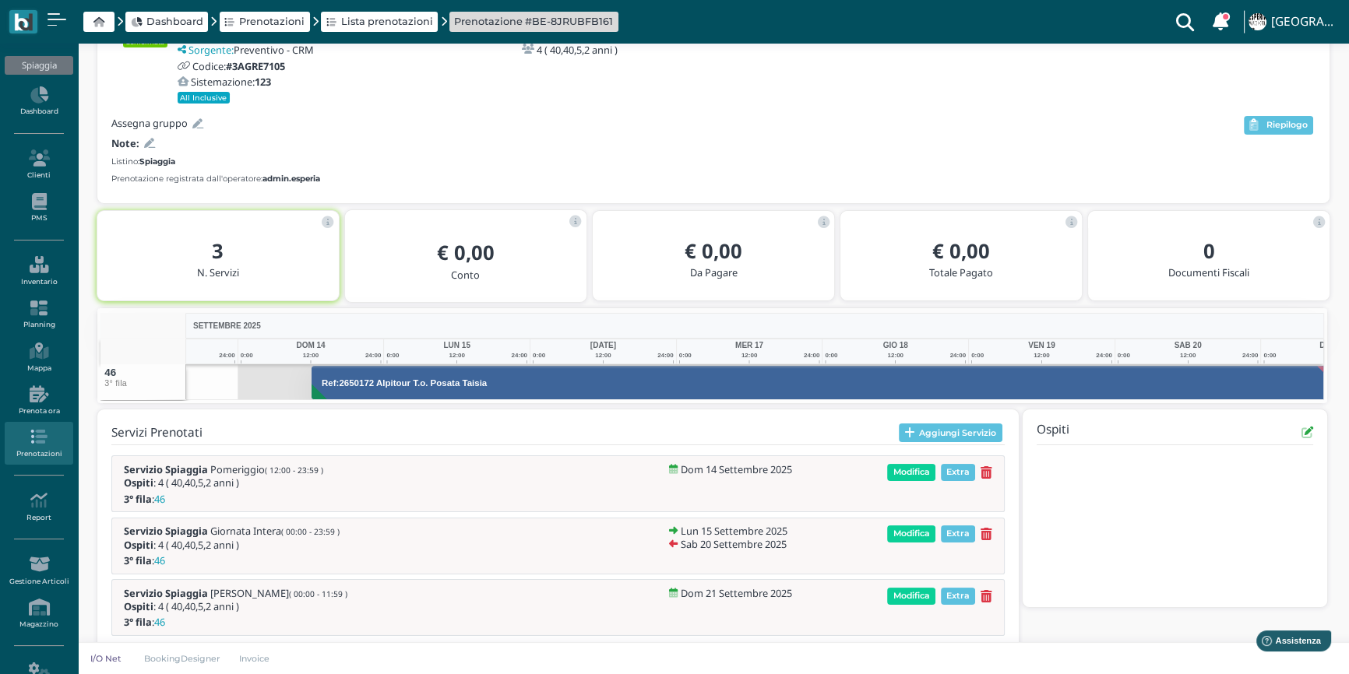
scroll to position [150, 0]
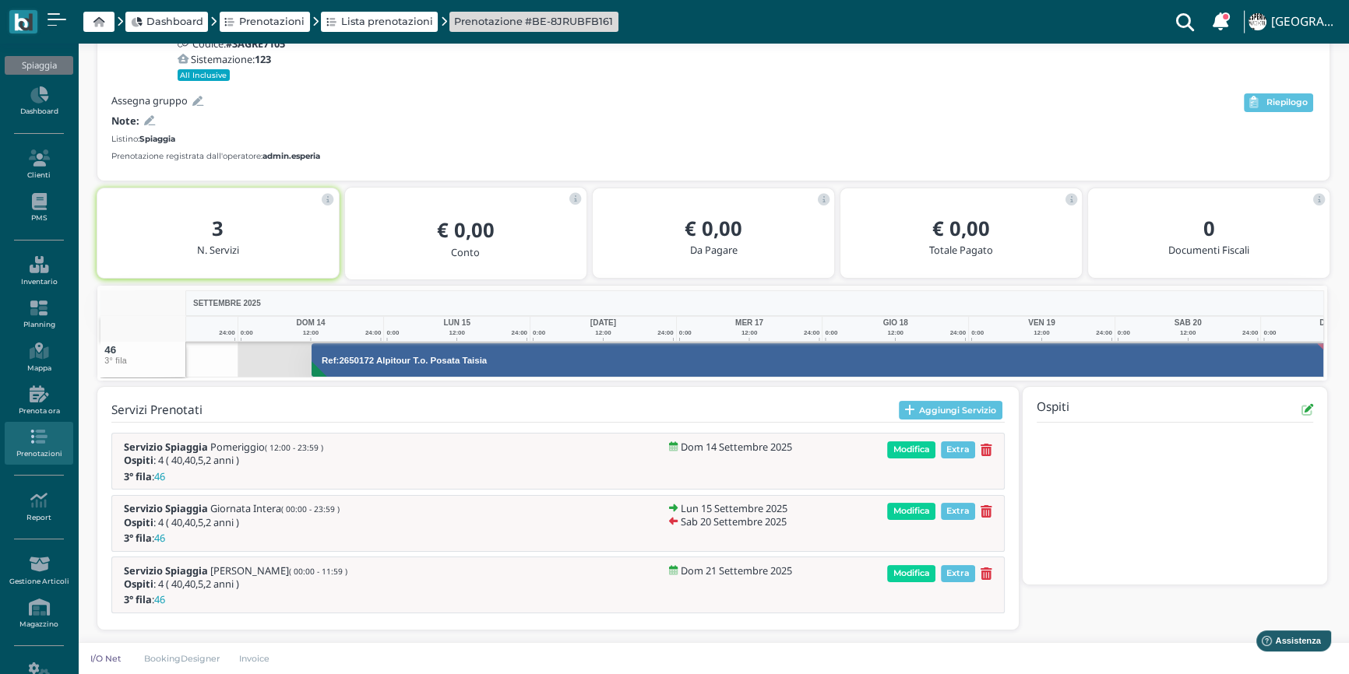
click at [913, 142] on div "Assegna gruppo Note: Listino: Spiaggia Prenotazione registrata dall'operatore: …" at bounding box center [676, 128] width 1130 height 74
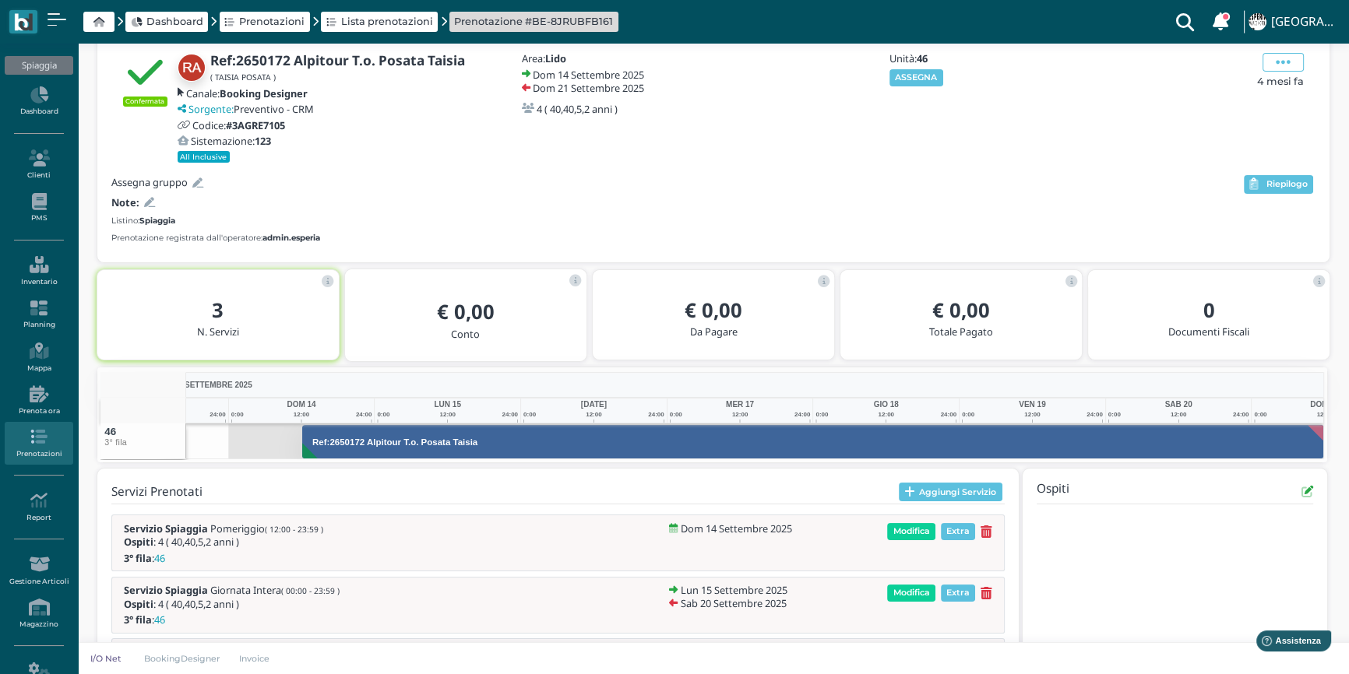
scroll to position [0, 0]
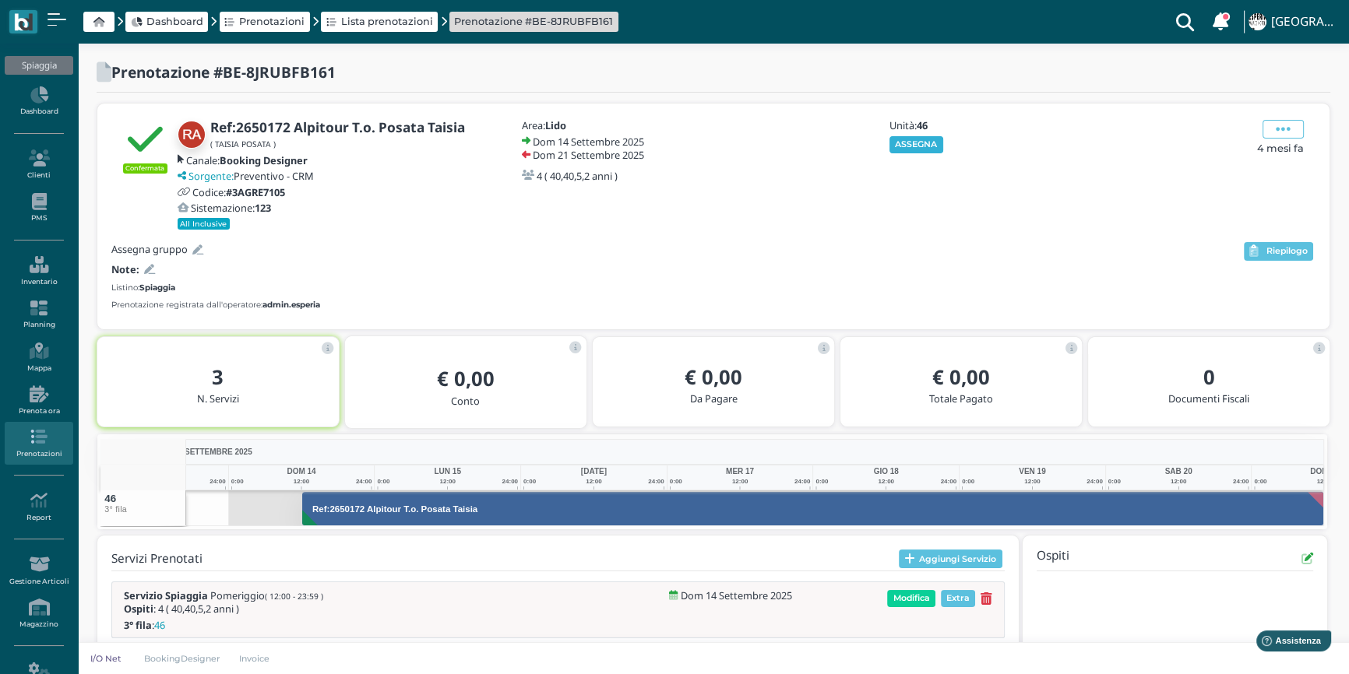
click at [914, 138] on button "ASSEGNA" at bounding box center [916, 144] width 54 height 17
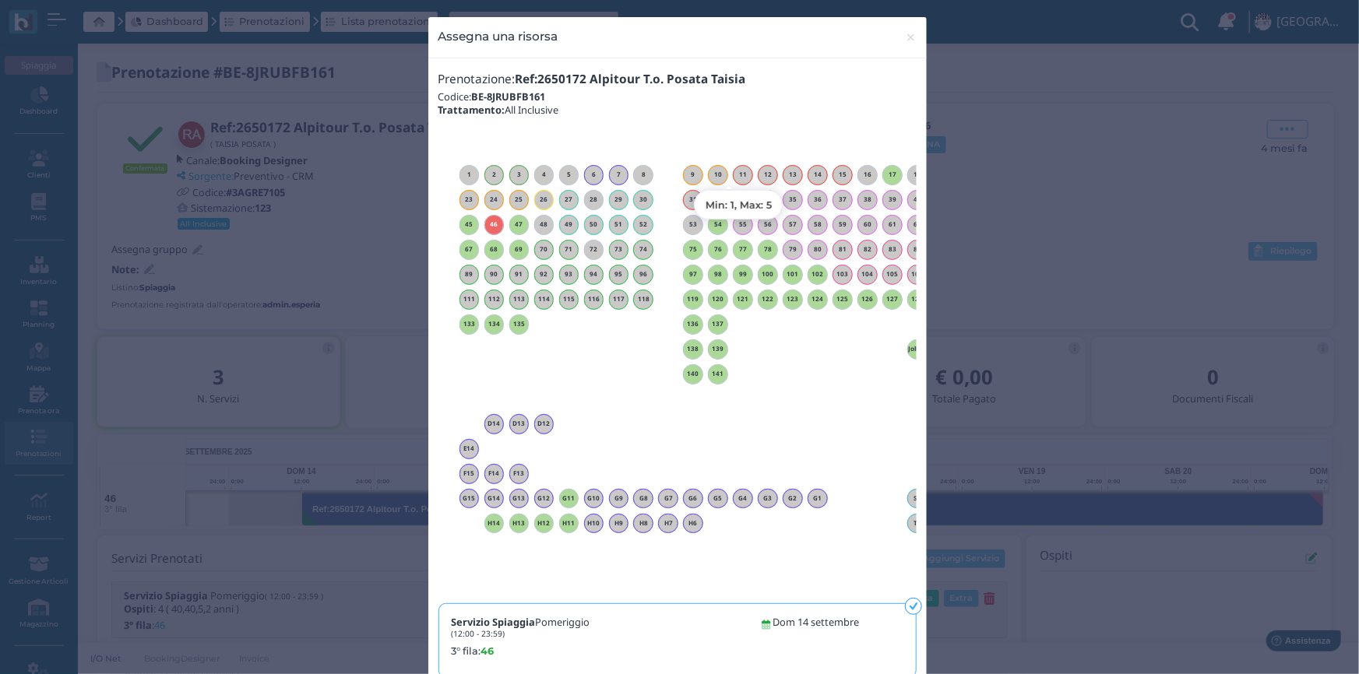
click at [734, 178] on h6 "11" at bounding box center [743, 174] width 20 height 7
click at [883, 178] on div "17" at bounding box center [892, 175] width 20 height 20
click at [906, 41] on span "×" at bounding box center [911, 37] width 12 height 20
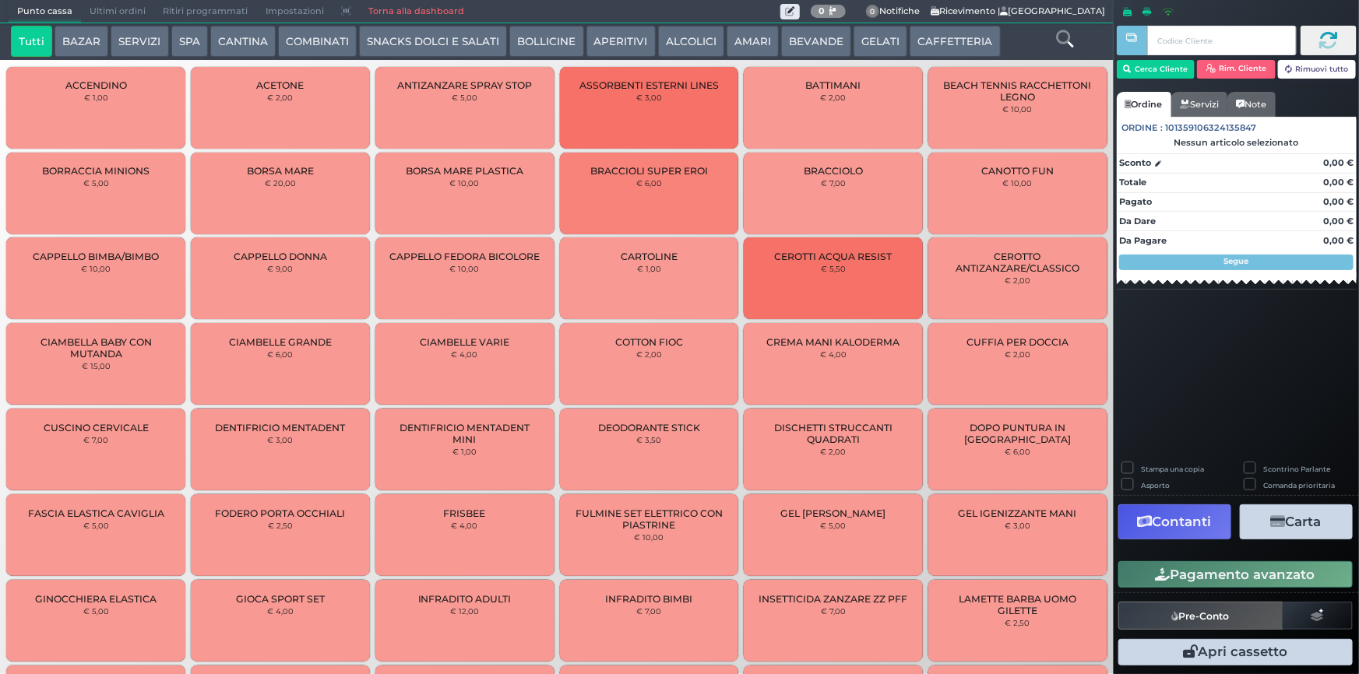
click at [132, 42] on button "SERVIZI" at bounding box center [140, 41] width 58 height 31
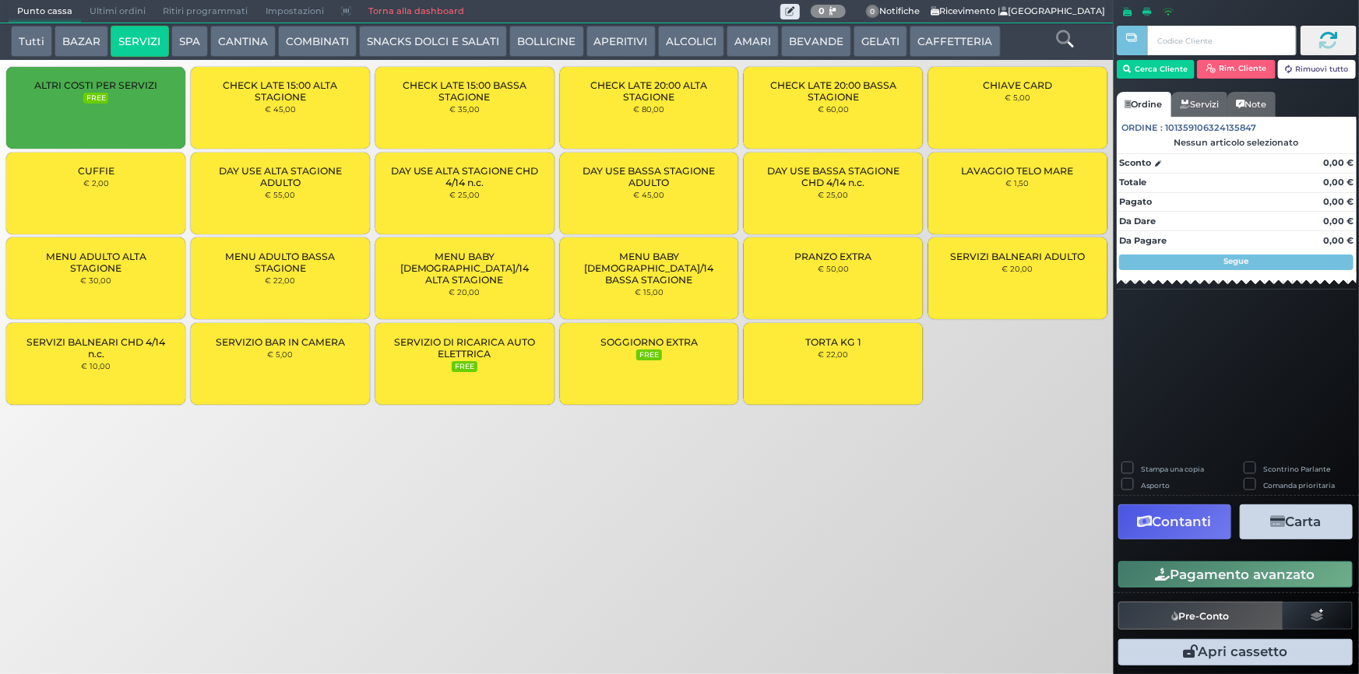
click at [287, 288] on div "MENU ADULTO BASSA STAGIONE € 22,00" at bounding box center [280, 279] width 179 height 82
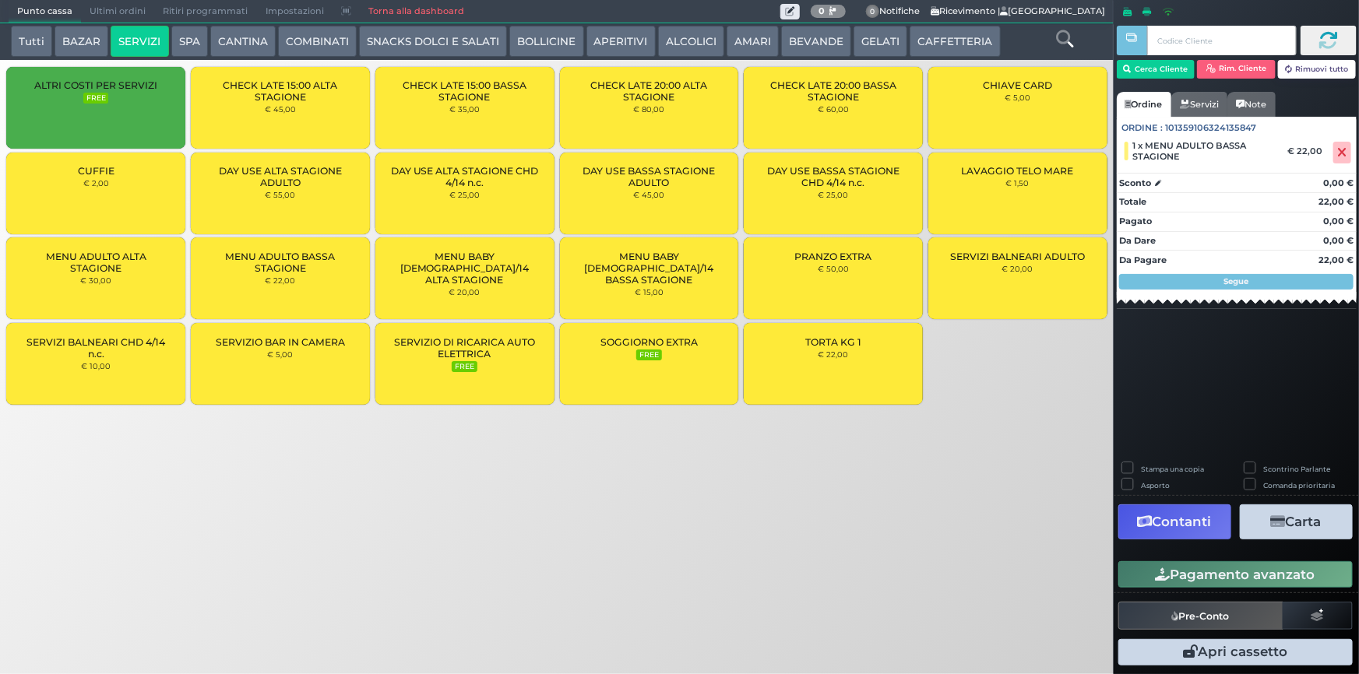
click at [311, 290] on div "MENU ADULTO BASSA STAGIONE € 22,00" at bounding box center [280, 279] width 179 height 82
click at [309, 286] on div "MENU ADULTO BASSA STAGIONE € 22,00" at bounding box center [280, 279] width 179 height 82
click at [1279, 575] on button "Pagamento avanzato" at bounding box center [1235, 574] width 234 height 26
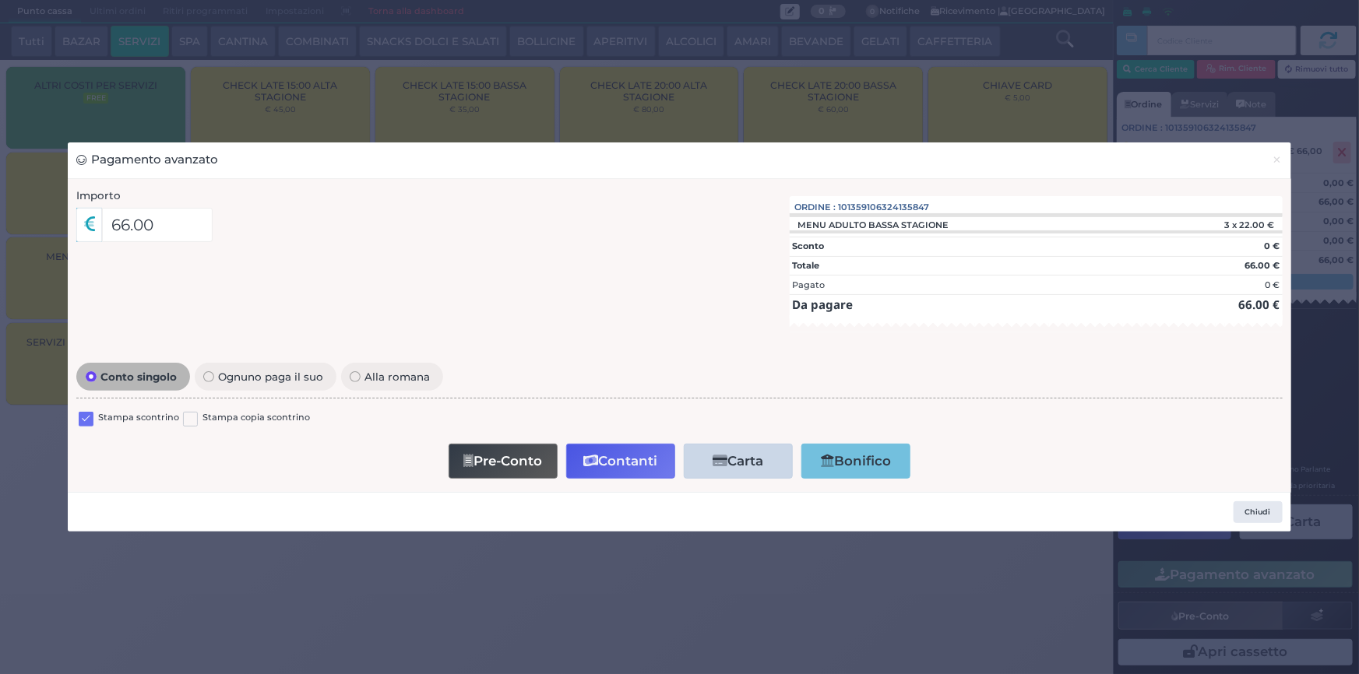
click at [86, 416] on label at bounding box center [86, 419] width 15 height 15
click at [0, 0] on input "checkbox" at bounding box center [0, 0] width 0 height 0
click at [615, 463] on button "Contanti" at bounding box center [620, 461] width 109 height 35
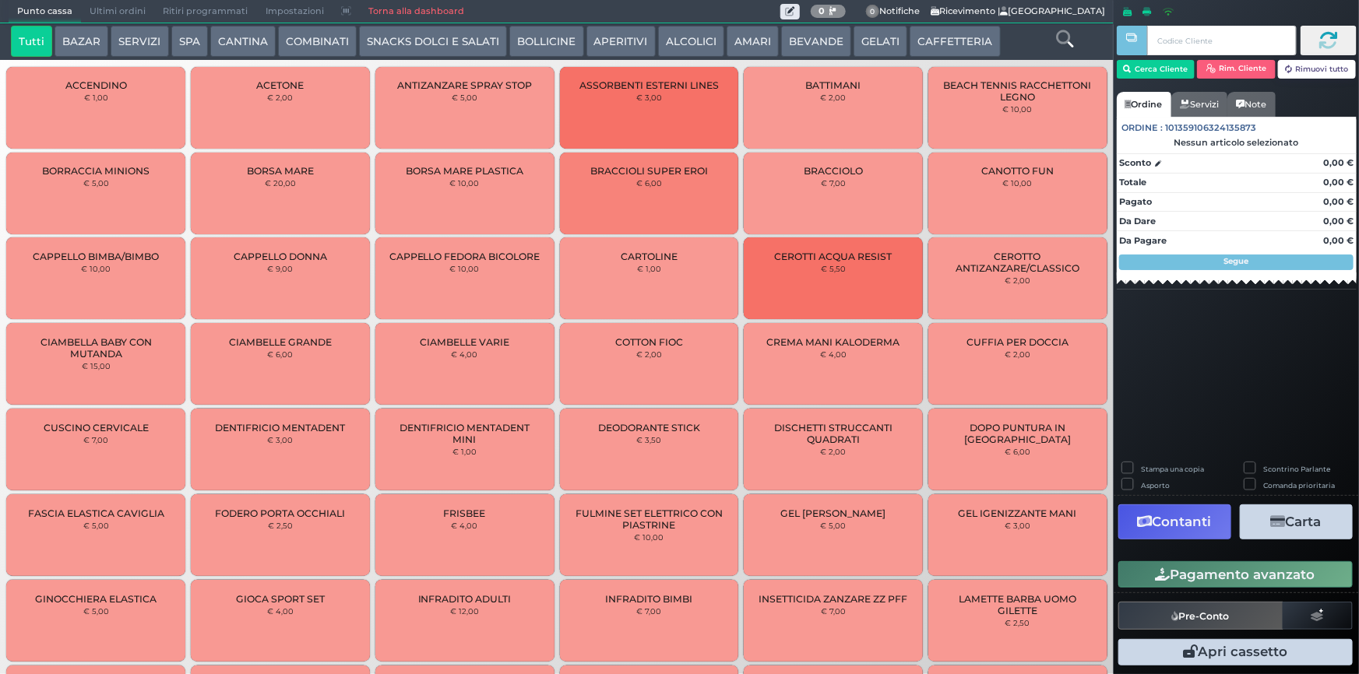
click at [120, 9] on span "Ultimi ordini" at bounding box center [117, 12] width 73 height 22
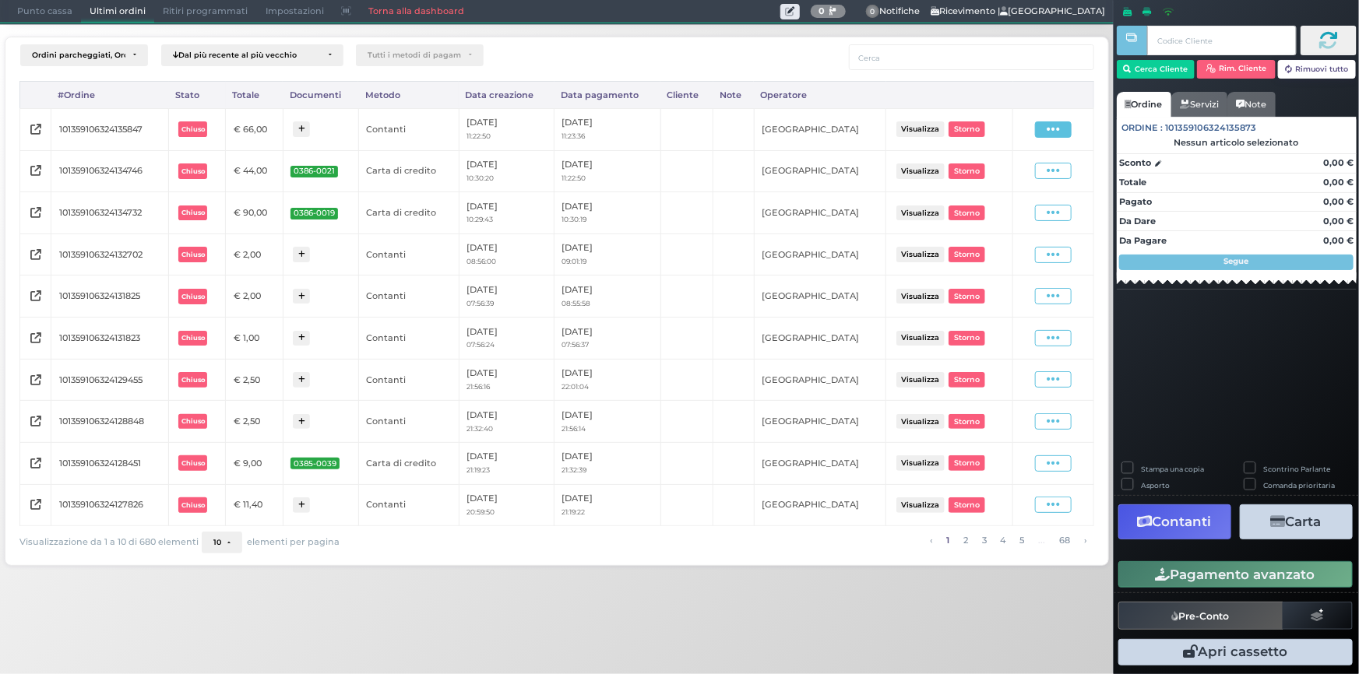
click at [1042, 128] on span at bounding box center [1053, 129] width 37 height 16
drag, startPoint x: 1004, startPoint y: 177, endPoint x: 1122, endPoint y: 234, distance: 131.3
click at [1005, 177] on span "Ristampa Pre-Conto" at bounding box center [1019, 174] width 64 height 26
